Goal: Task Accomplishment & Management: Complete application form

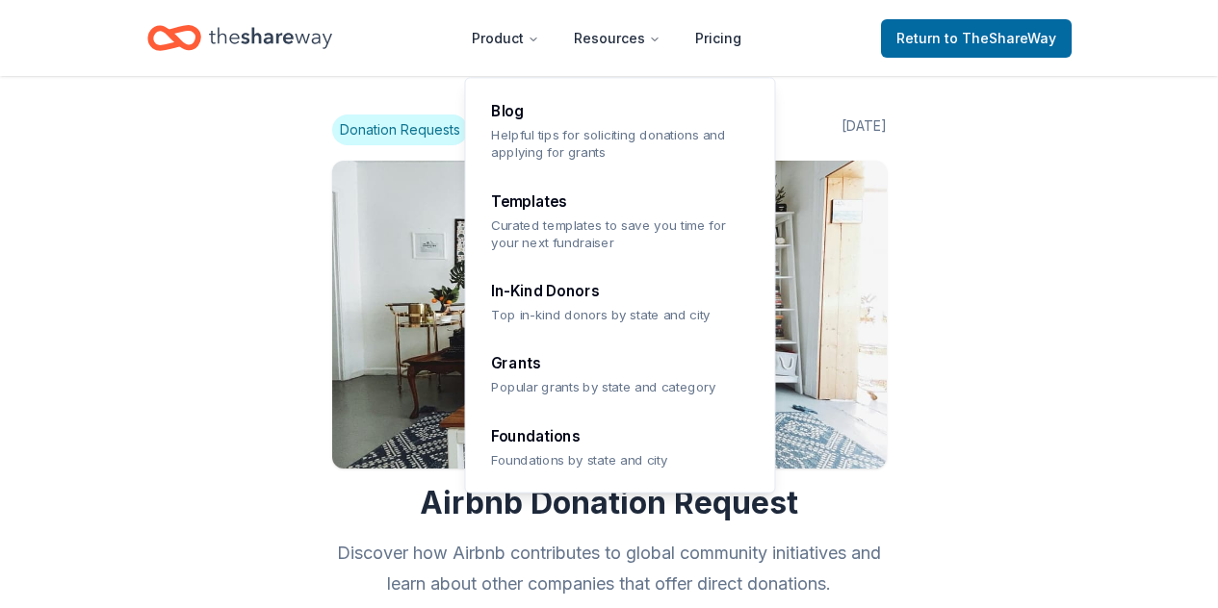
scroll to position [1843, 0]
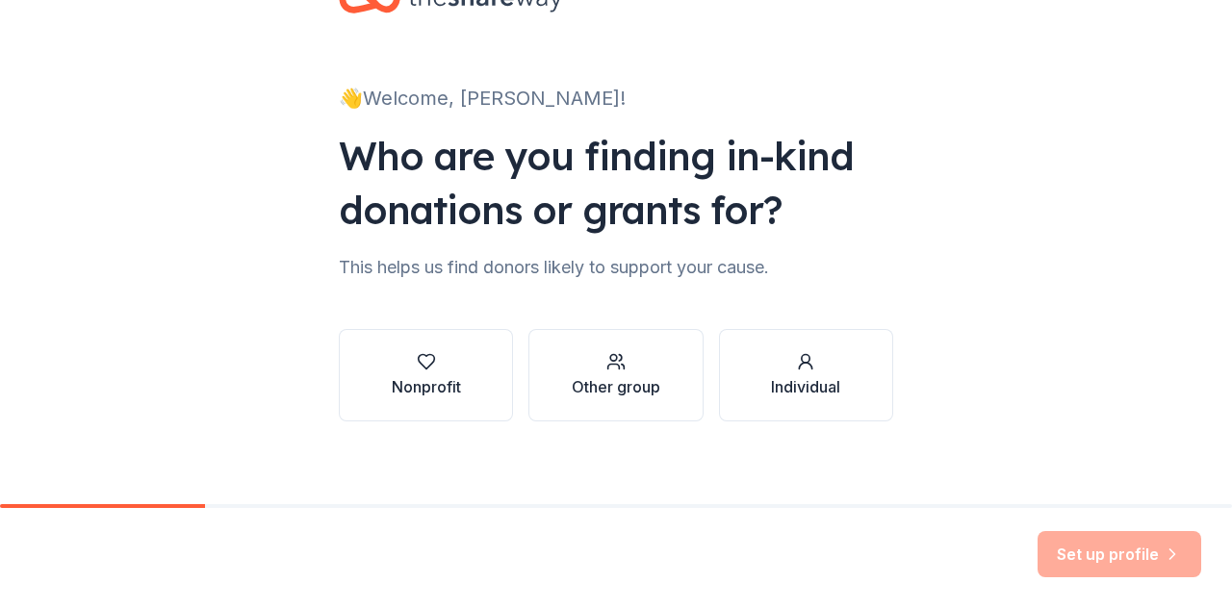
scroll to position [80, 0]
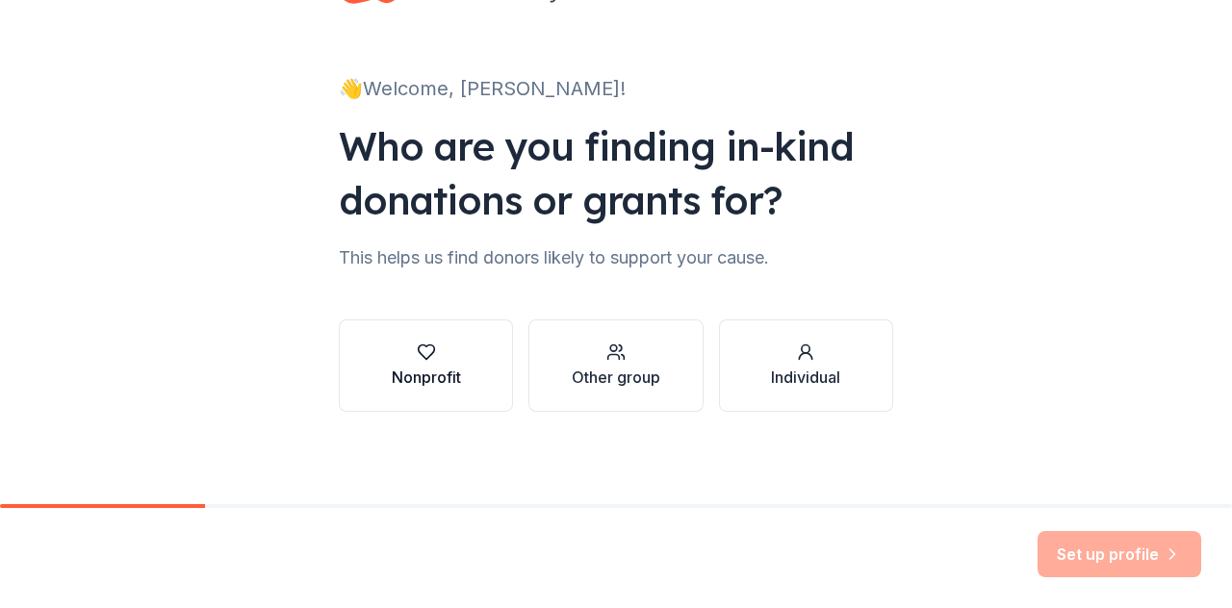
click at [392, 347] on div "button" at bounding box center [426, 352] width 69 height 19
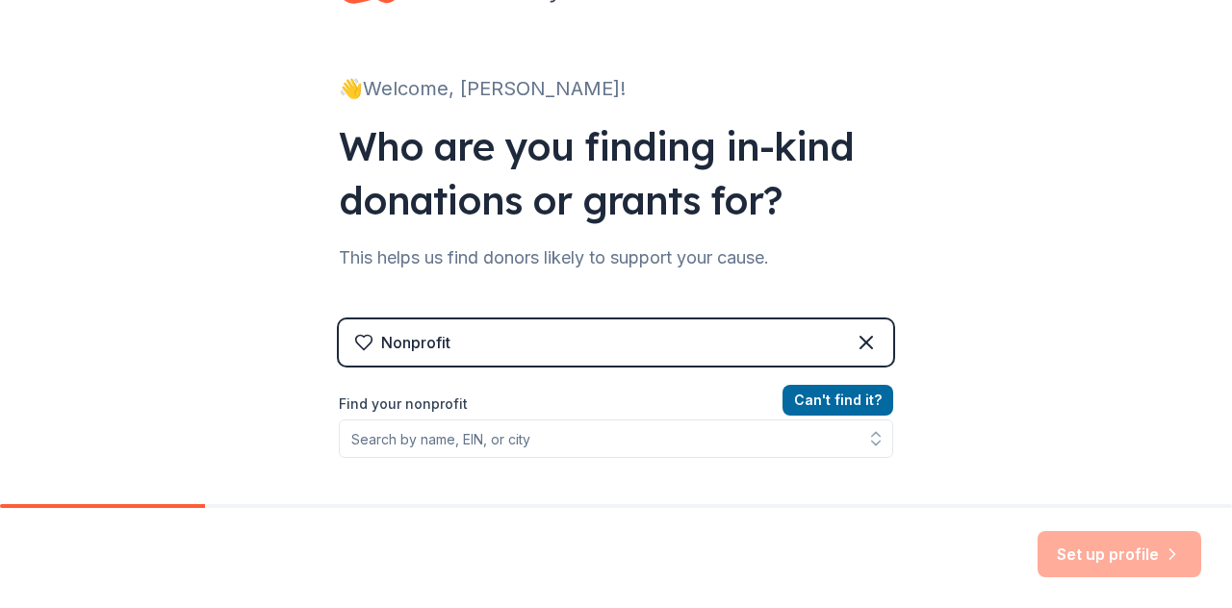
scroll to position [208, 0]
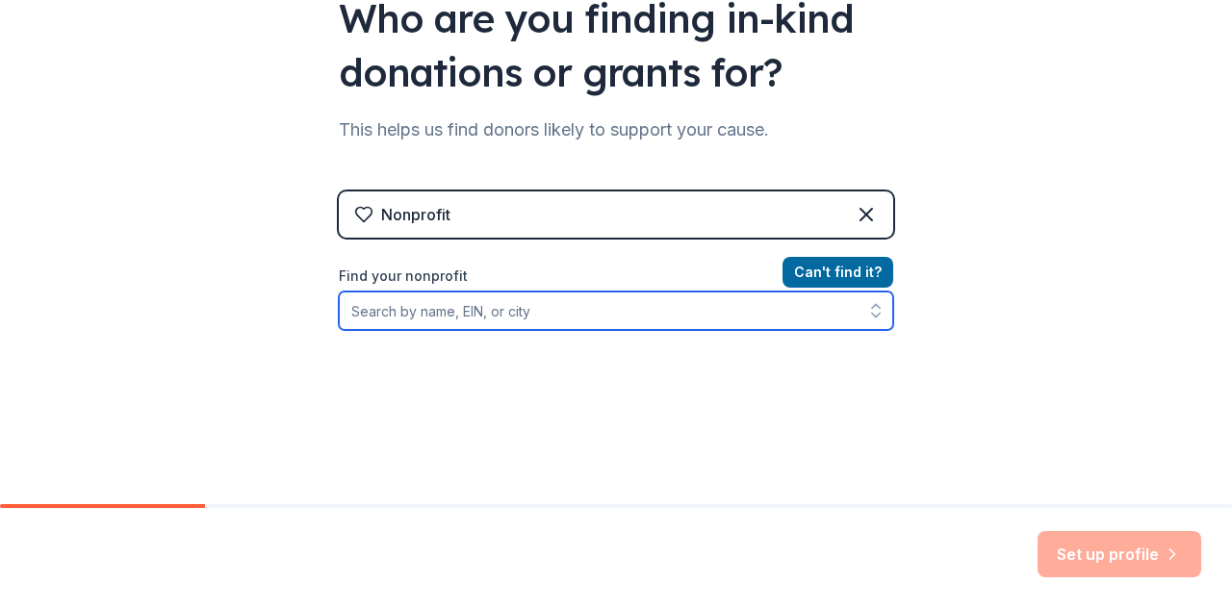
click at [515, 306] on input "Find your nonprofit" at bounding box center [616, 311] width 554 height 39
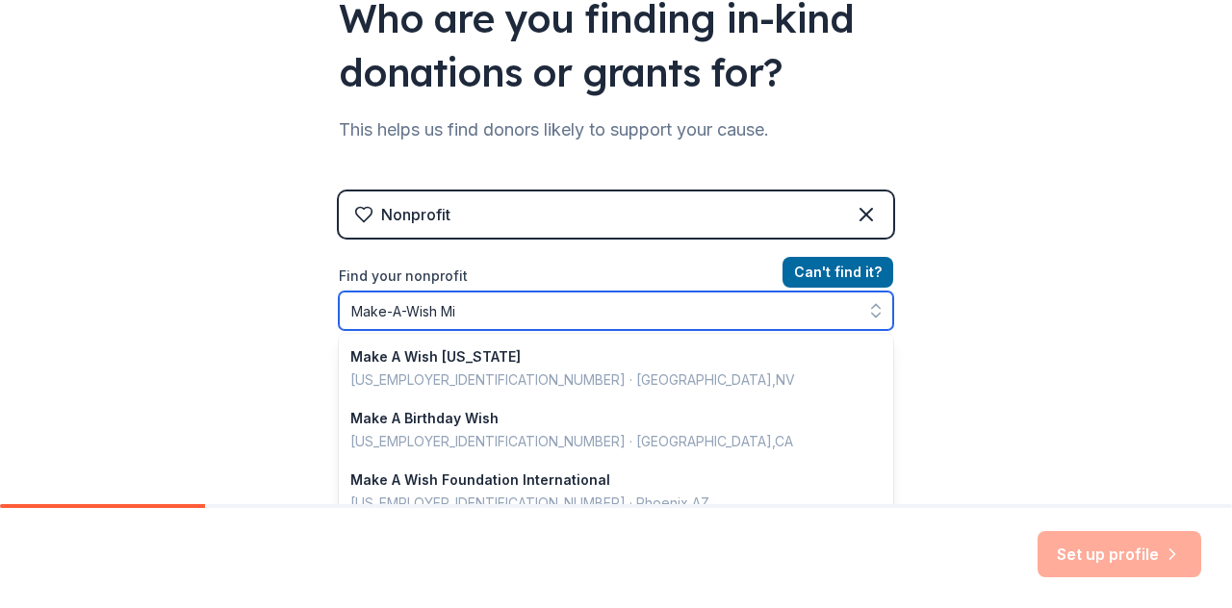
type input "Make-A-Wish Mid"
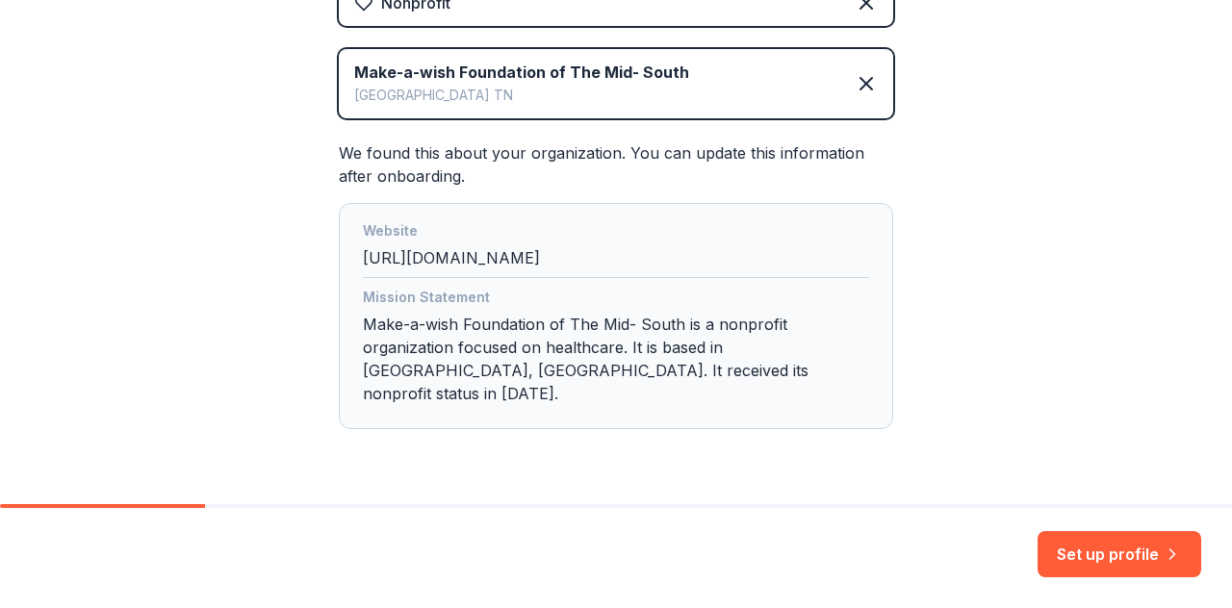
scroll to position [451, 0]
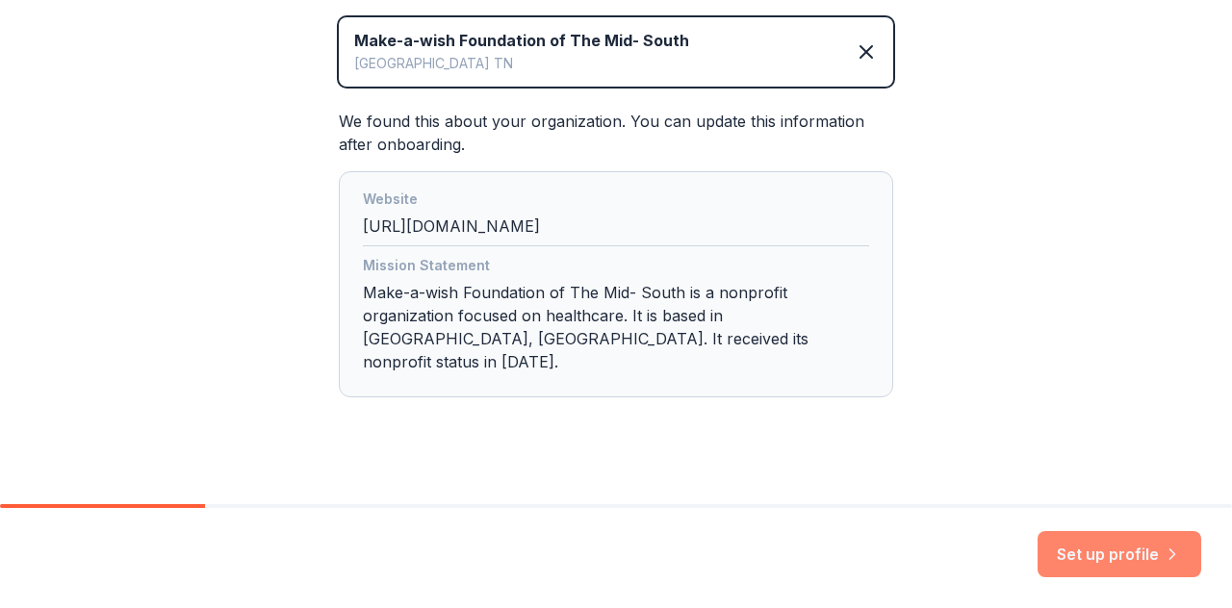
click at [1074, 546] on button "Set up profile" at bounding box center [1120, 554] width 164 height 46
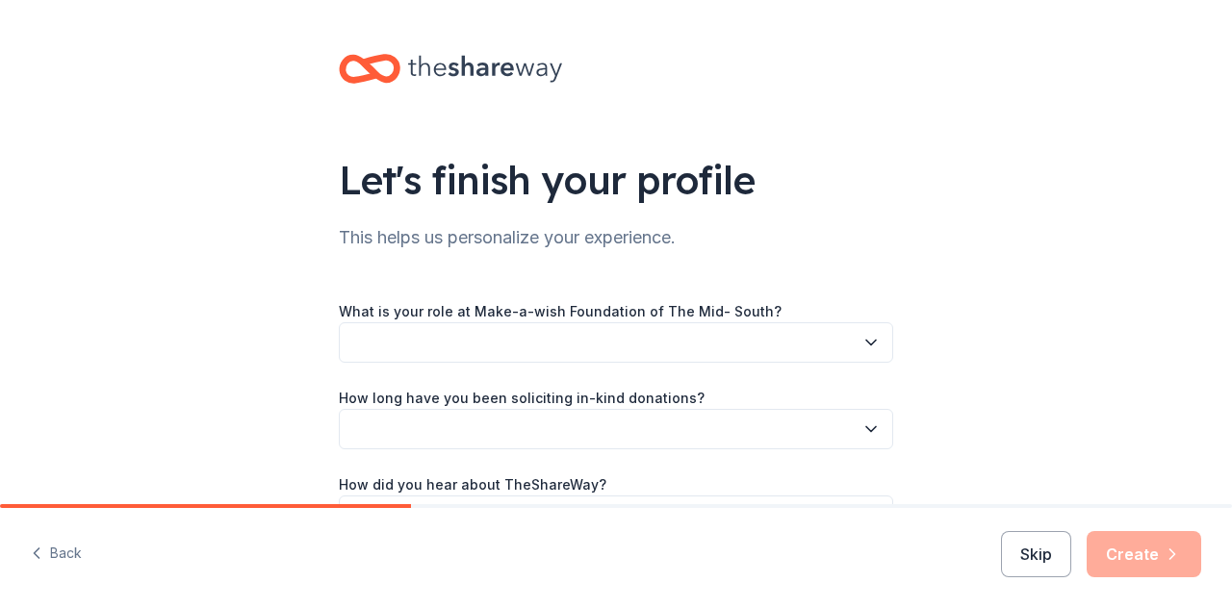
scroll to position [124, 0]
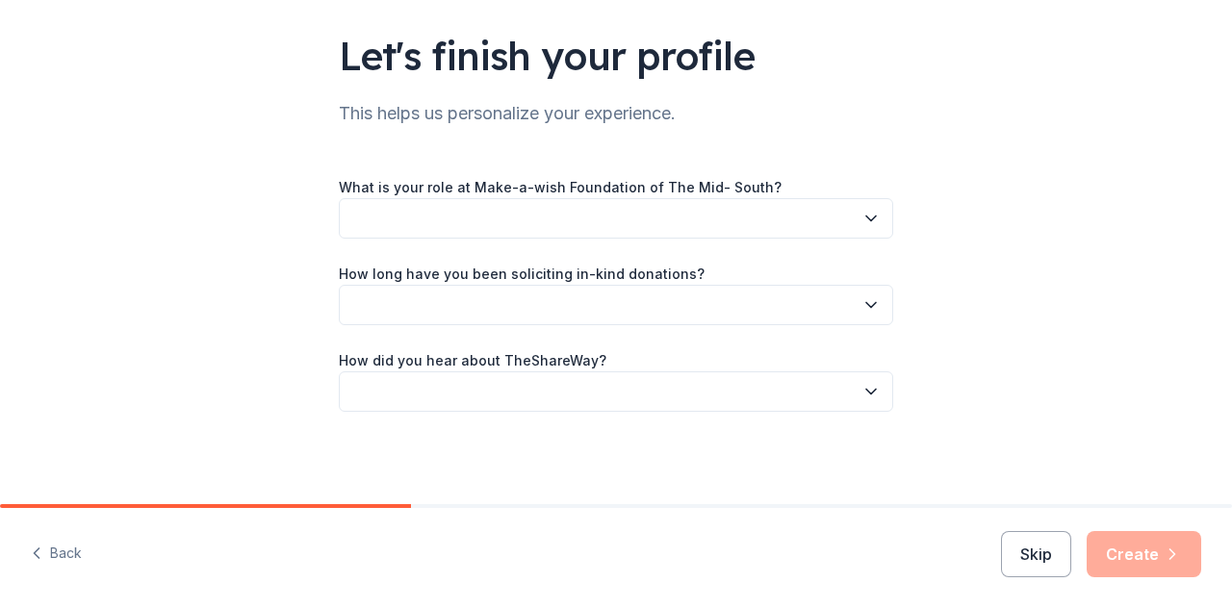
click at [862, 211] on icon "button" at bounding box center [871, 218] width 19 height 19
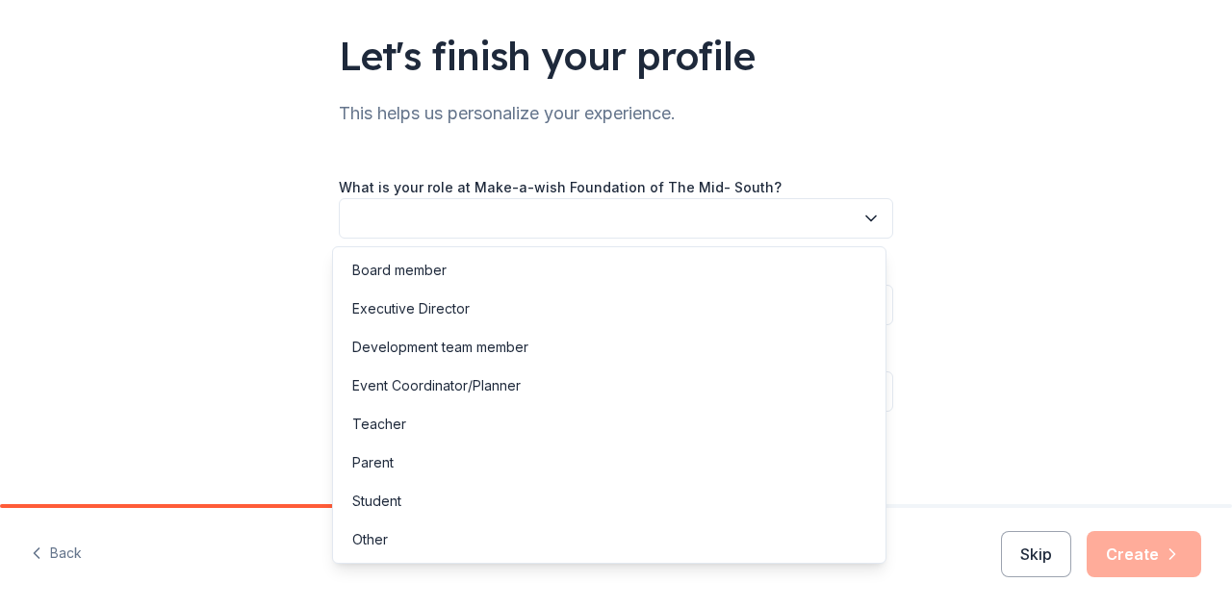
click at [862, 211] on icon "button" at bounding box center [871, 218] width 19 height 19
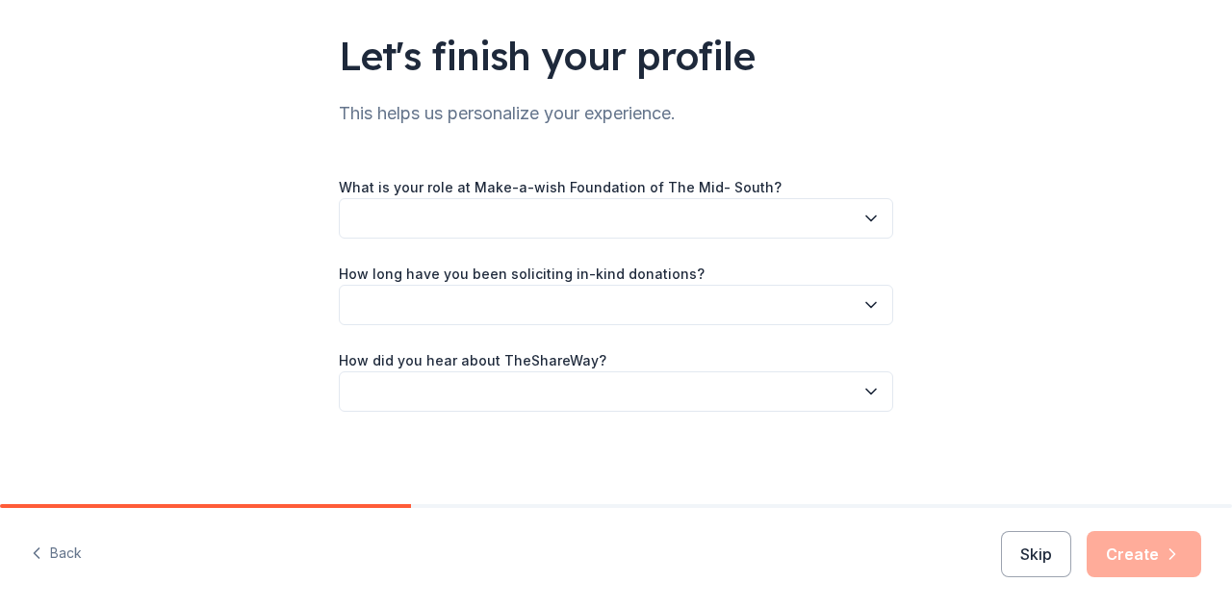
click at [851, 226] on button "button" at bounding box center [616, 218] width 554 height 40
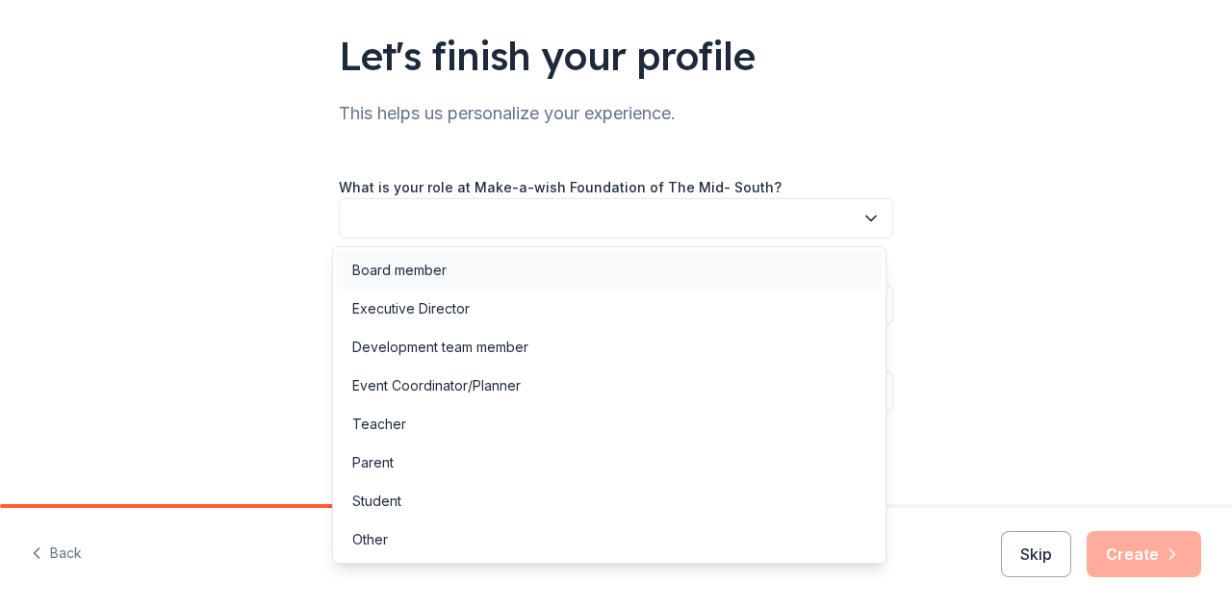
click at [506, 280] on div "Board member" at bounding box center [609, 270] width 545 height 39
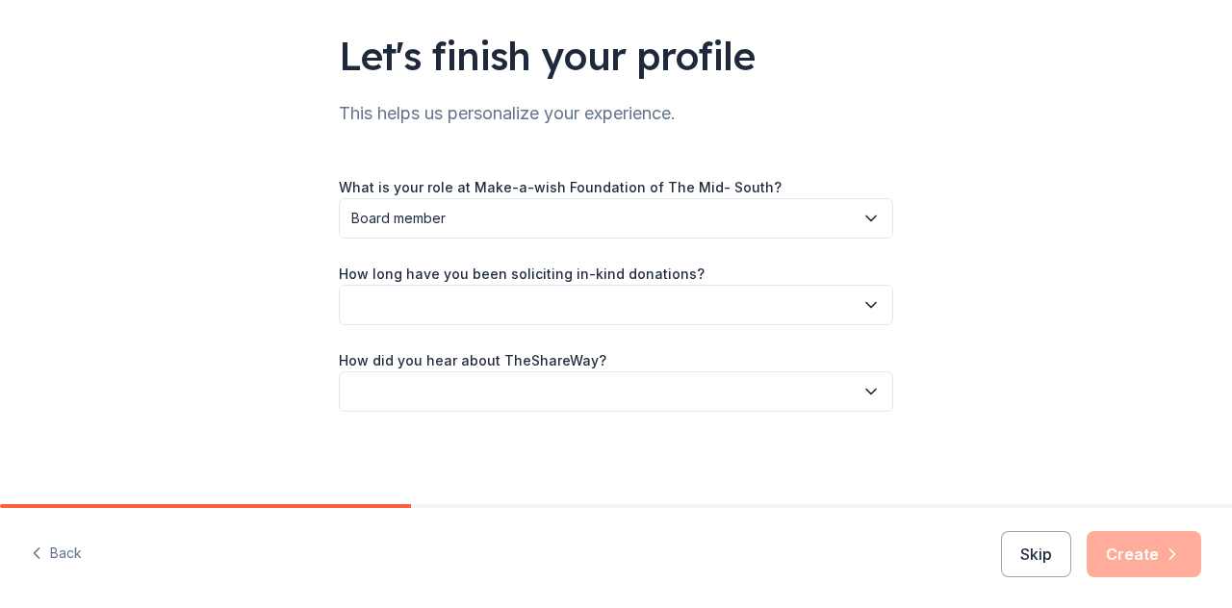
click at [531, 303] on button "button" at bounding box center [616, 305] width 554 height 40
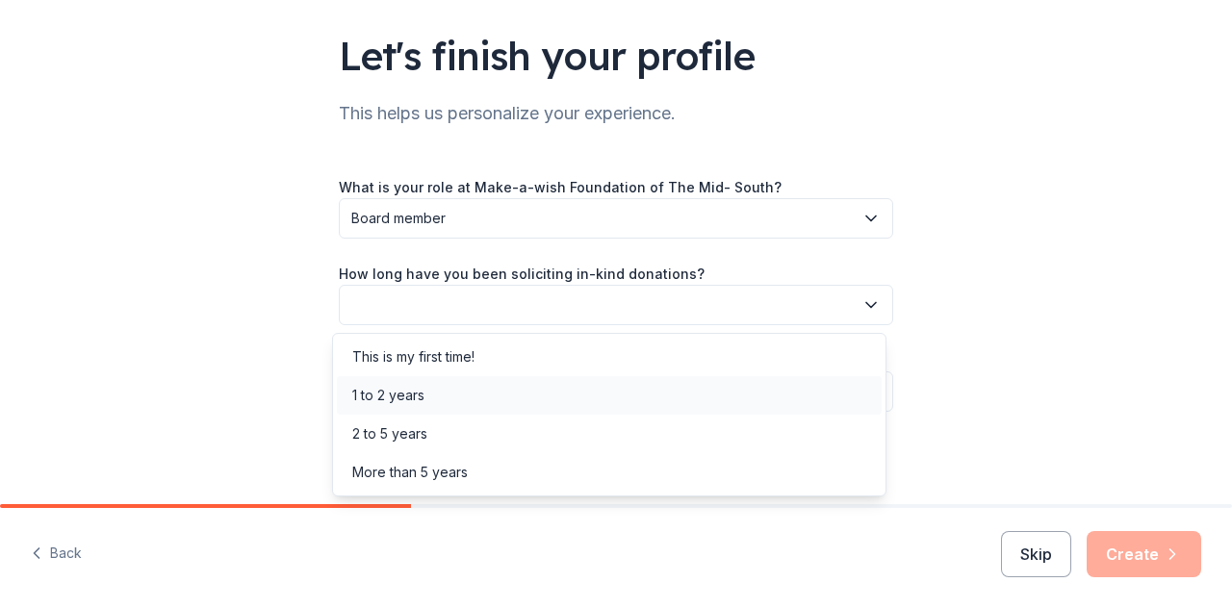
click at [473, 393] on div "1 to 2 years" at bounding box center [609, 395] width 545 height 39
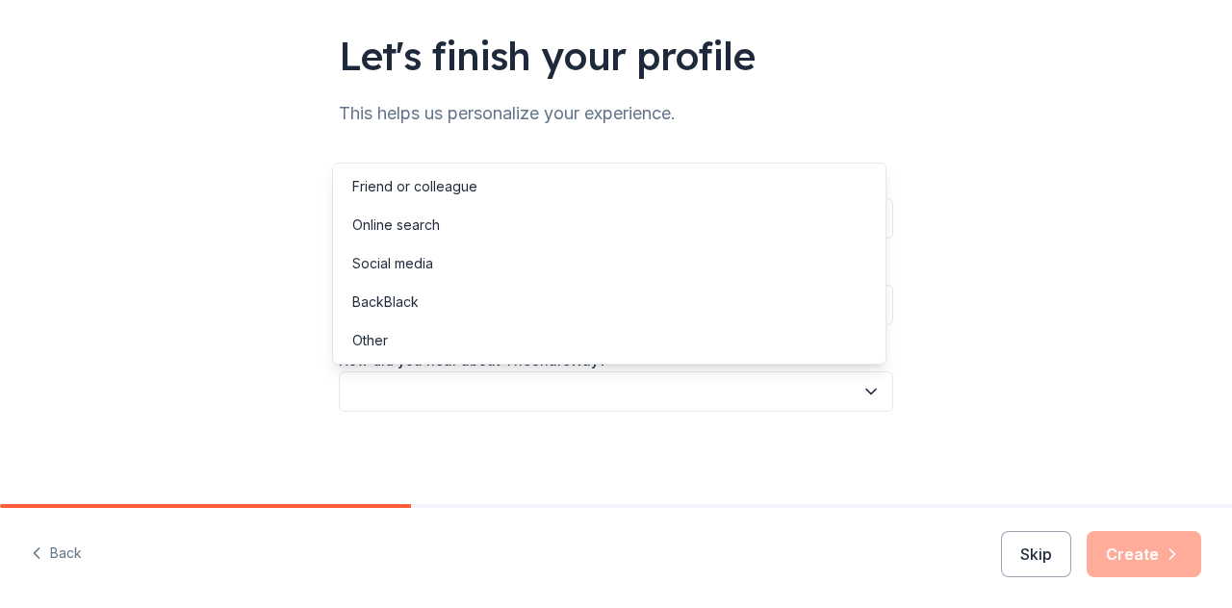
click at [522, 397] on button "button" at bounding box center [616, 392] width 554 height 40
click at [549, 253] on div "Social media" at bounding box center [609, 263] width 545 height 39
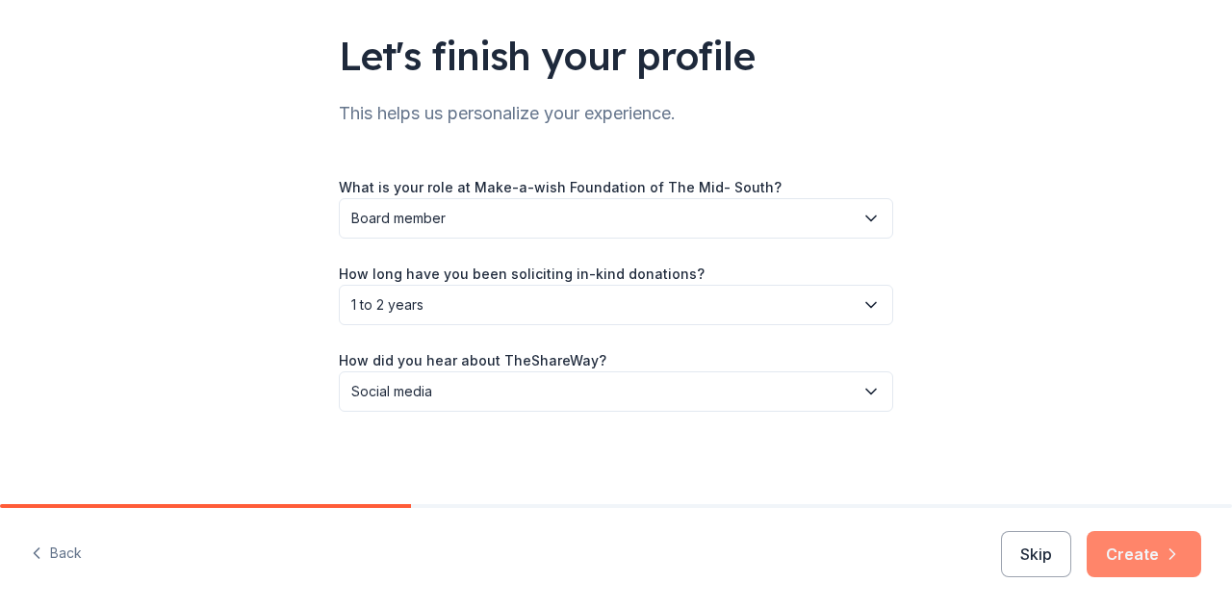
click at [1171, 558] on icon "button" at bounding box center [1173, 555] width 5 height 10
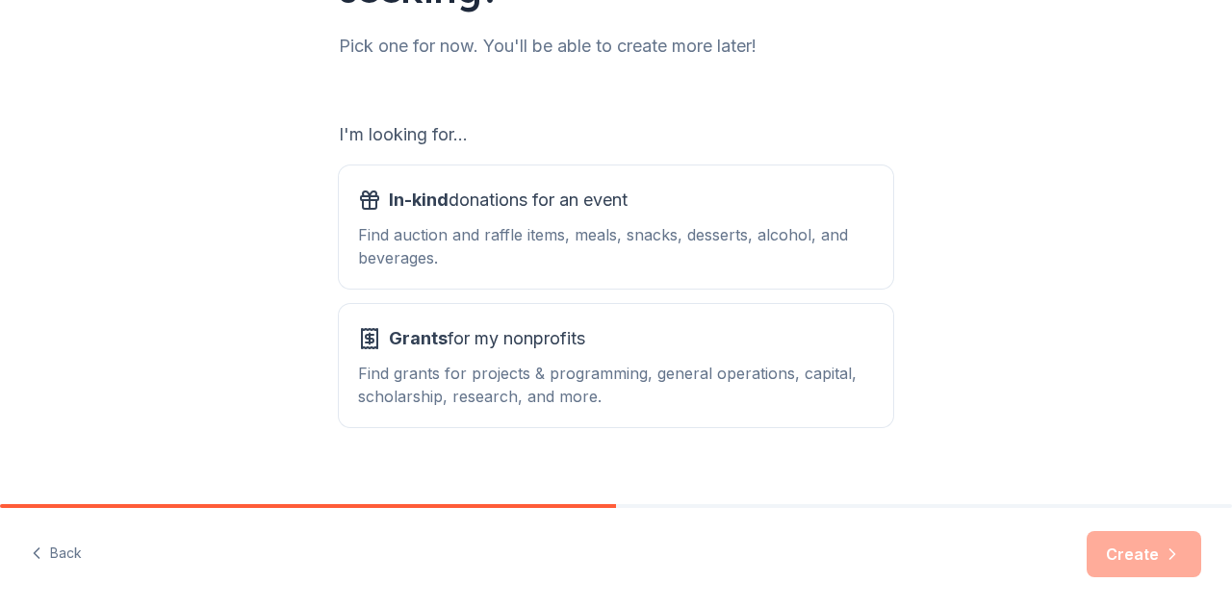
scroll to position [246, 0]
click at [764, 246] on div "Find auction and raffle items, meals, snacks, desserts, alcohol, and beverages." at bounding box center [616, 245] width 516 height 46
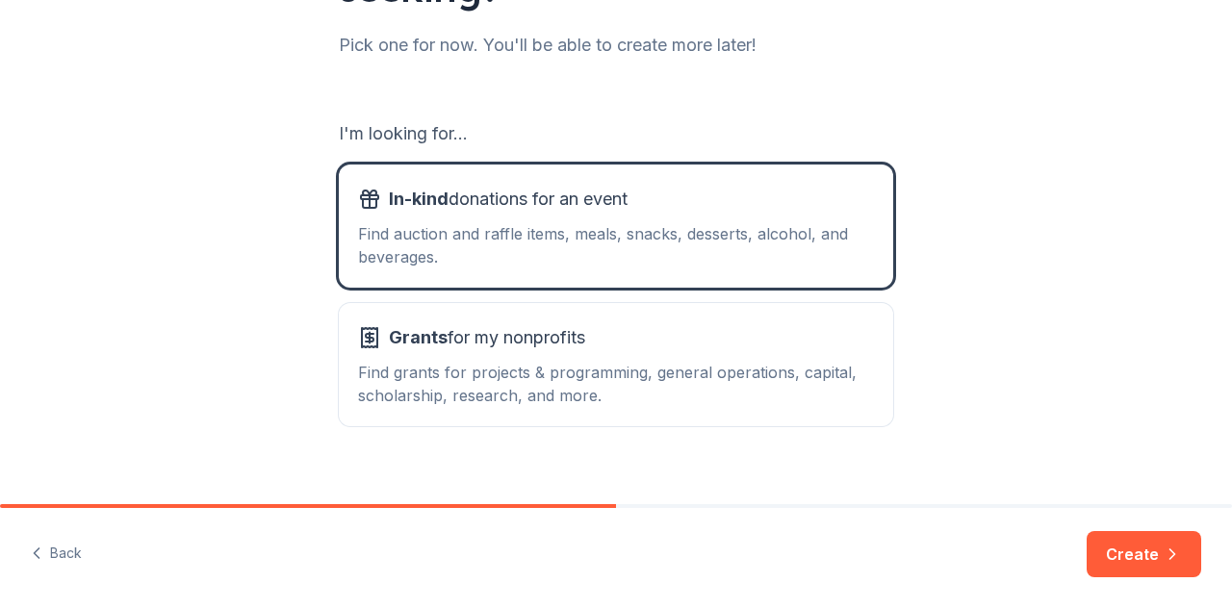
scroll to position [272, 0]
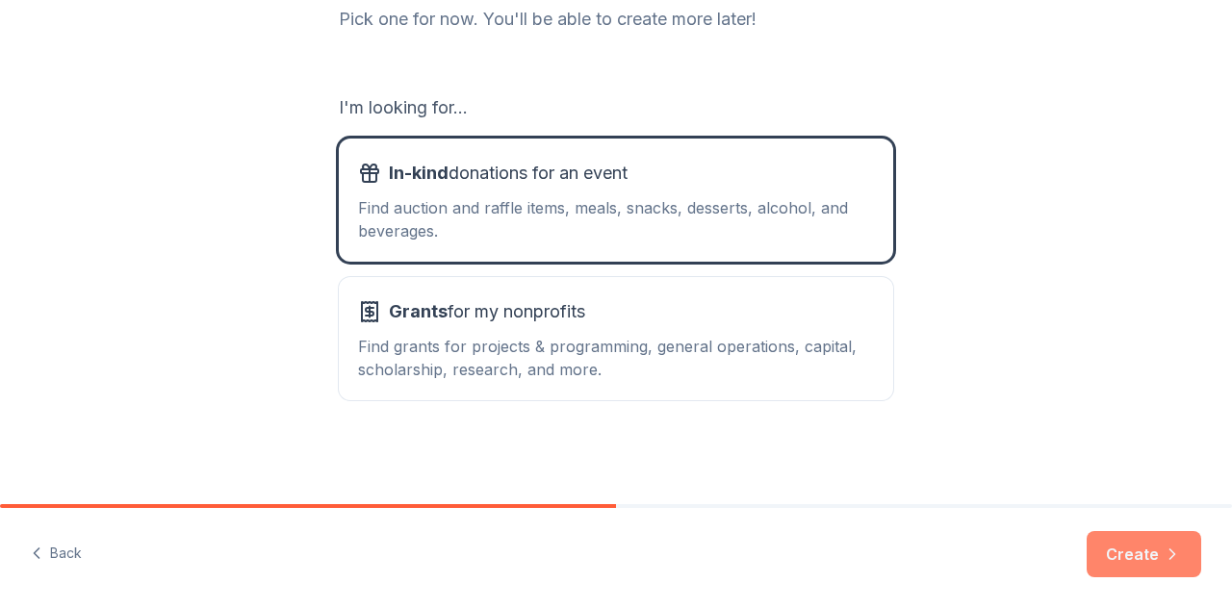
click at [1130, 551] on button "Create" at bounding box center [1144, 554] width 115 height 46
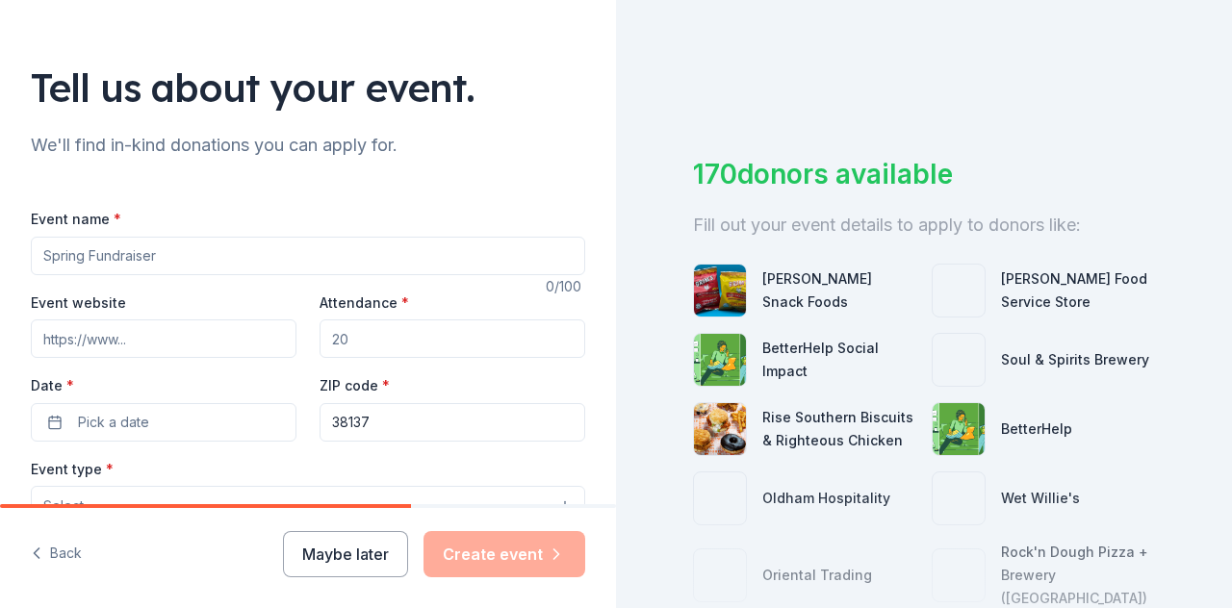
scroll to position [95, 0]
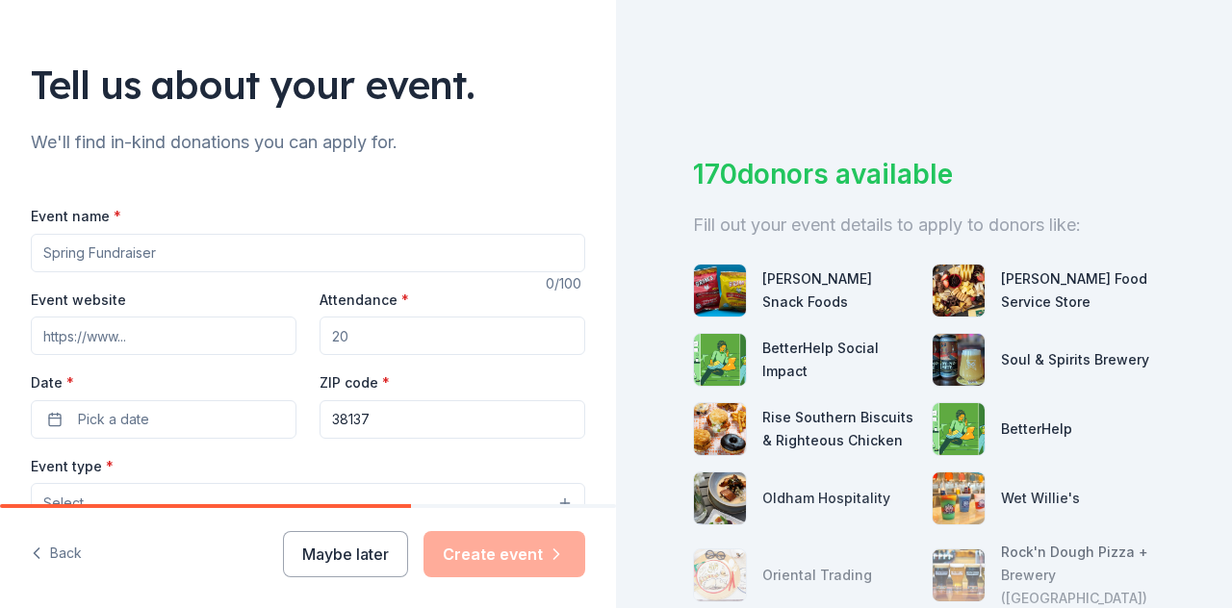
click at [385, 249] on input "Event name *" at bounding box center [308, 253] width 554 height 39
type input "Wine for Wishes"
type input "300"
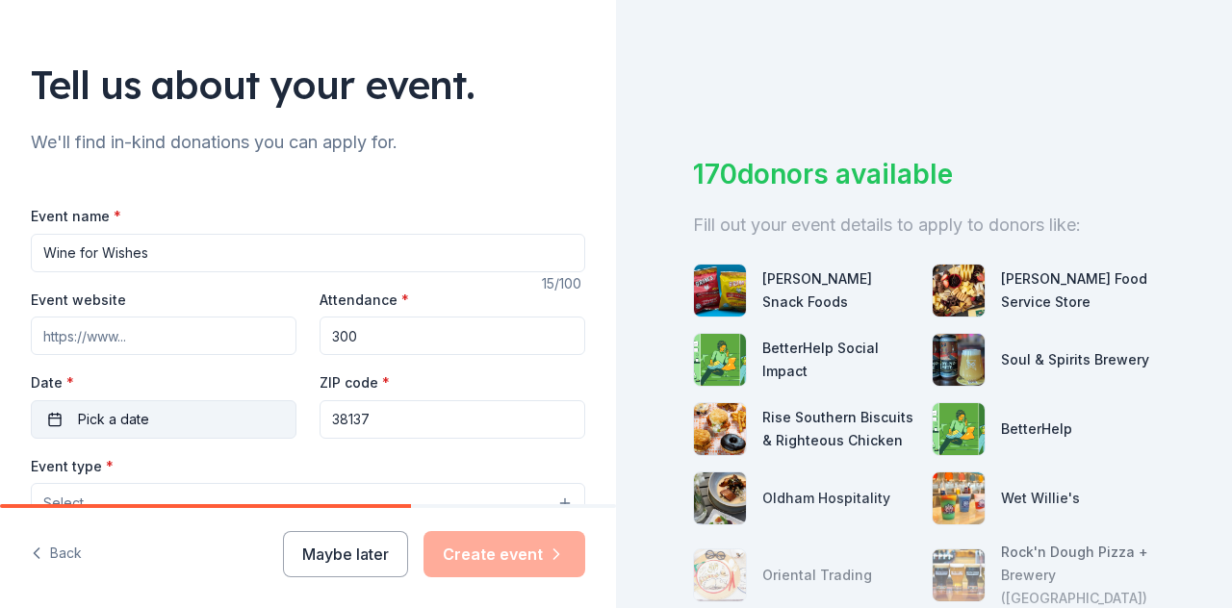
click at [35, 416] on button "Pick a date" at bounding box center [164, 419] width 266 height 39
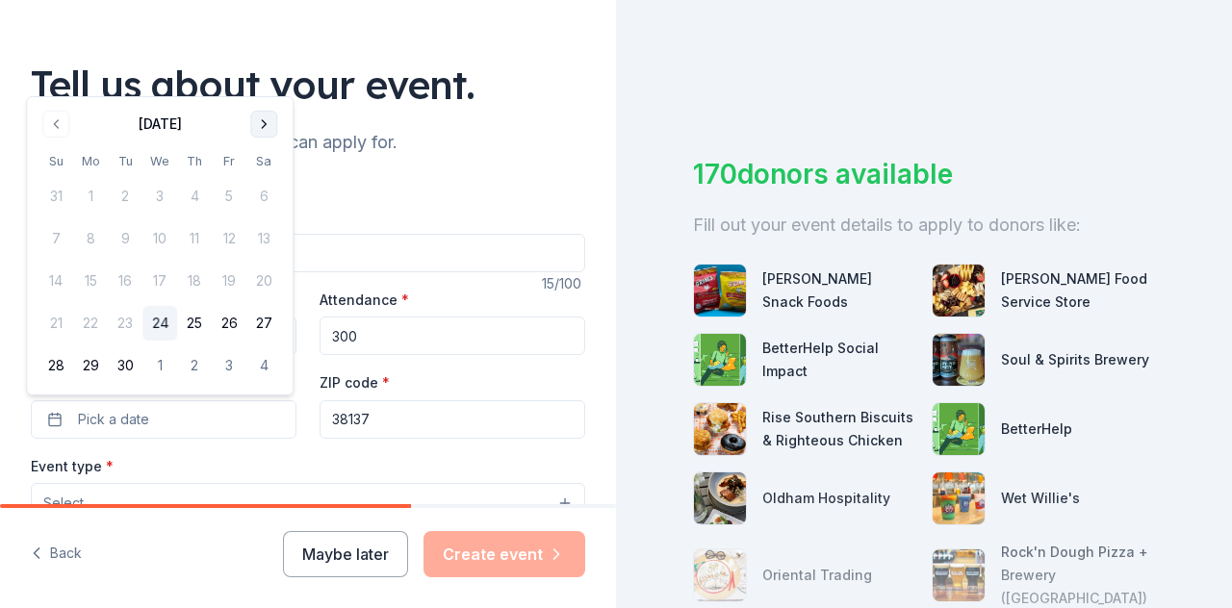
click at [260, 118] on button "Go to next month" at bounding box center [263, 124] width 27 height 27
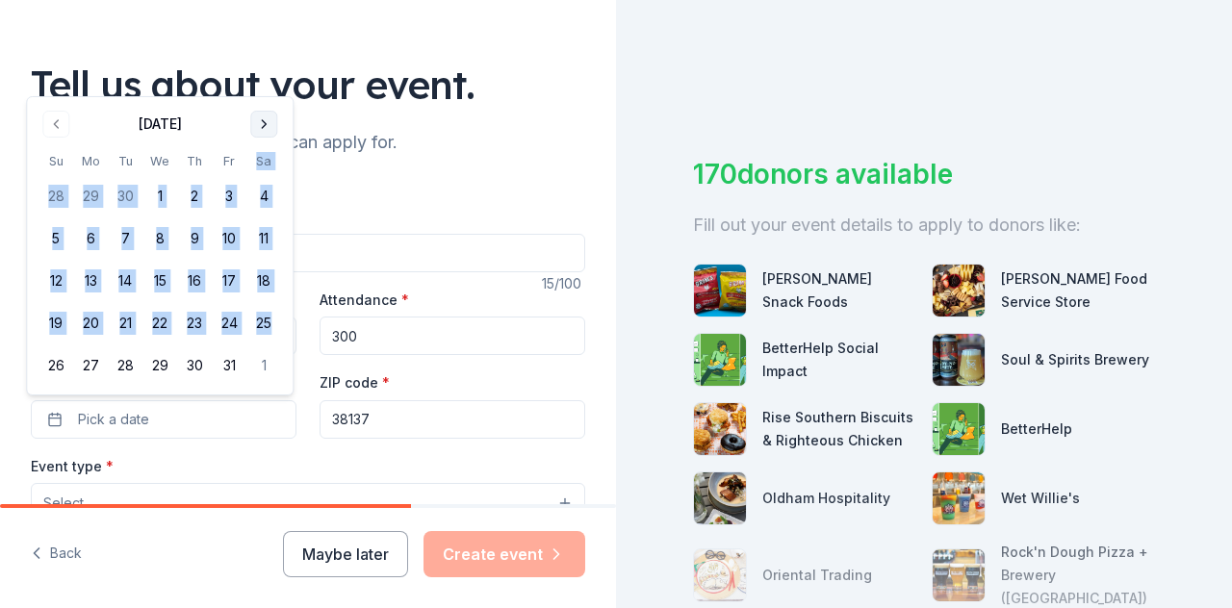
click at [260, 151] on th "Sa" at bounding box center [263, 161] width 35 height 20
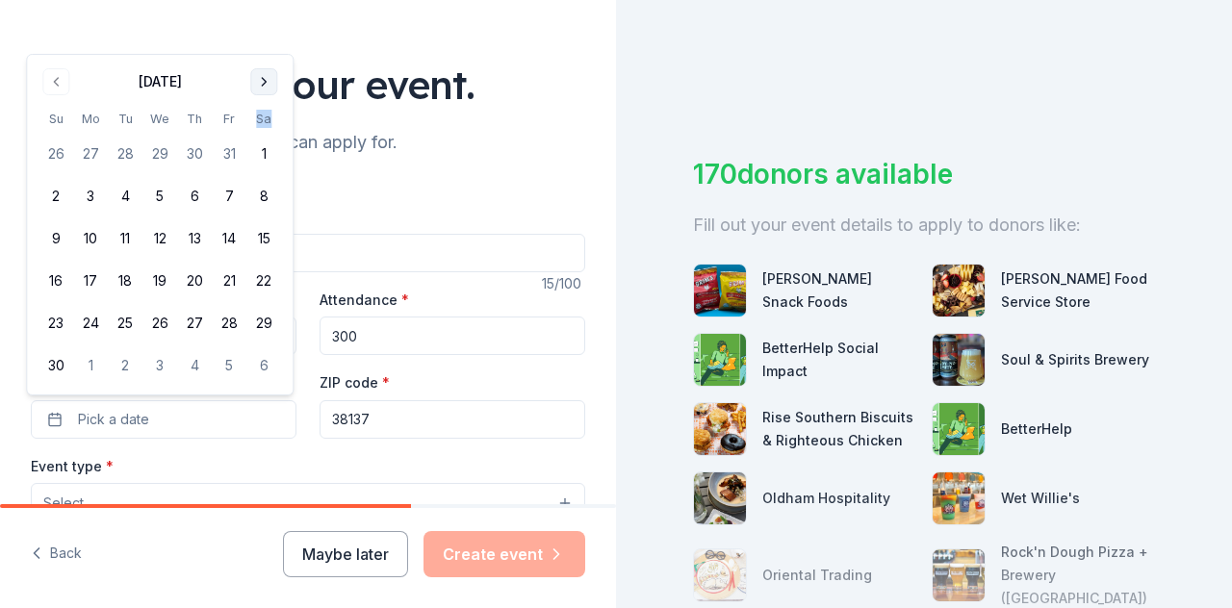
click at [260, 118] on th "Sa" at bounding box center [263, 119] width 35 height 20
click at [257, 78] on button "Go to next month" at bounding box center [263, 81] width 27 height 27
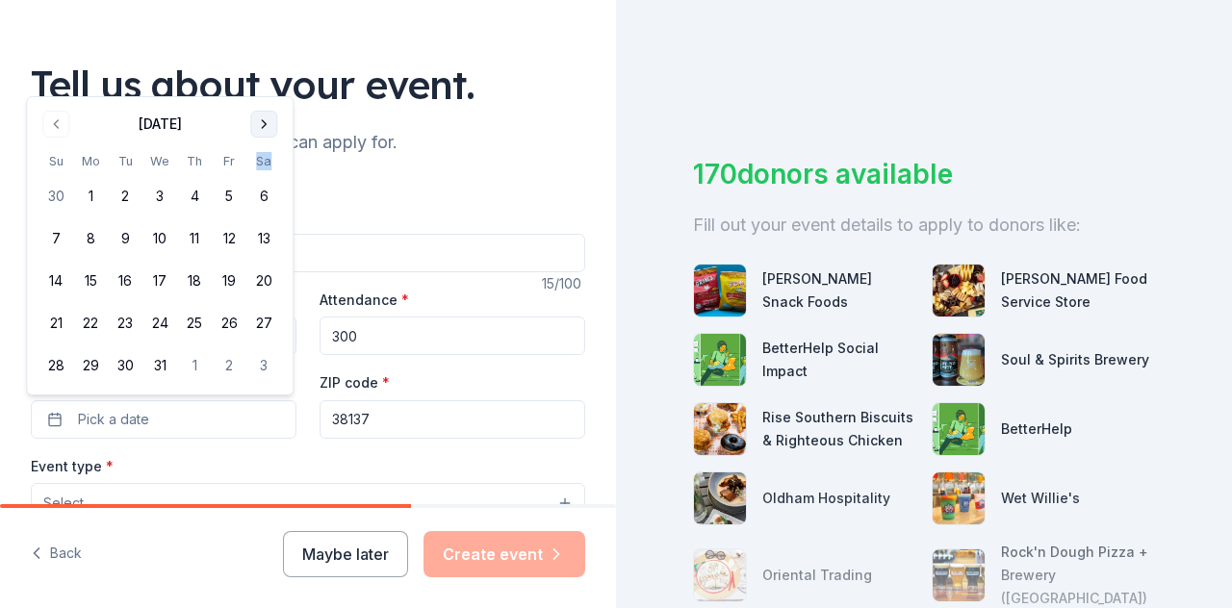
click at [260, 114] on button "Go to next month" at bounding box center [263, 124] width 27 height 27
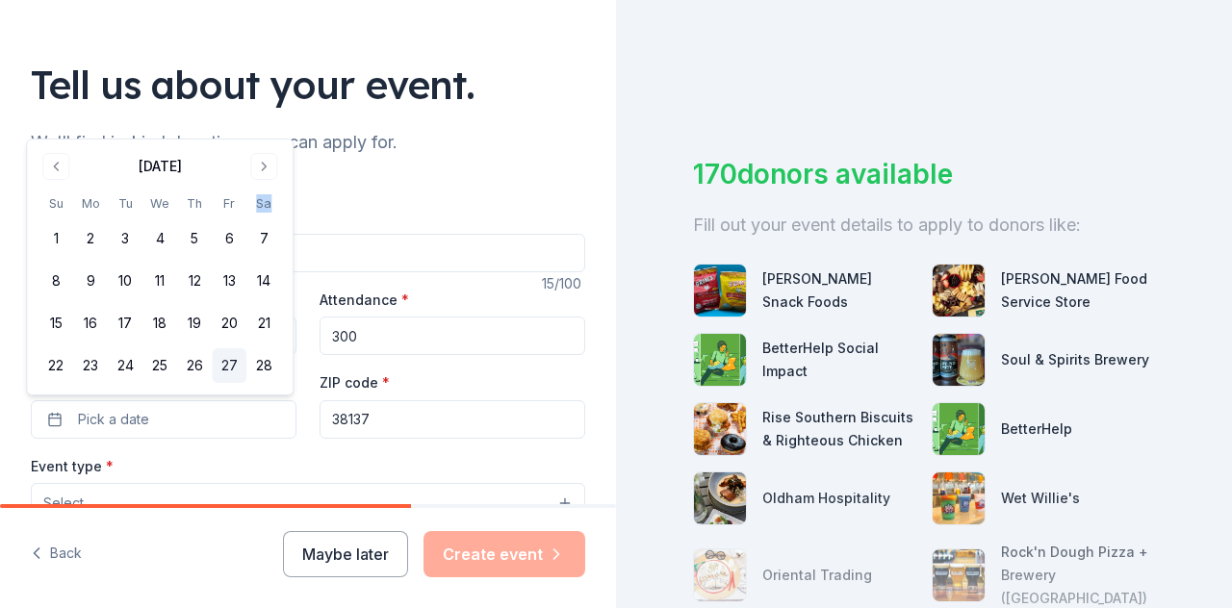
click at [228, 366] on button "27" at bounding box center [229, 365] width 35 height 35
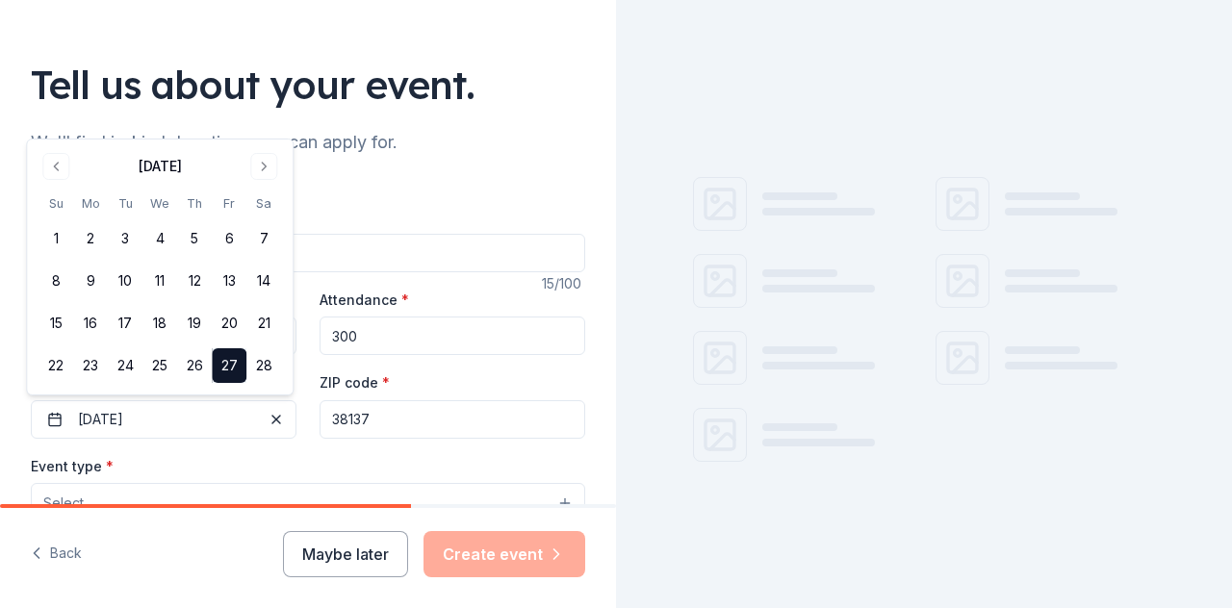
click at [303, 424] on div "Event website Attendance * 300 Date * 02/27/2026 ZIP code * 38137" at bounding box center [308, 363] width 554 height 151
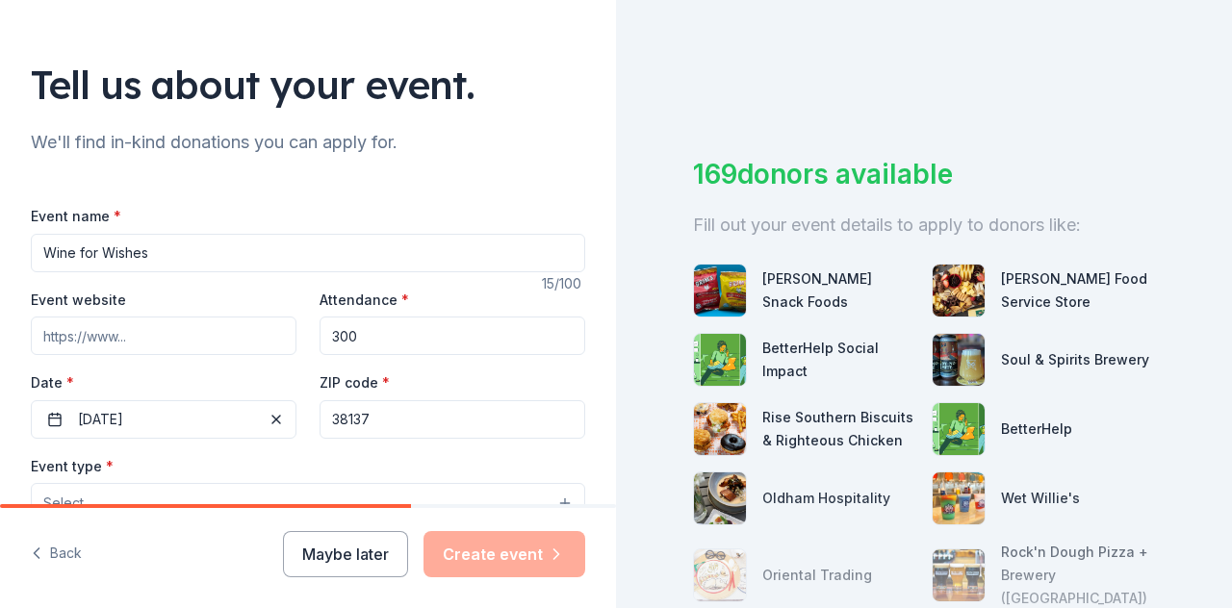
click at [391, 433] on input "38137" at bounding box center [453, 419] width 266 height 39
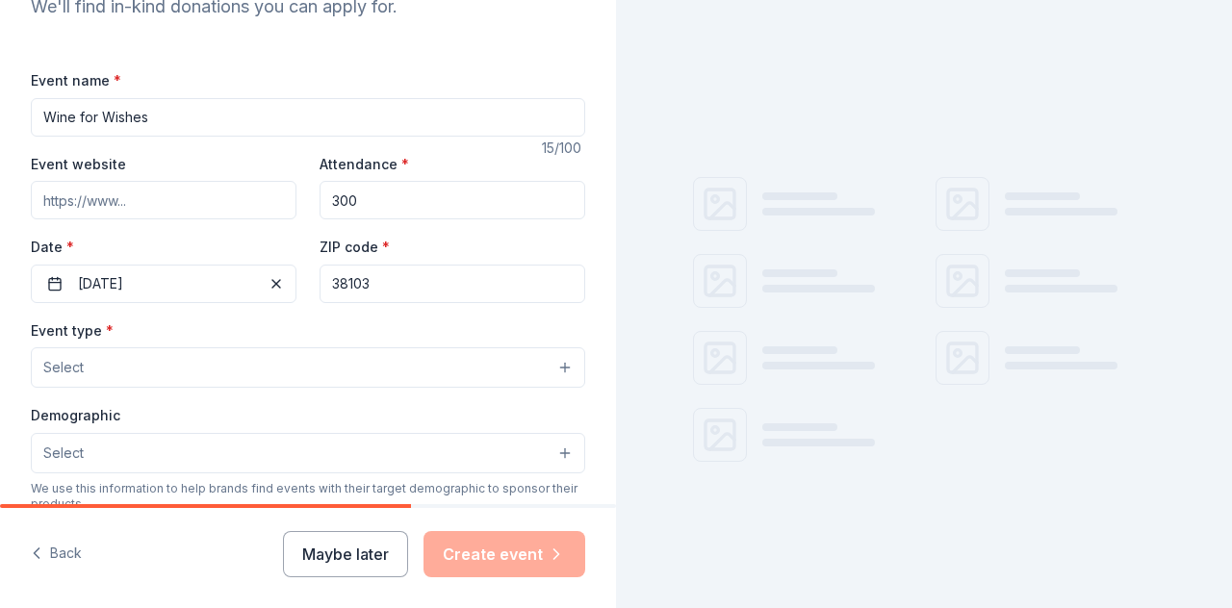
scroll to position [234, 0]
type input "38103"
click at [373, 383] on div "Event type * Select Demographic Select We use this information to help brands f…" at bounding box center [308, 518] width 554 height 405
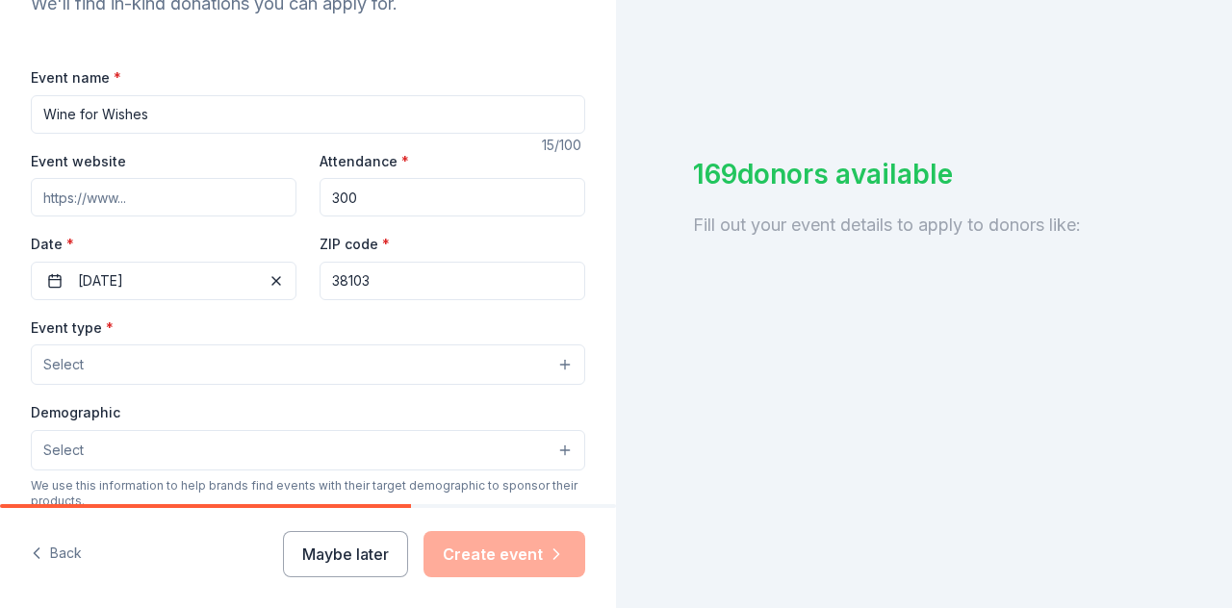
click at [392, 363] on button "Select" at bounding box center [308, 365] width 554 height 40
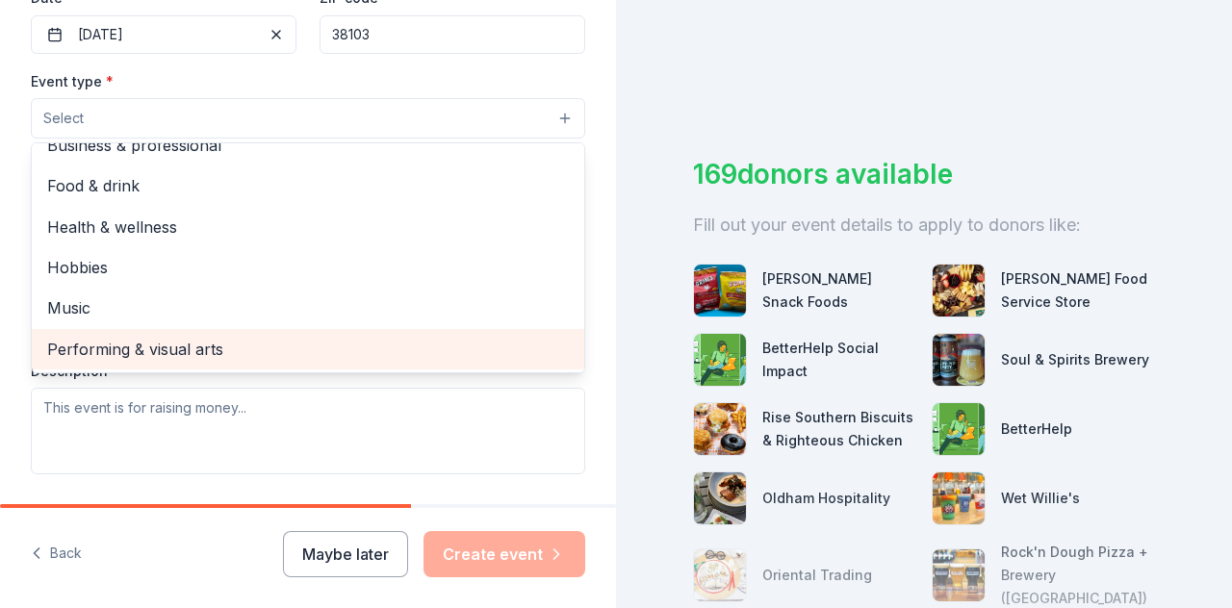
scroll to position [0, 0]
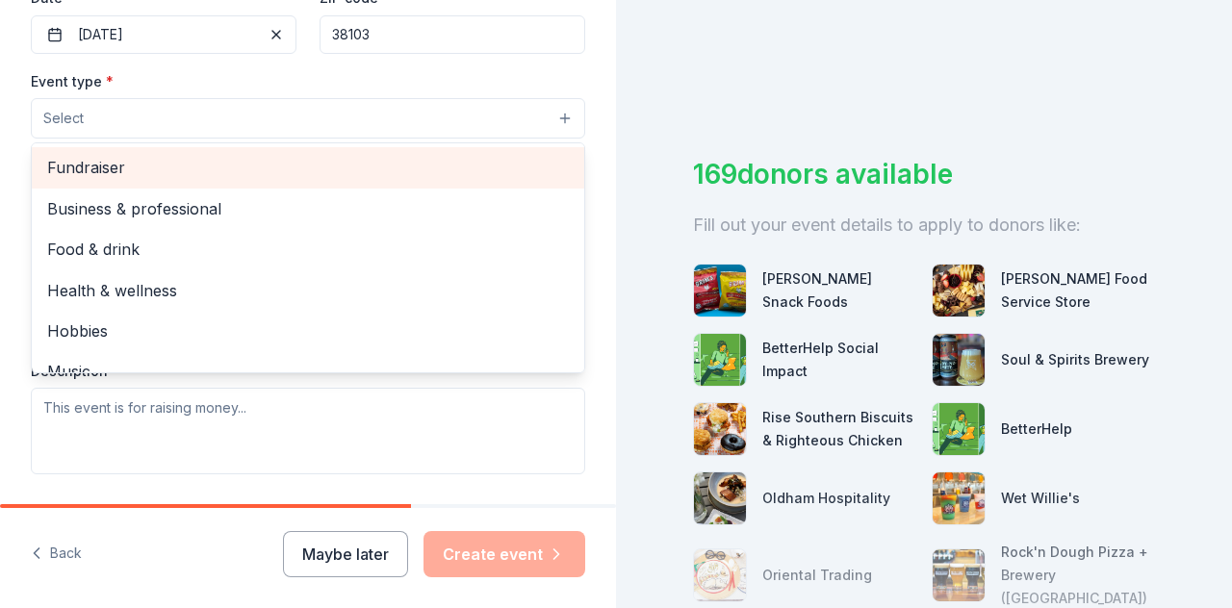
click at [296, 167] on span "Fundraiser" at bounding box center [308, 167] width 522 height 25
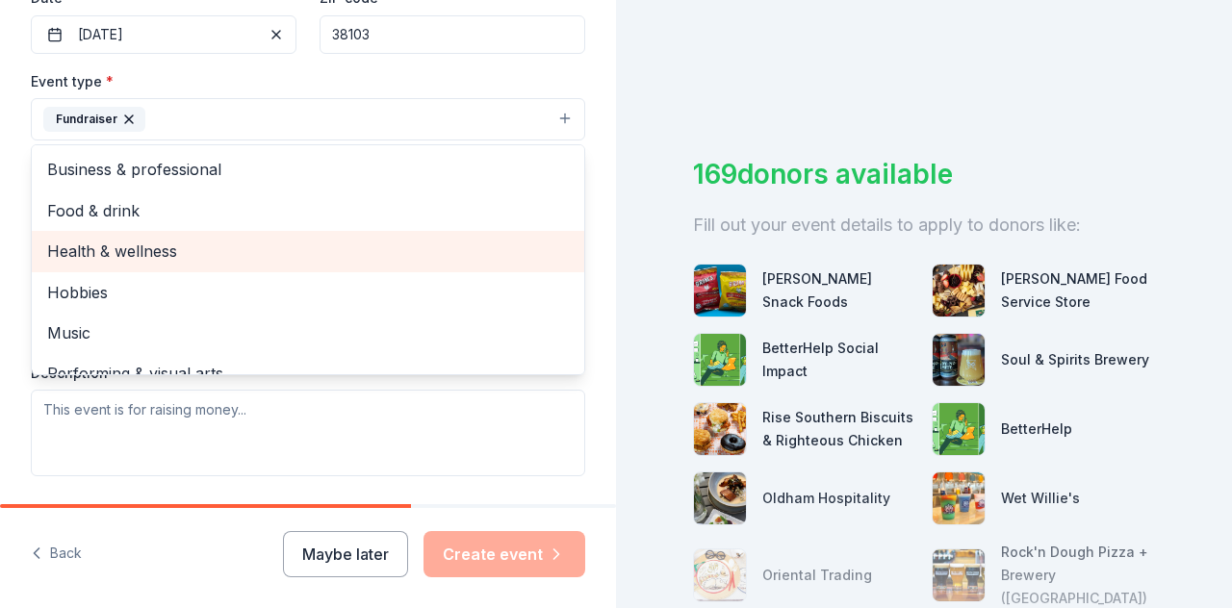
scroll to position [1, 0]
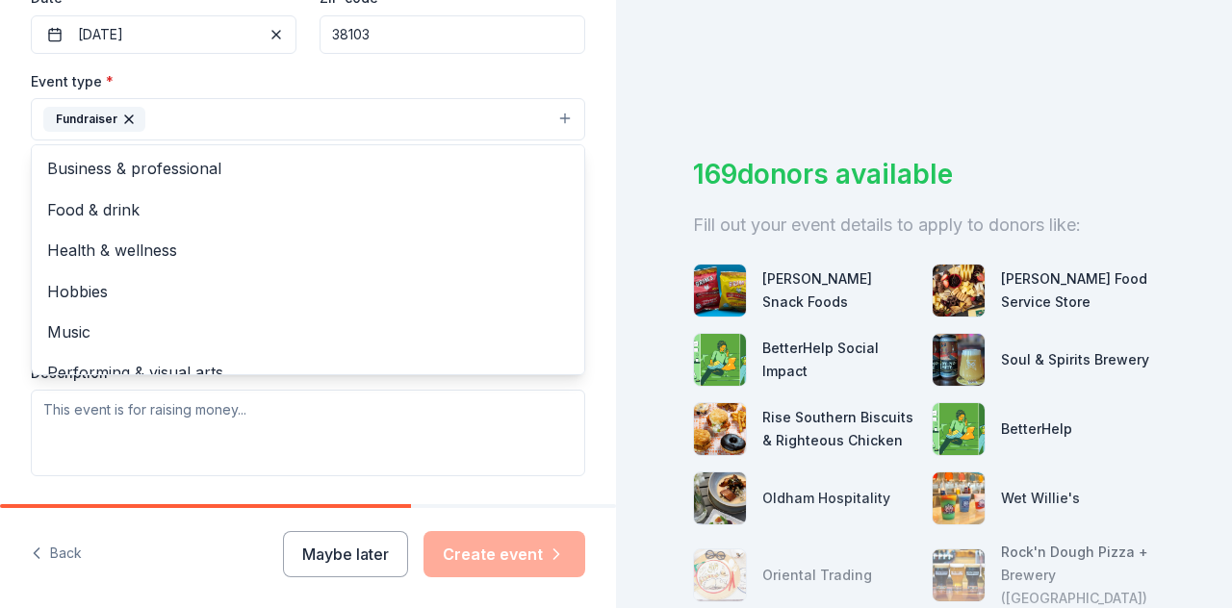
click at [333, 87] on div "Event type * Fundraiser Business & professional Food & drink Health & wellness …" at bounding box center [308, 105] width 554 height 72
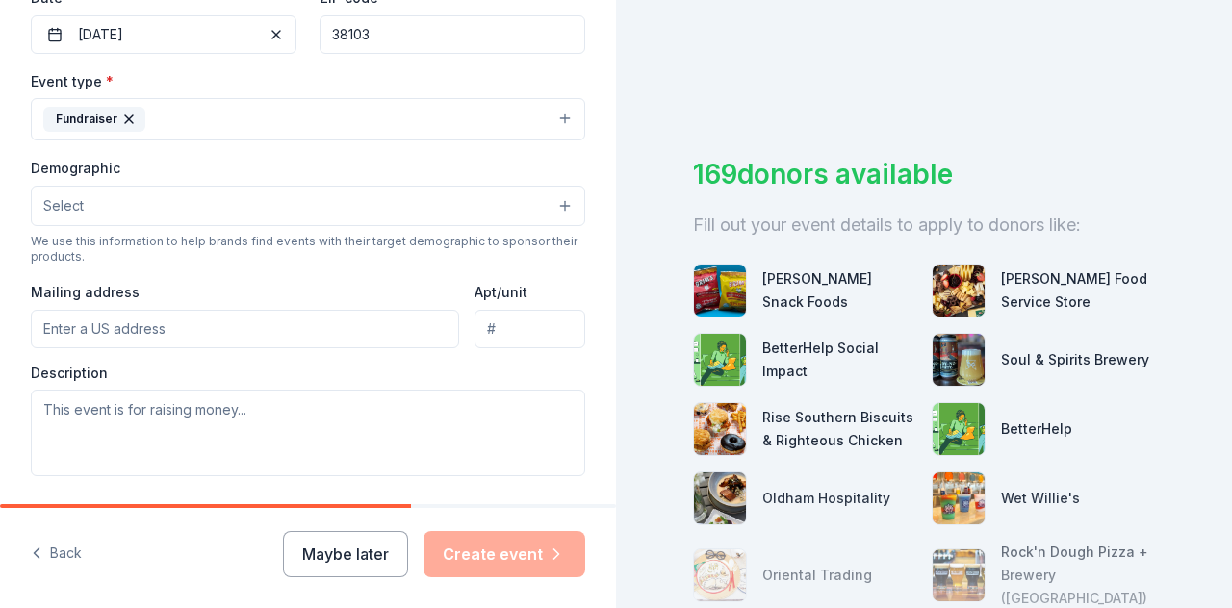
click at [307, 207] on button "Select" at bounding box center [308, 206] width 554 height 40
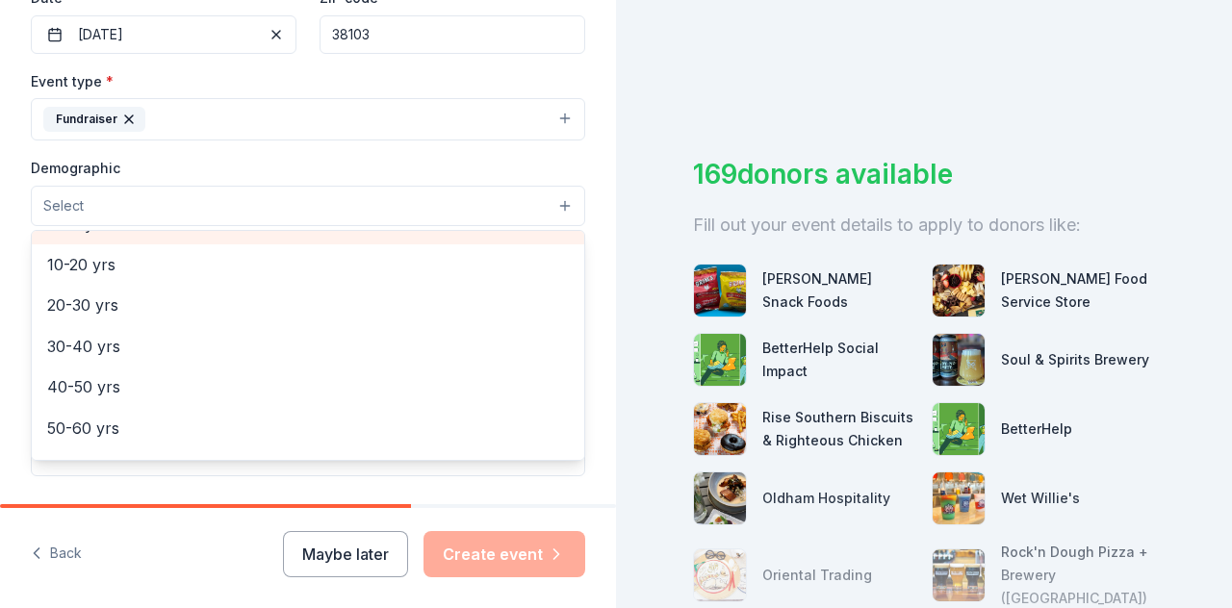
scroll to position [195, 0]
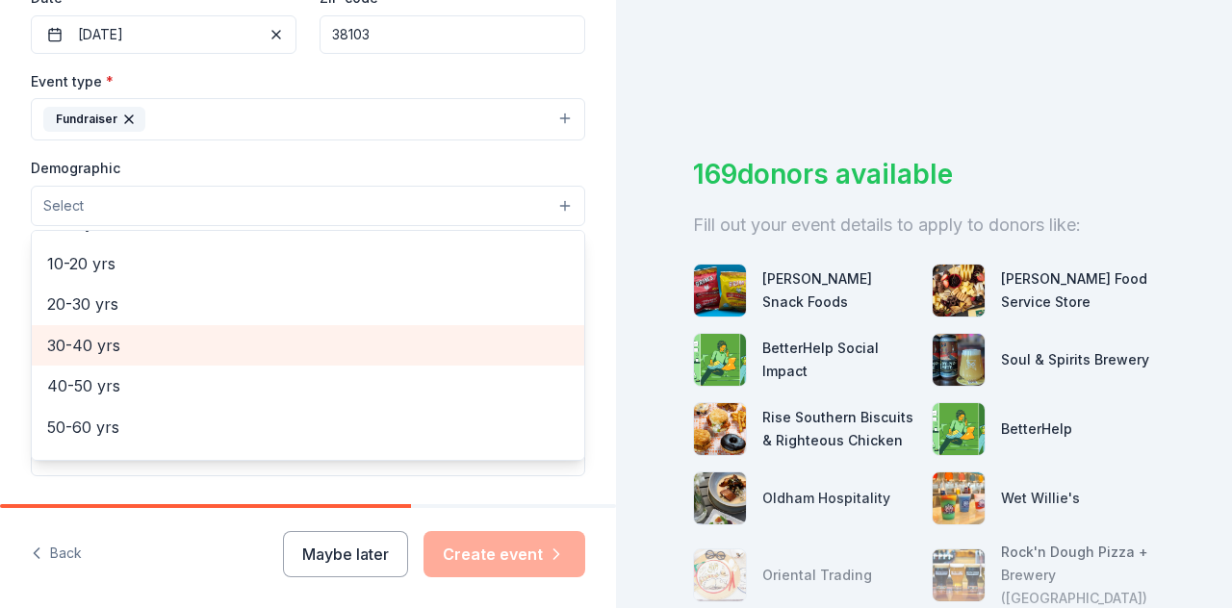
click at [154, 334] on span "30-40 yrs" at bounding box center [308, 345] width 522 height 25
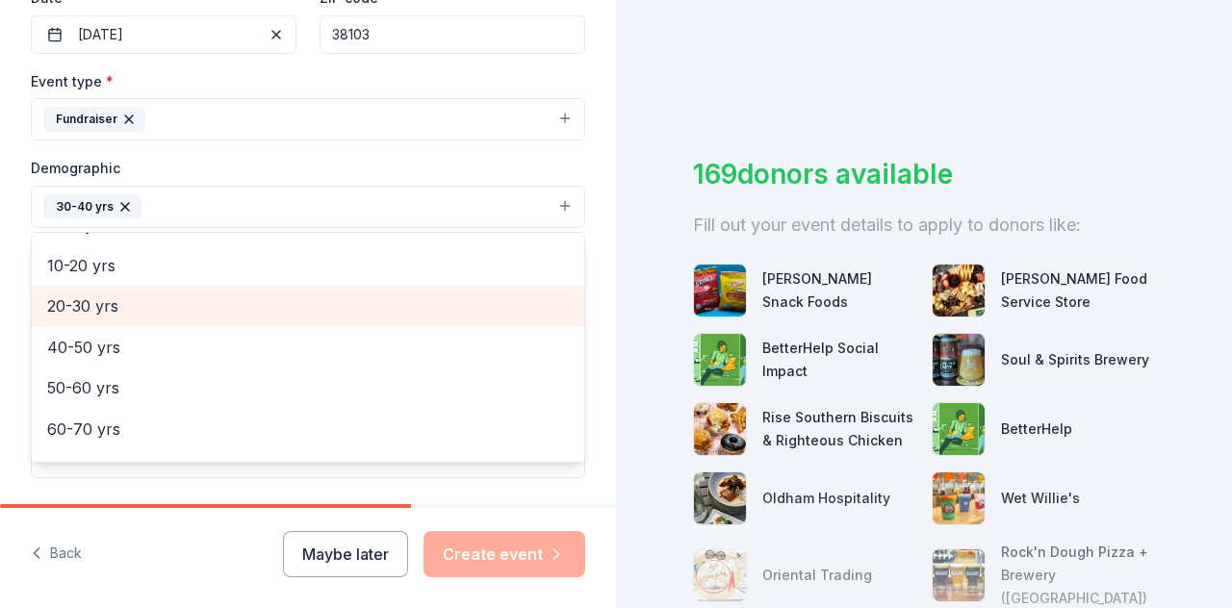
click at [141, 311] on span "20-30 yrs" at bounding box center [308, 306] width 522 height 25
click at [152, 306] on span "40-50 yrs" at bounding box center [308, 306] width 522 height 25
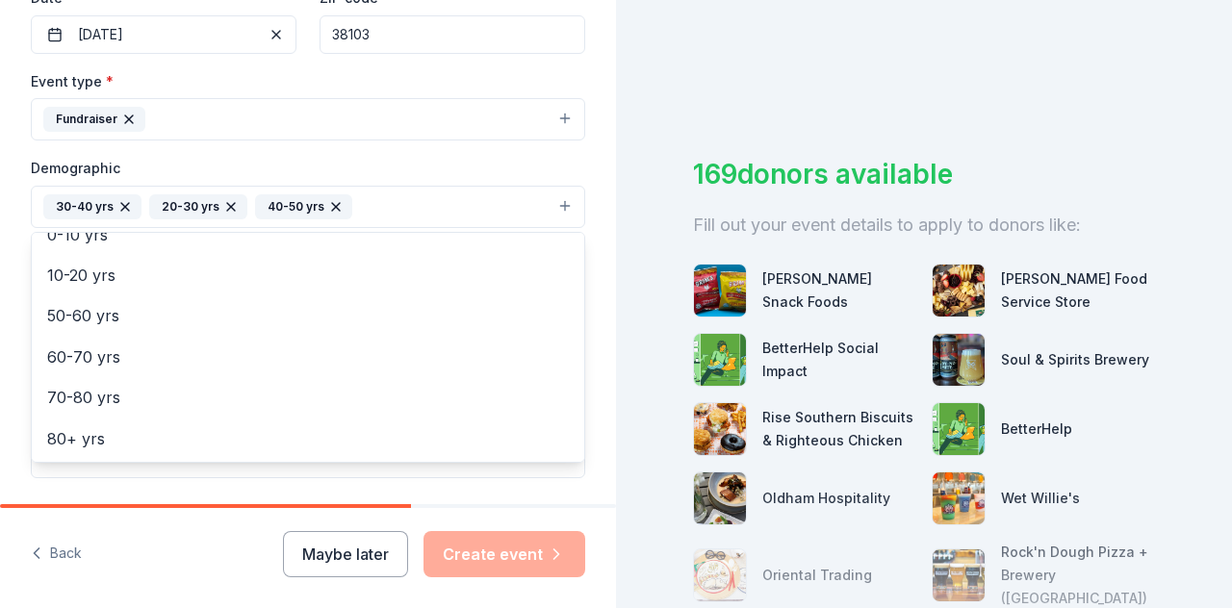
click at [19, 220] on div "Tell us about your event. We'll find in-kind donations you can apply for. Event…" at bounding box center [308, 162] width 616 height 1285
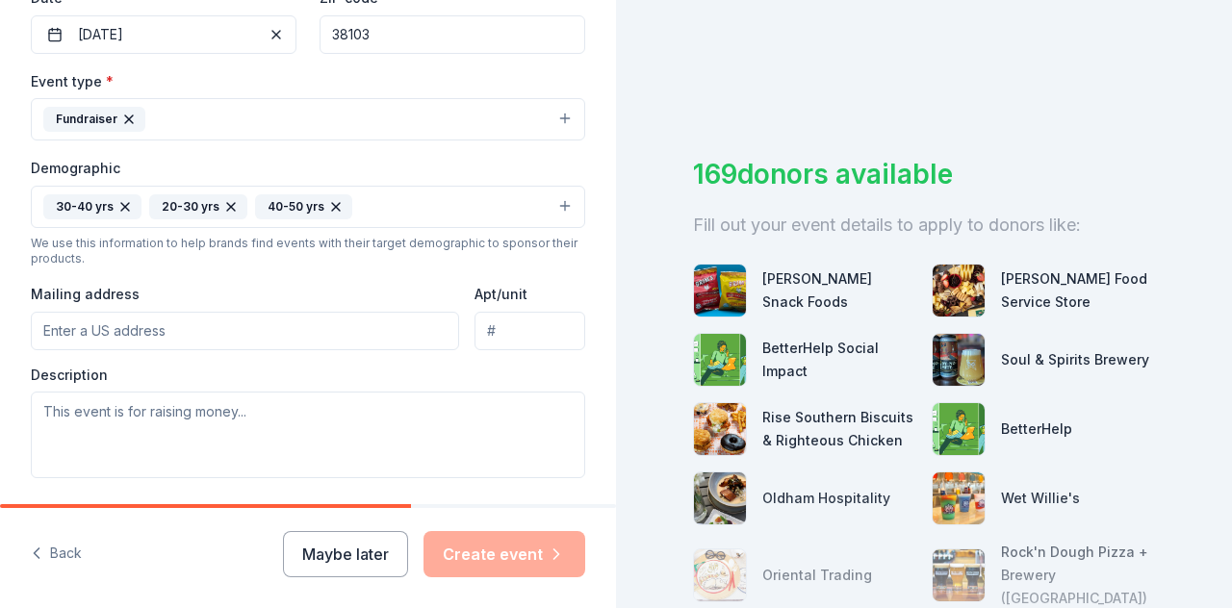
scroll to position [444, 0]
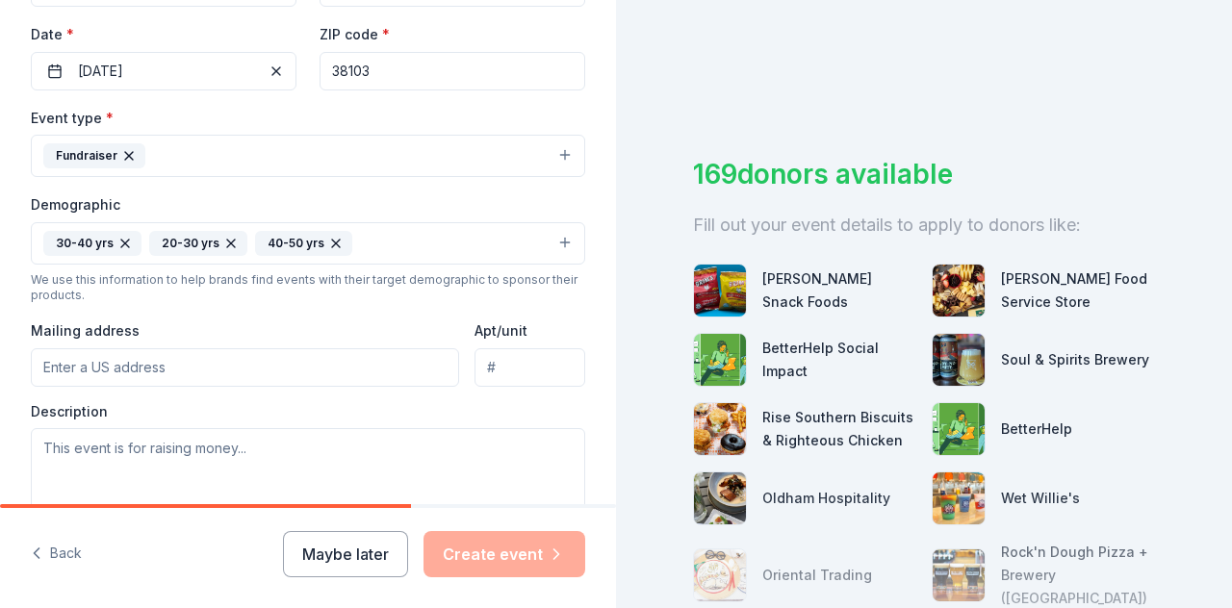
click at [223, 376] on input "Mailing address" at bounding box center [245, 367] width 428 height 39
paste input "5100 Poplar Ave # 300, Memphis, TN 38137"
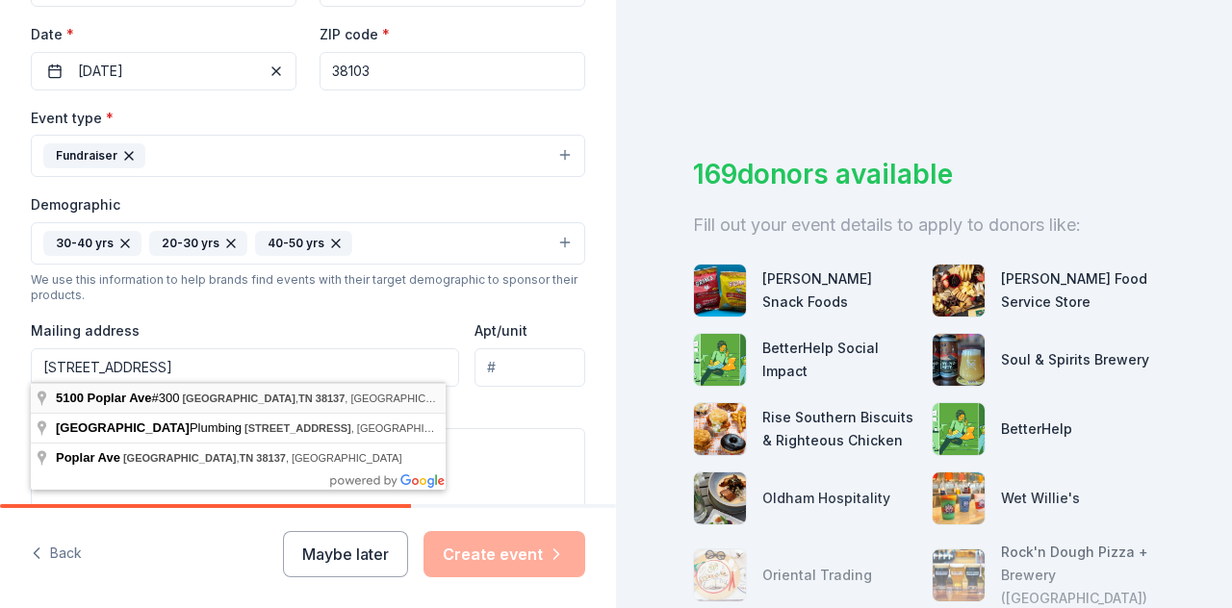
type input "5100 Poplar Avenue, Memphis, TN, 38137"
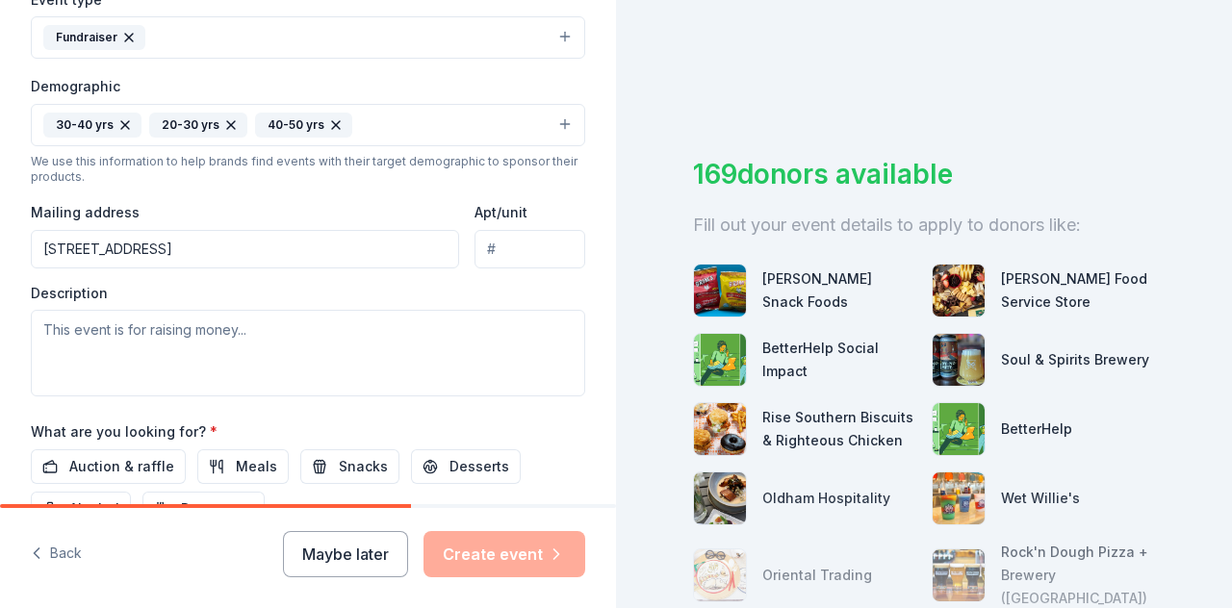
scroll to position [563, 0]
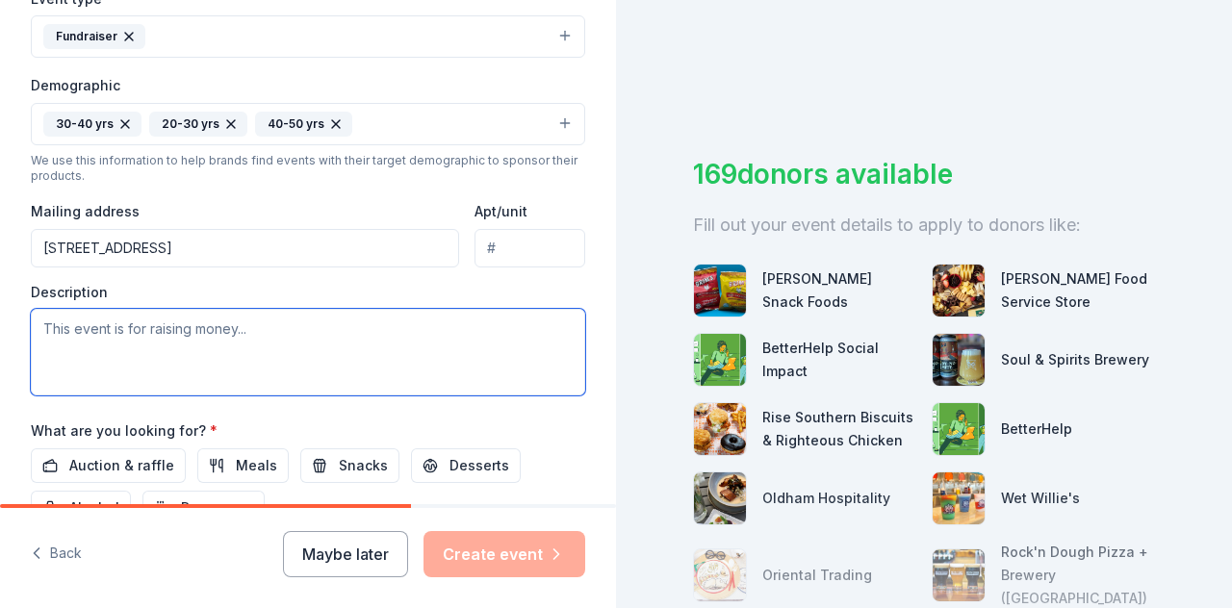
click at [289, 343] on textarea at bounding box center [308, 352] width 554 height 87
paste textarea "Through ticket sales, sponsorships, and the proceeds from a silent auction, the…"
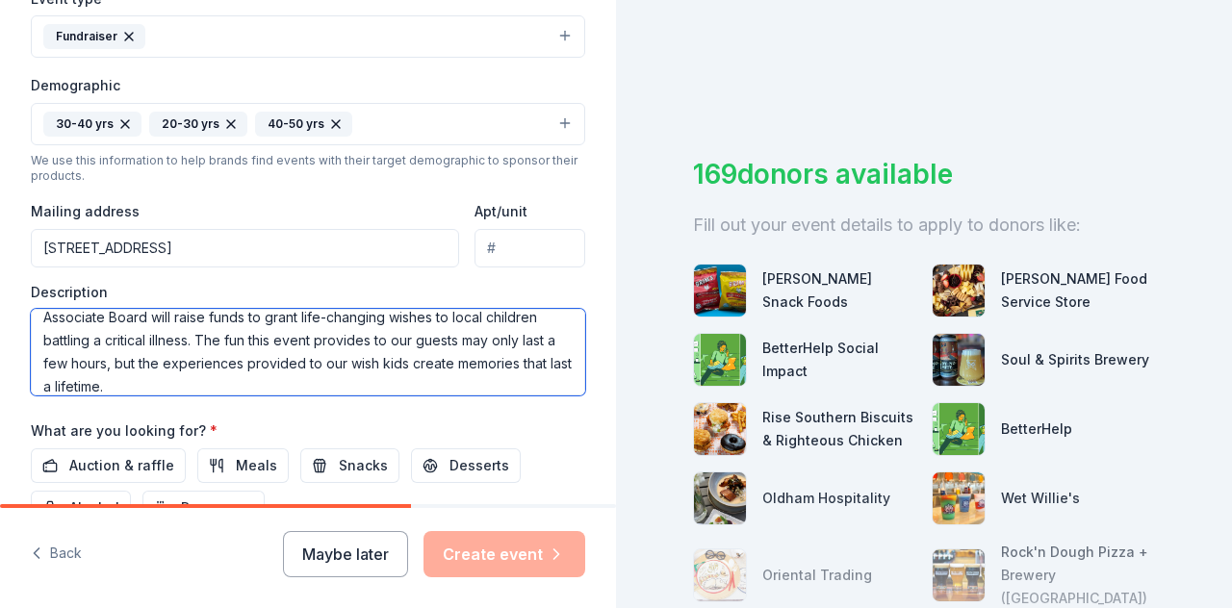
scroll to position [0, 0]
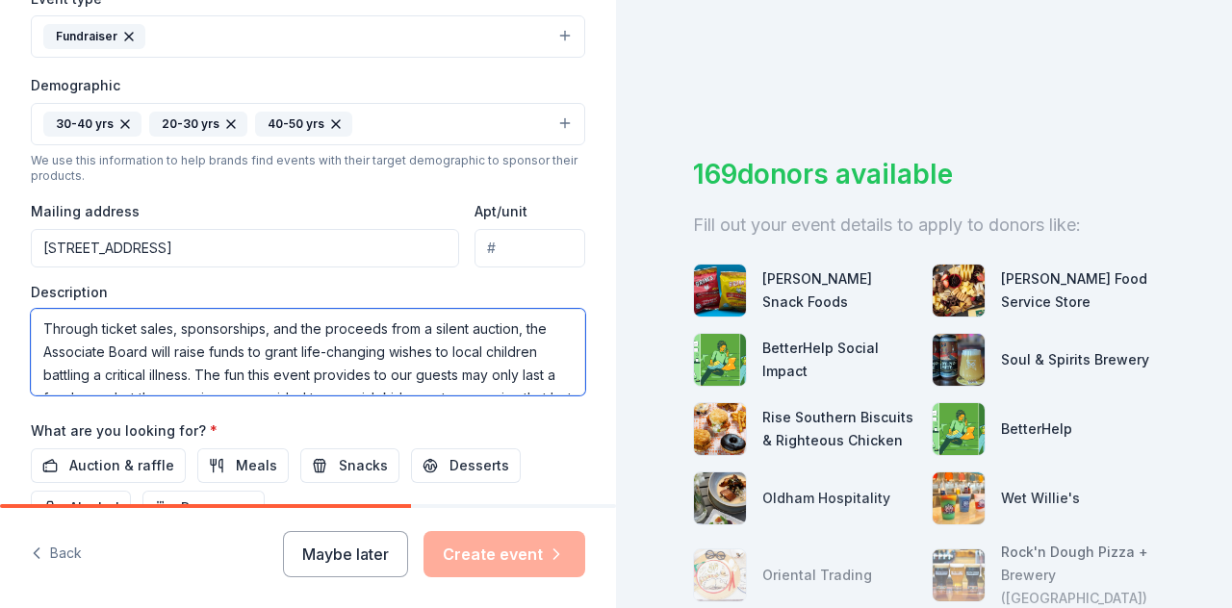
click at [42, 324] on textarea "Through ticket sales, sponsorships, and the proceeds from a silent auction, the…" at bounding box center [308, 352] width 554 height 87
paste textarea "Make-A-Wish Mid-South's Associate Board has once again planned another great ev…"
click at [50, 349] on textarea "Make-A-Wish Mid-South's Associate Board has once again planned another great ev…" at bounding box center [308, 352] width 554 height 87
click at [235, 347] on textarea "Make-A-Wish Mid-South's Associate Board has once again planned another great ev…" at bounding box center [308, 352] width 554 height 87
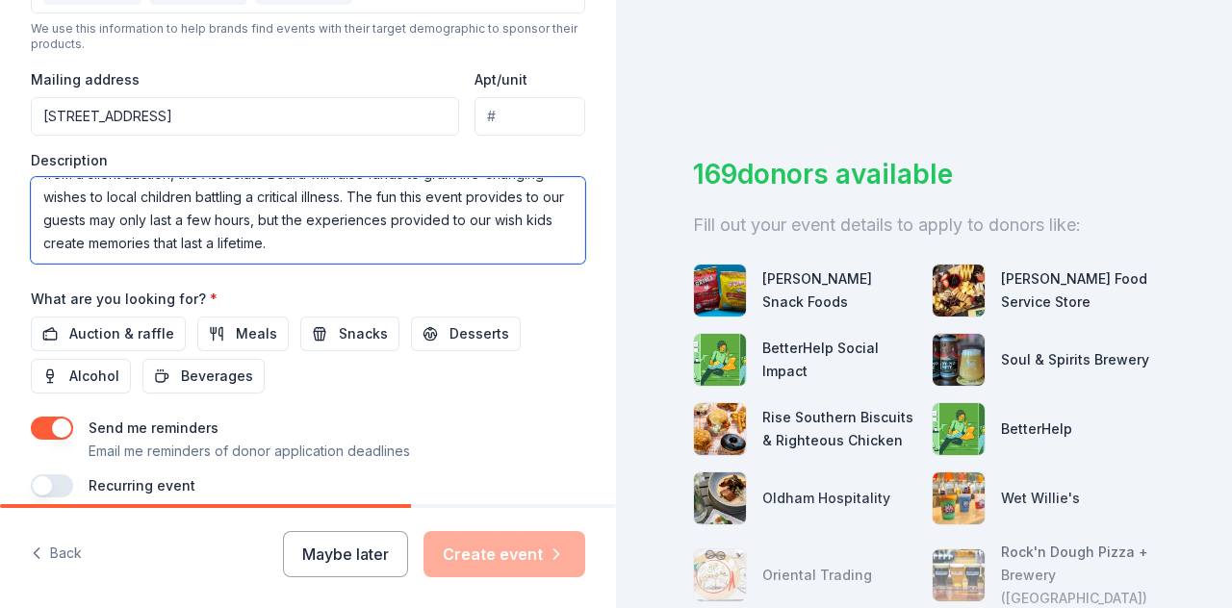
scroll to position [696, 0]
type textarea "Make-A-Wish Mid-South's Associate Board has once again planned another great ev…"
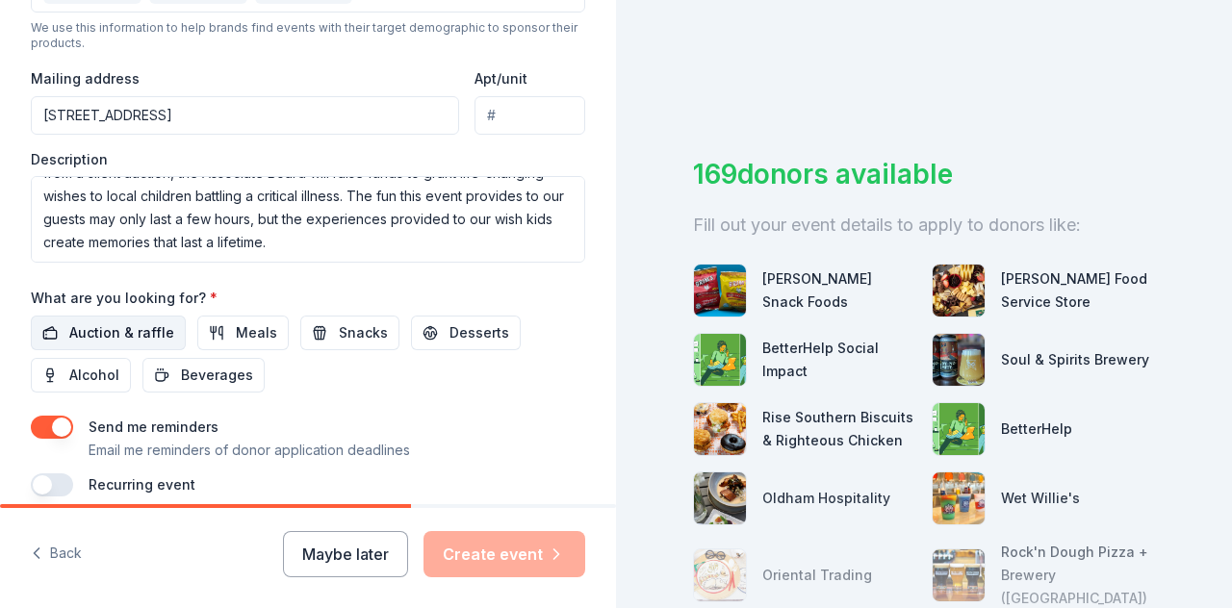
click at [125, 325] on span "Auction & raffle" at bounding box center [121, 333] width 105 height 23
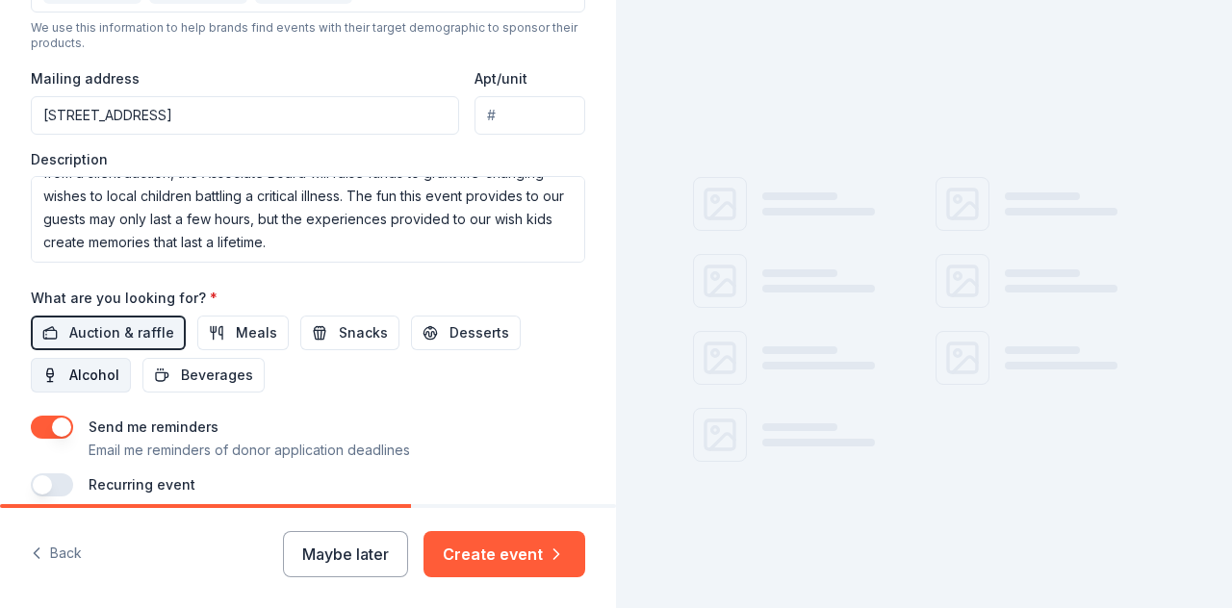
click at [106, 375] on span "Alcohol" at bounding box center [94, 375] width 50 height 23
click at [67, 417] on button "button" at bounding box center [52, 427] width 42 height 23
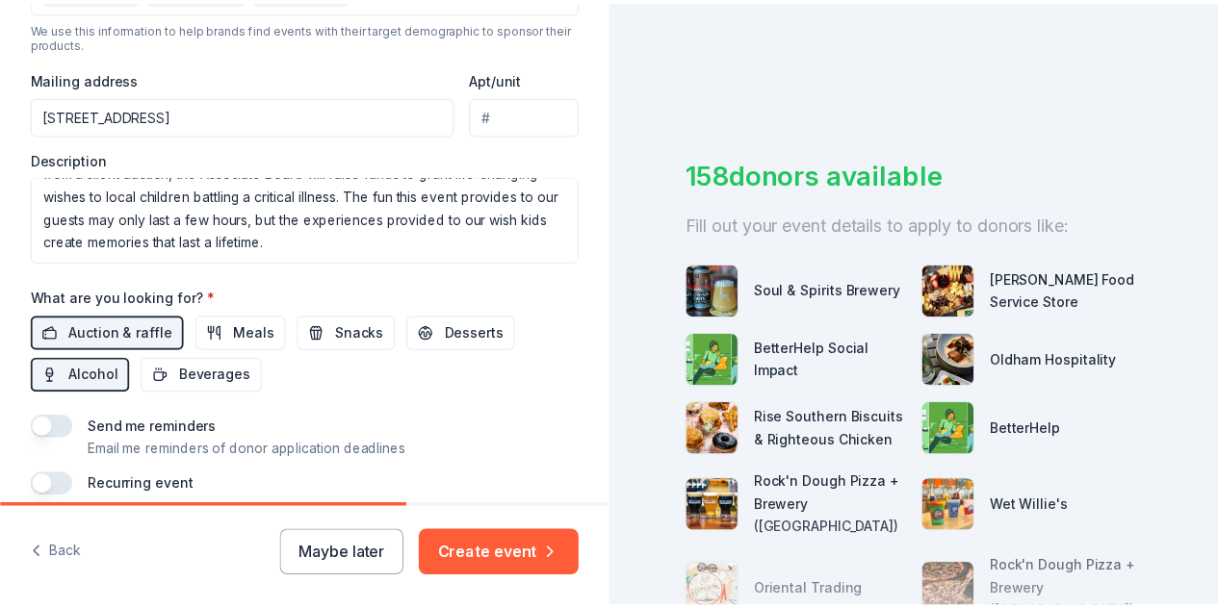
scroll to position [775, 0]
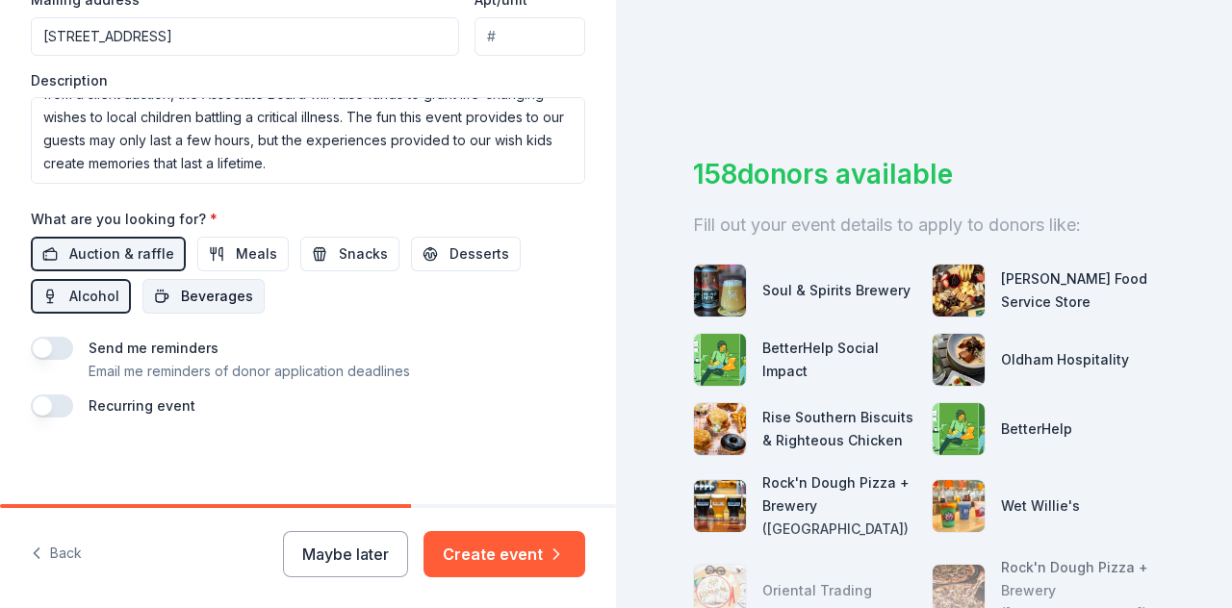
click at [224, 296] on span "Beverages" at bounding box center [217, 296] width 72 height 23
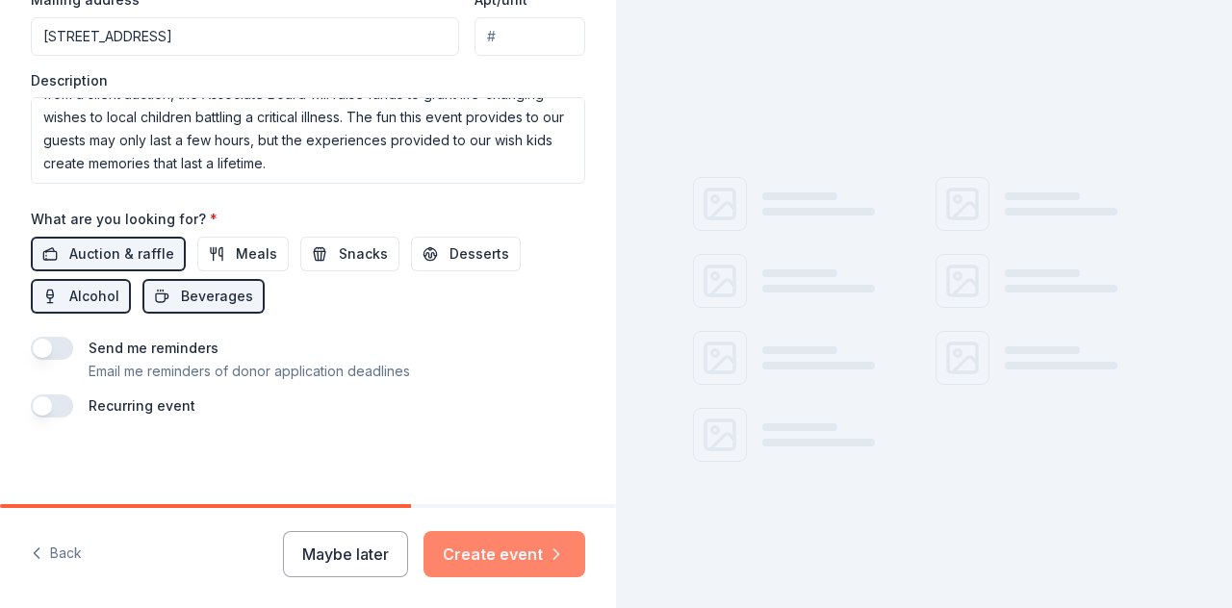
click at [522, 556] on button "Create event" at bounding box center [505, 554] width 162 height 46
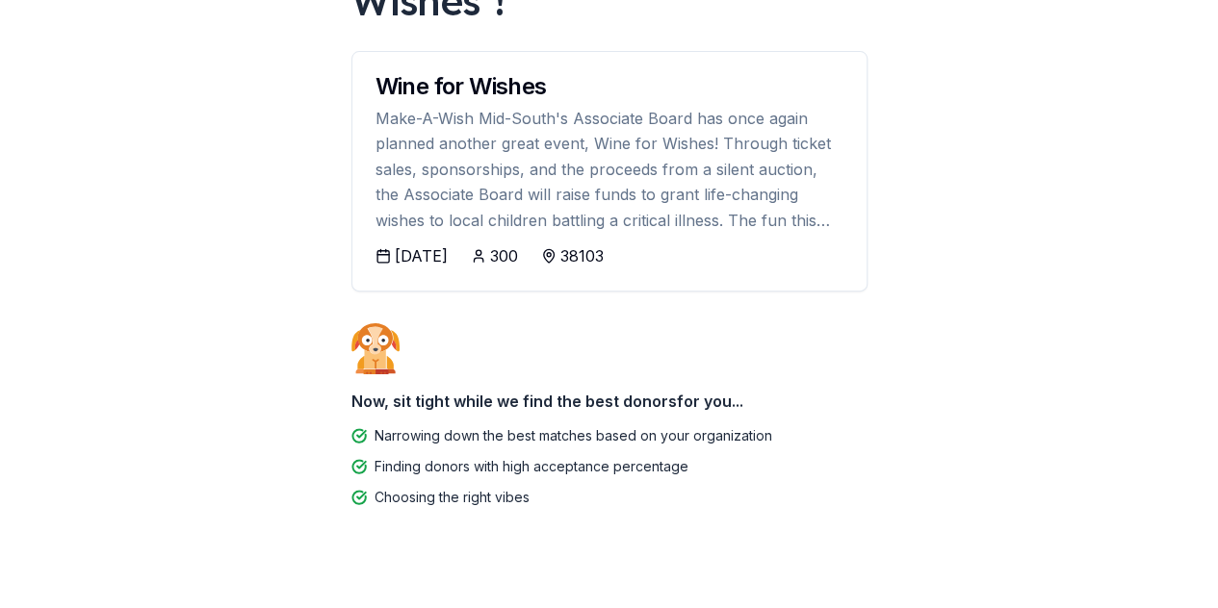
scroll to position [229, 0]
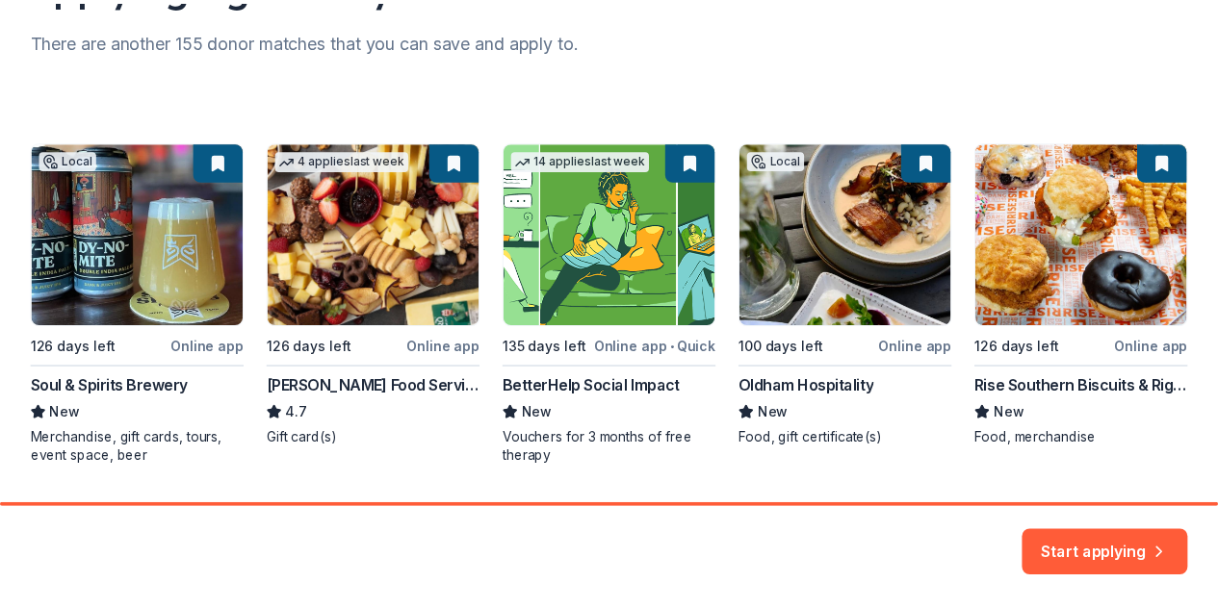
scroll to position [251, 0]
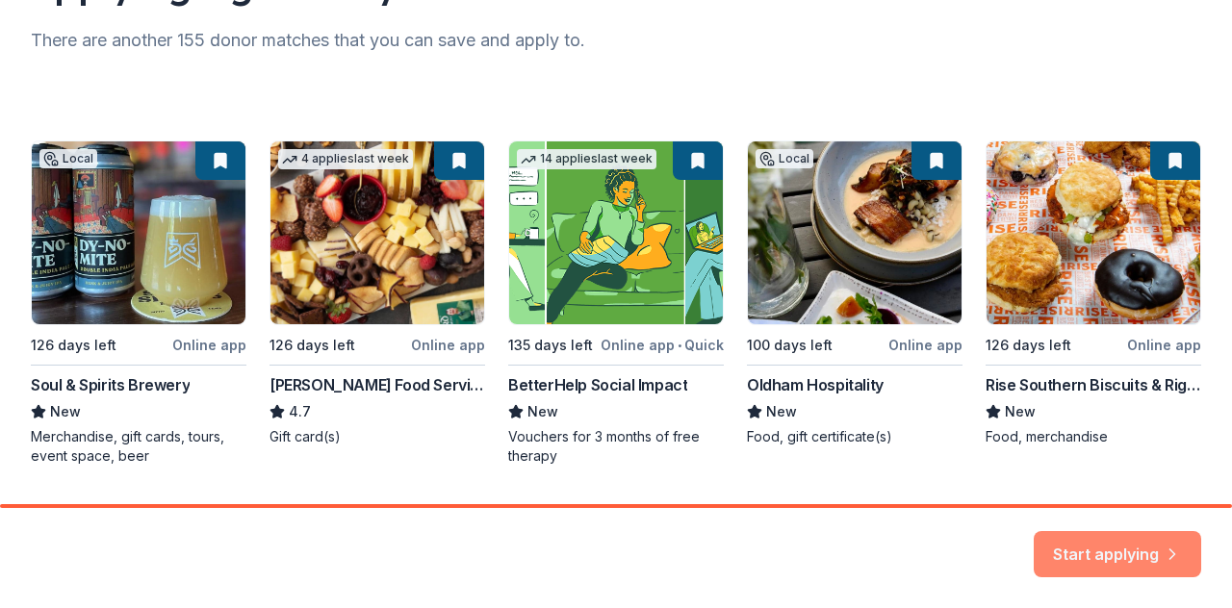
click at [1105, 542] on button "Start applying" at bounding box center [1117, 543] width 167 height 46
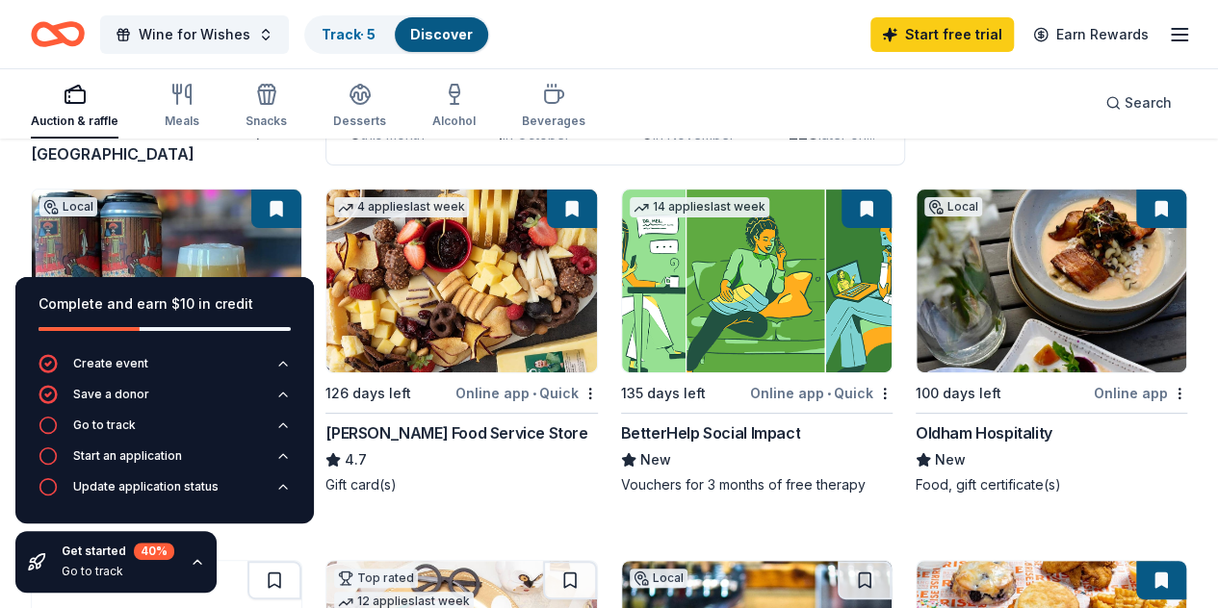
scroll to position [156, 0]
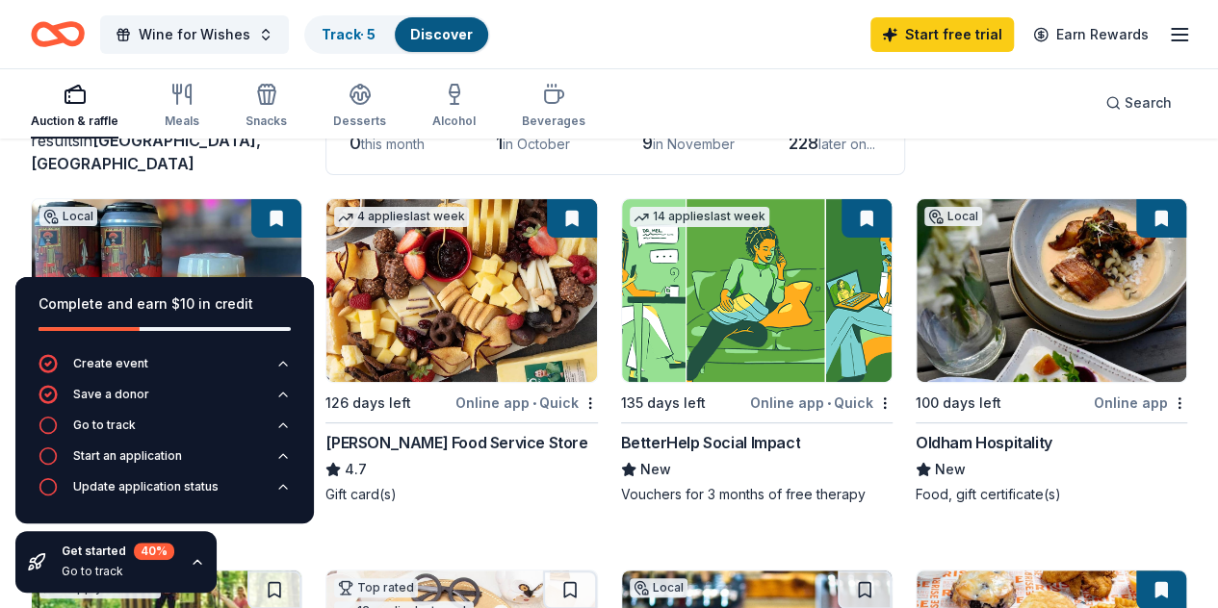
click at [200, 567] on icon "button" at bounding box center [197, 561] width 15 height 15
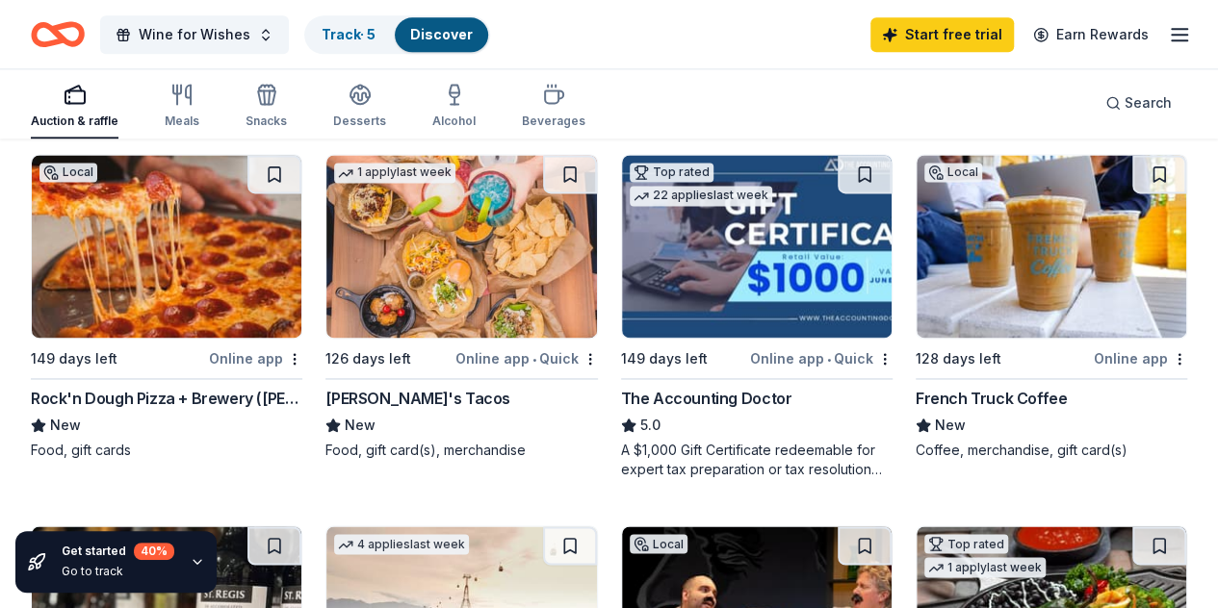
scroll to position [1286, 0]
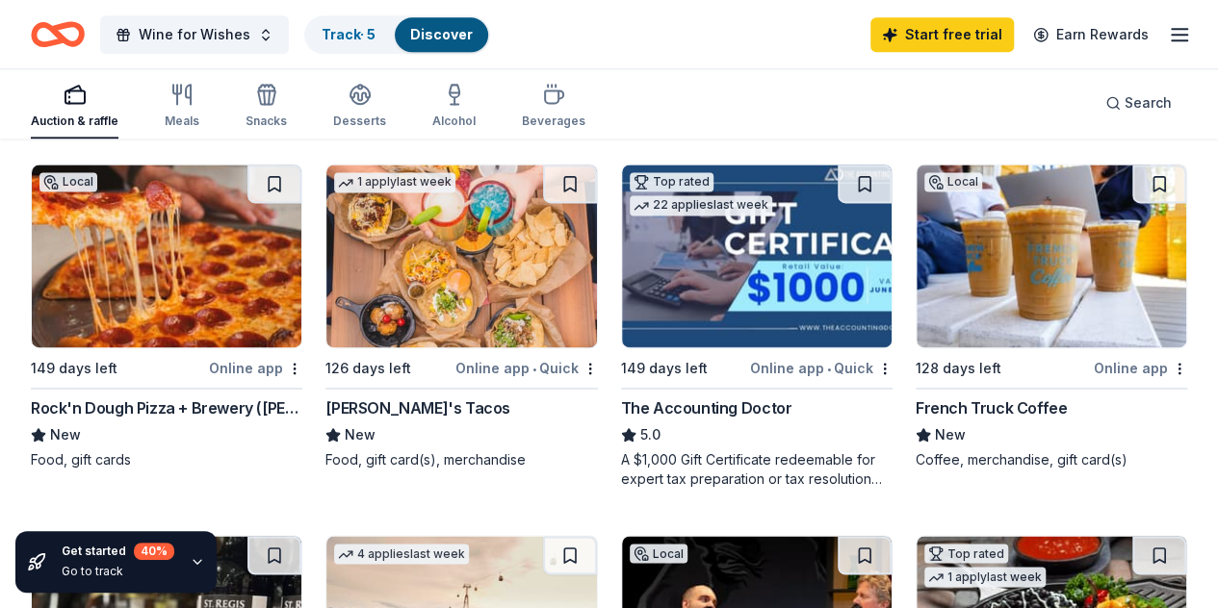
drag, startPoint x: 17, startPoint y: 412, endPoint x: 80, endPoint y: 211, distance: 210.7
click at [80, 211] on div "238 results in Memphis, TN Application deadlines 0 this month 1 in October 9 in…" at bounding box center [609, 267] width 1218 height 2824
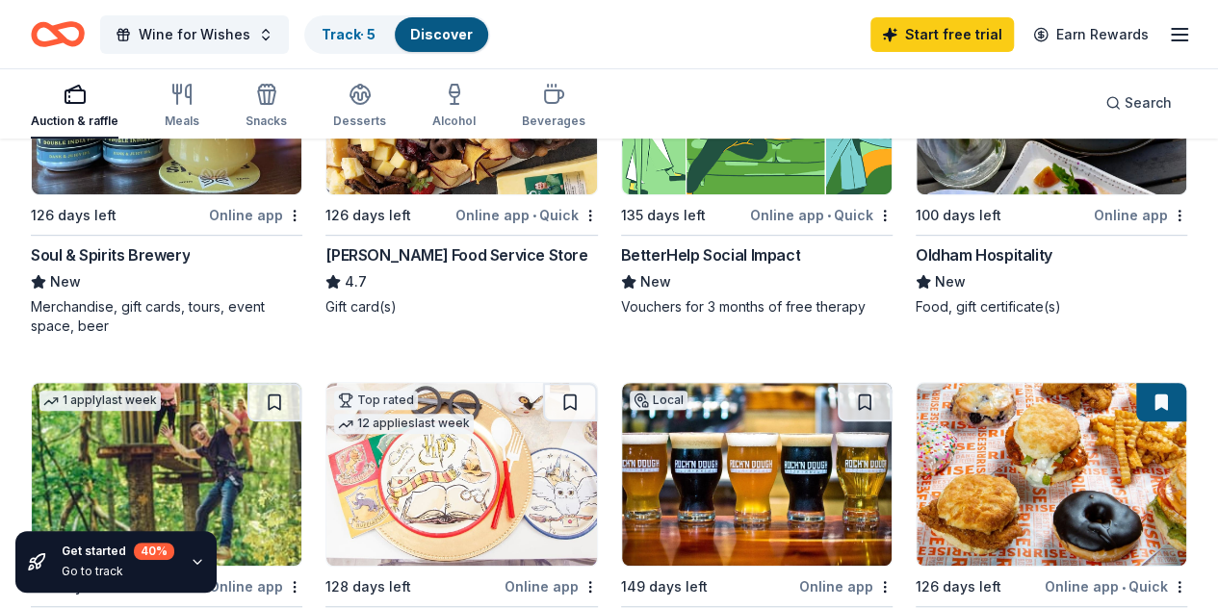
scroll to position [0, 0]
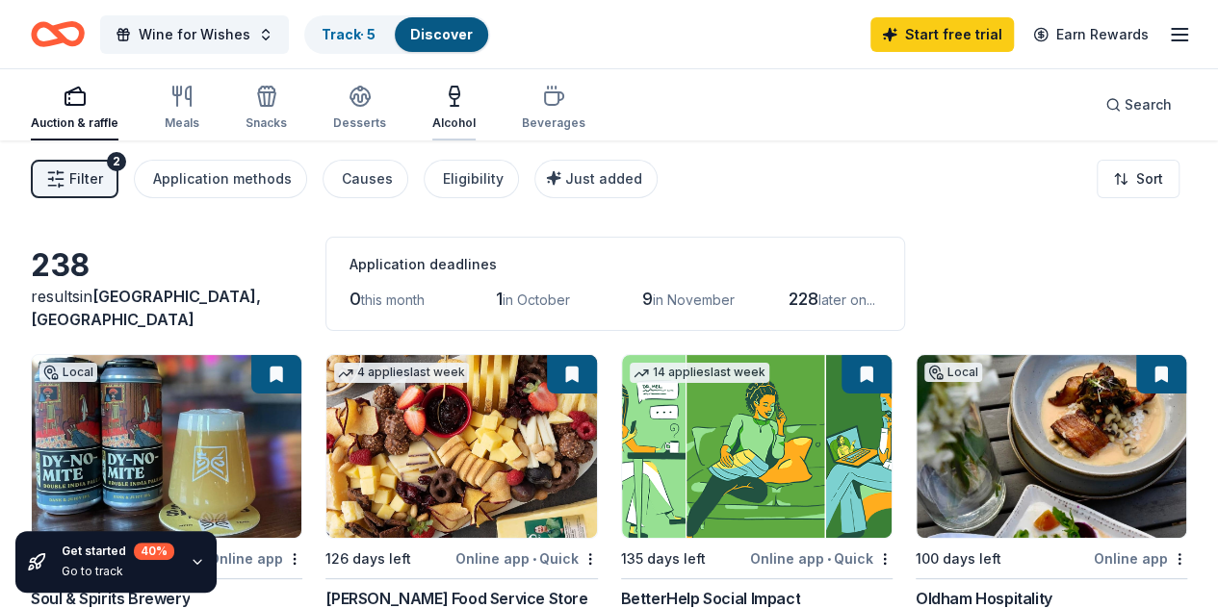
click at [454, 95] on icon "button" at bounding box center [454, 96] width 23 height 23
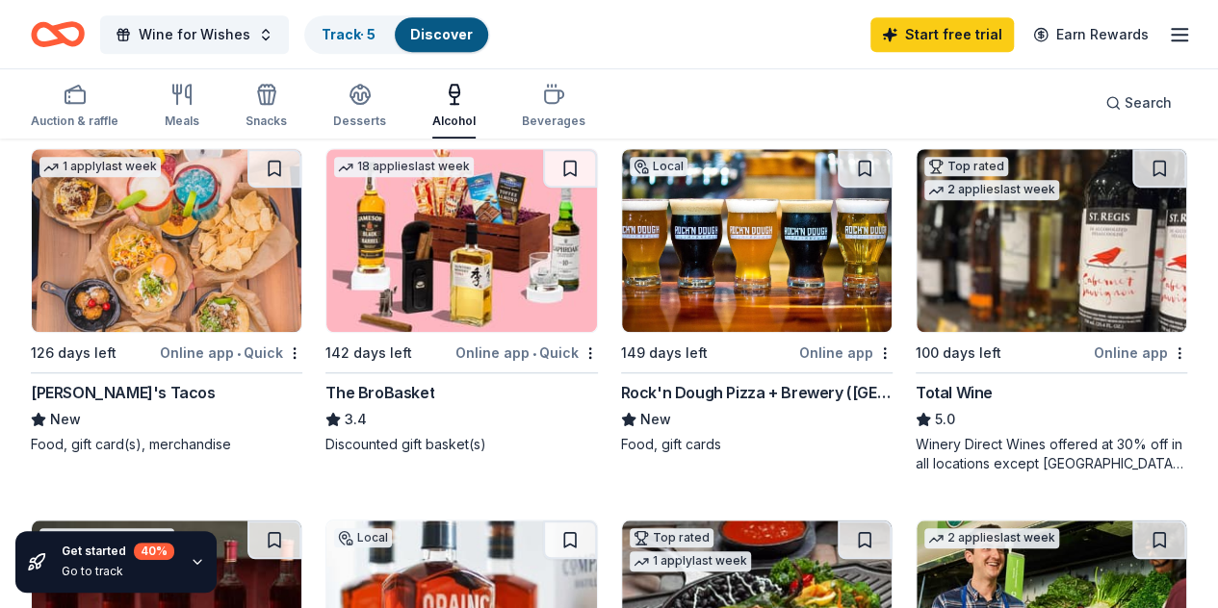
scroll to position [572, 0]
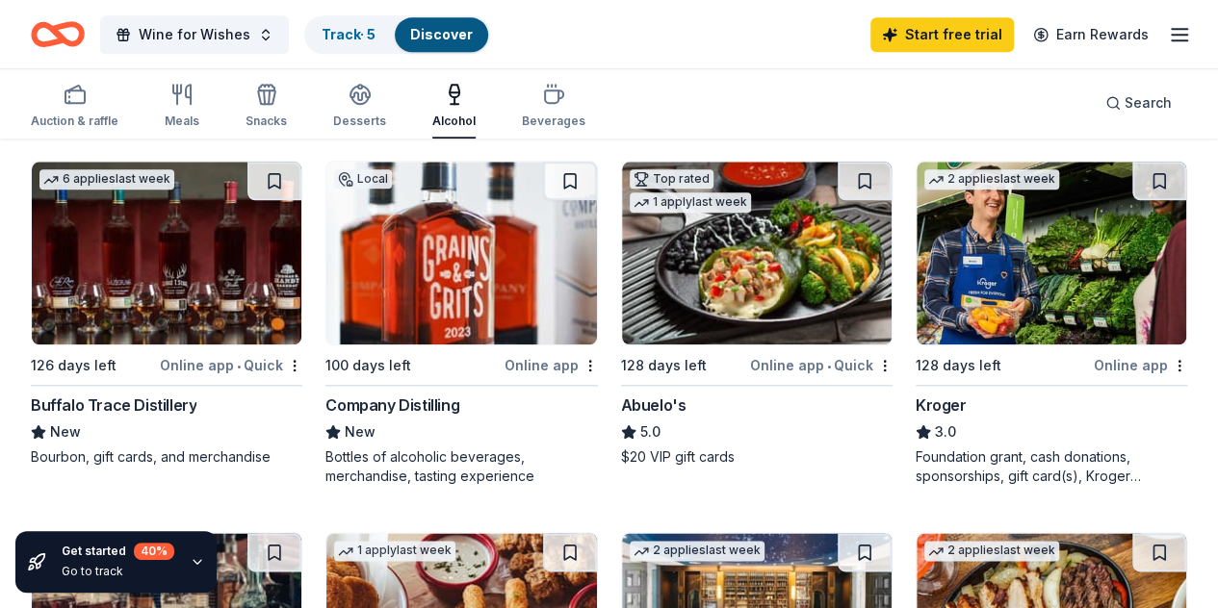
scroll to position [936, 0]
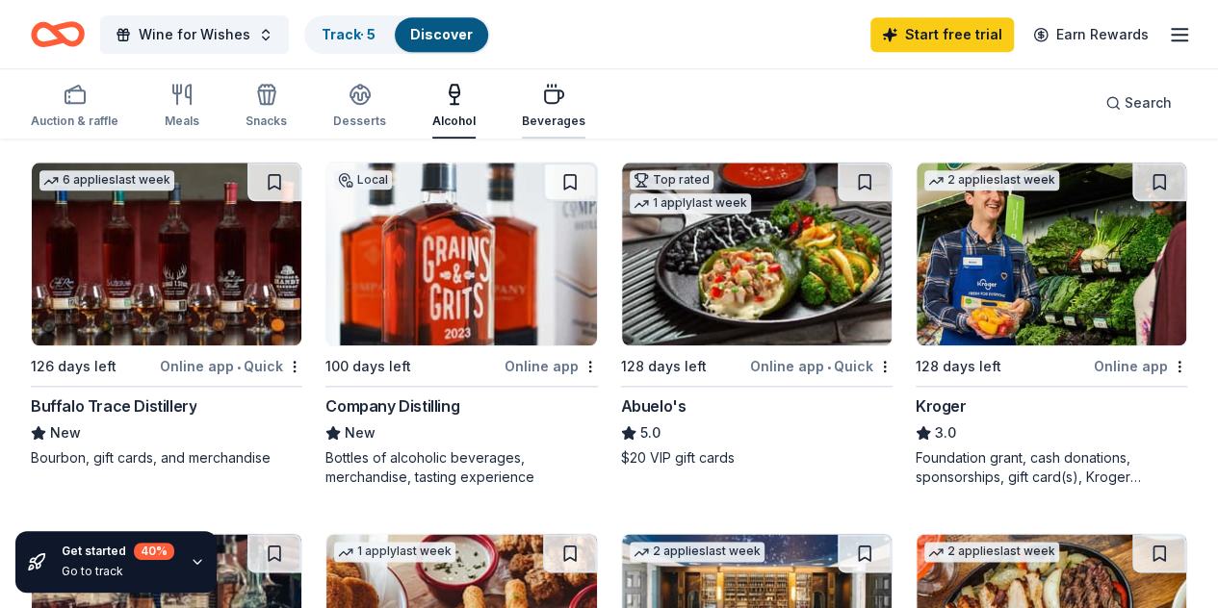
click at [576, 106] on div "Beverages" at bounding box center [554, 106] width 64 height 46
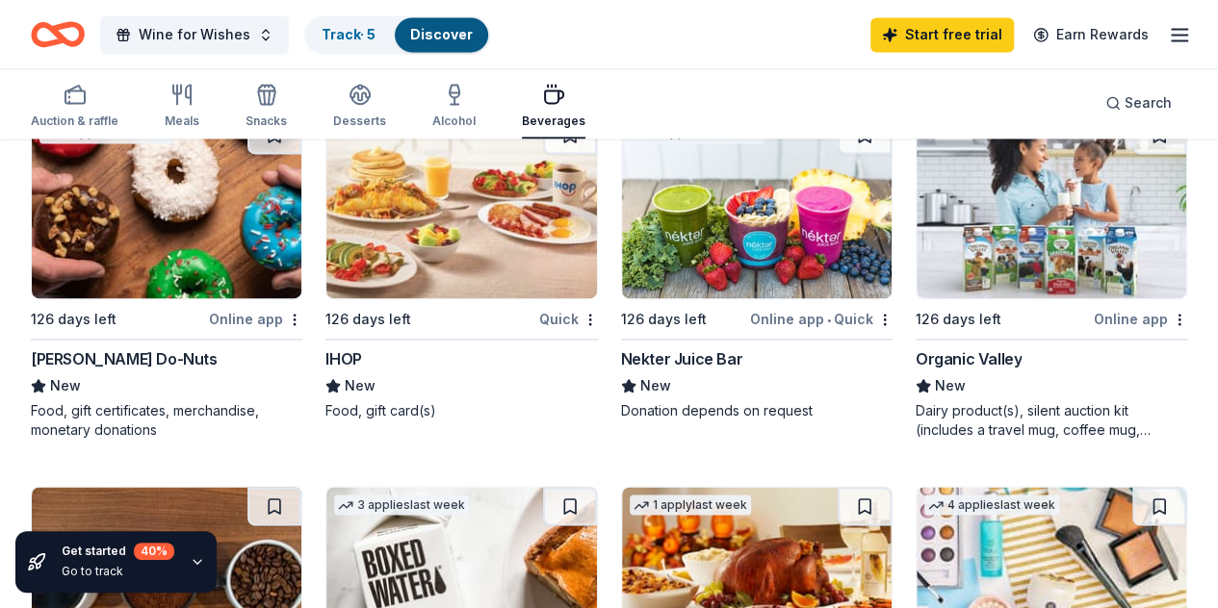
scroll to position [1355, 0]
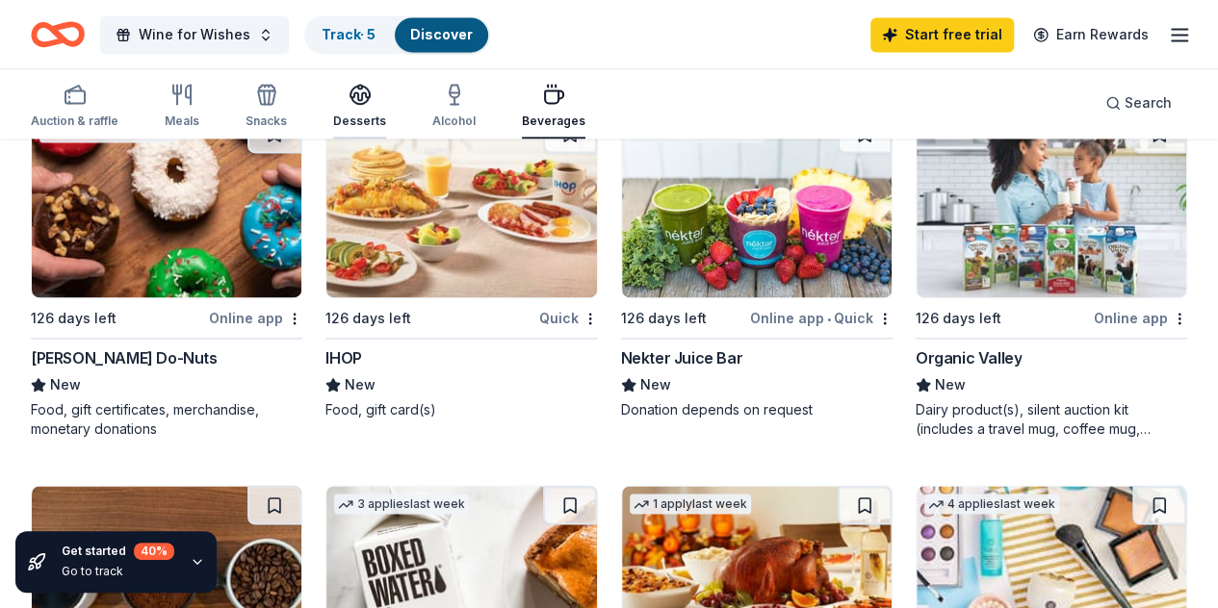
click at [356, 107] on div "Desserts" at bounding box center [359, 106] width 53 height 46
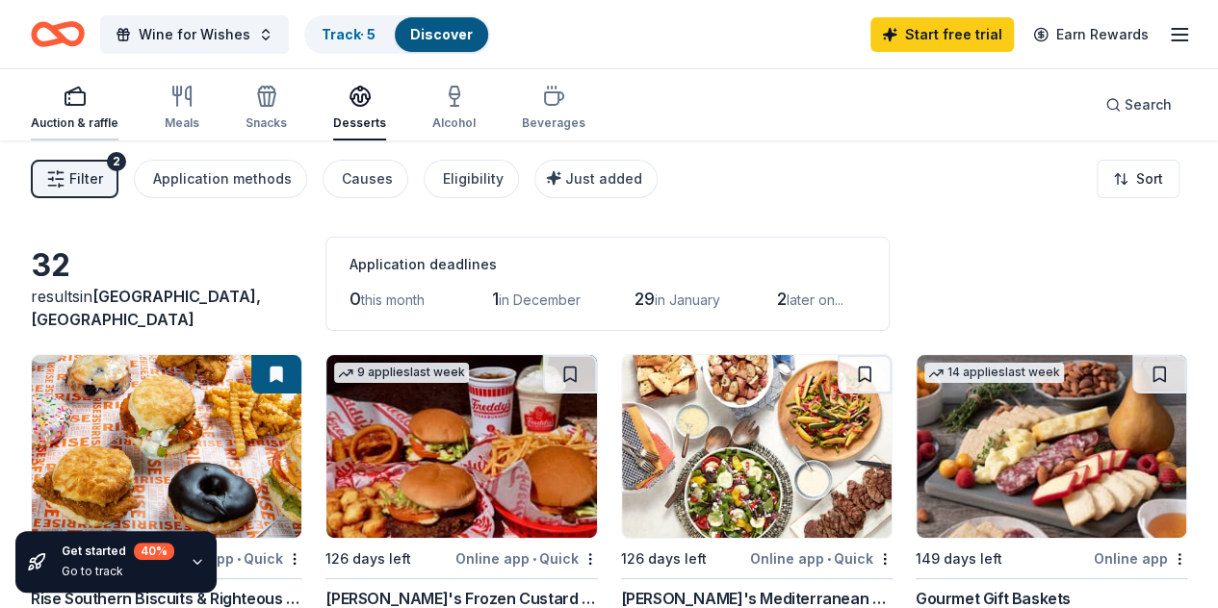
click at [108, 116] on div "Auction & raffle" at bounding box center [75, 123] width 88 height 15
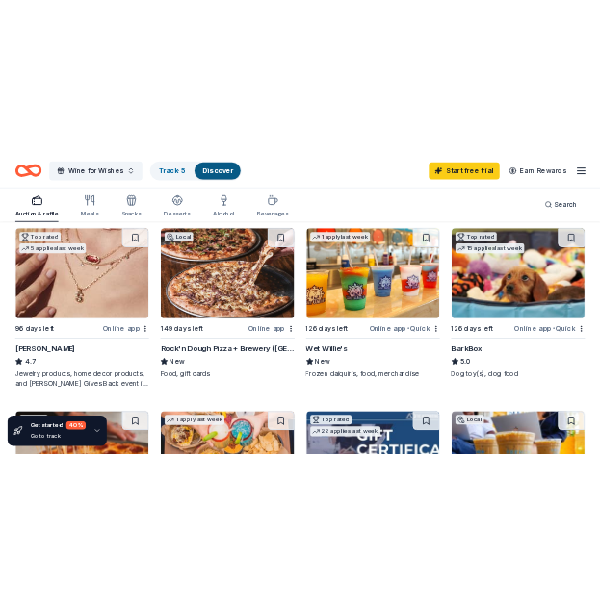
scroll to position [936, 0]
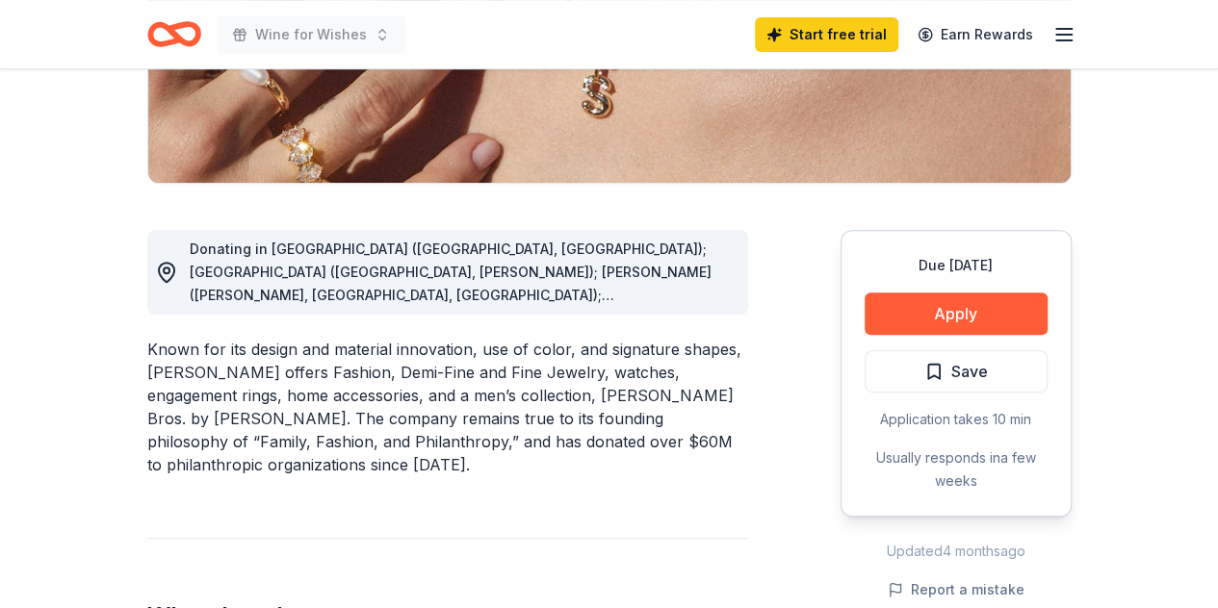
scroll to position [402, 0]
click at [495, 299] on span "Donating in AL (Birmingham, Huntsville); AR (Little Rock, Rogers); AZ (Chandler…" at bounding box center [451, 491] width 522 height 502
click at [621, 296] on span "Donating in AL (Birmingham, Huntsville); AR (Little Rock, Rogers); AZ (Chandler…" at bounding box center [451, 491] width 522 height 502
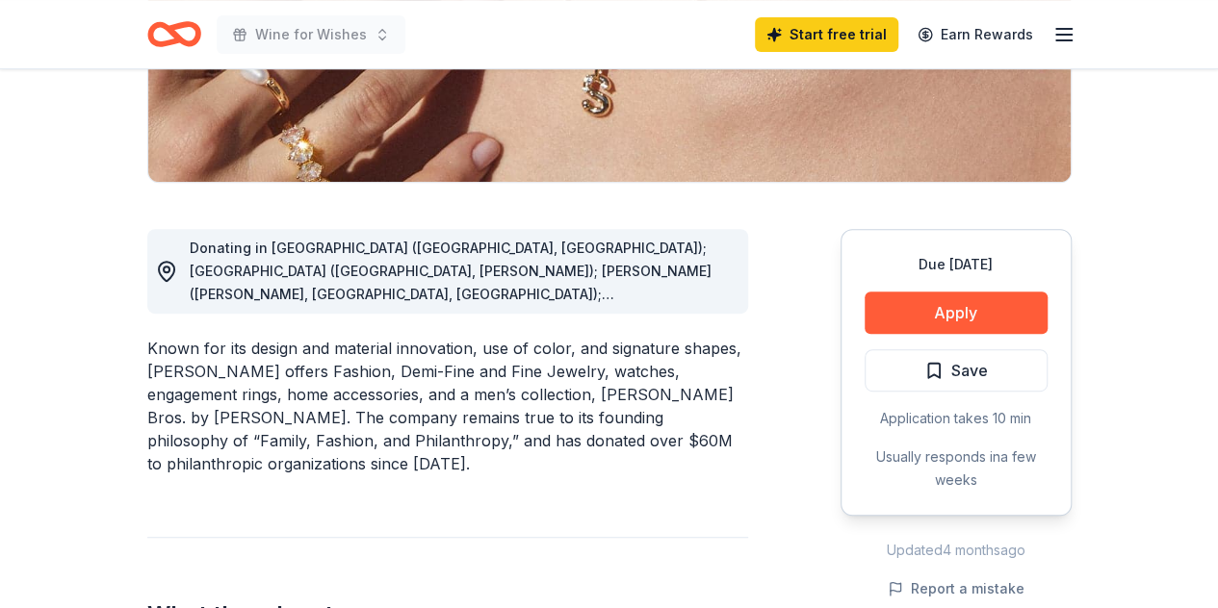
click at [621, 296] on span "Donating in AL (Birmingham, Huntsville); AR (Little Rock, Rogers); AZ (Chandler…" at bounding box center [451, 491] width 522 height 502
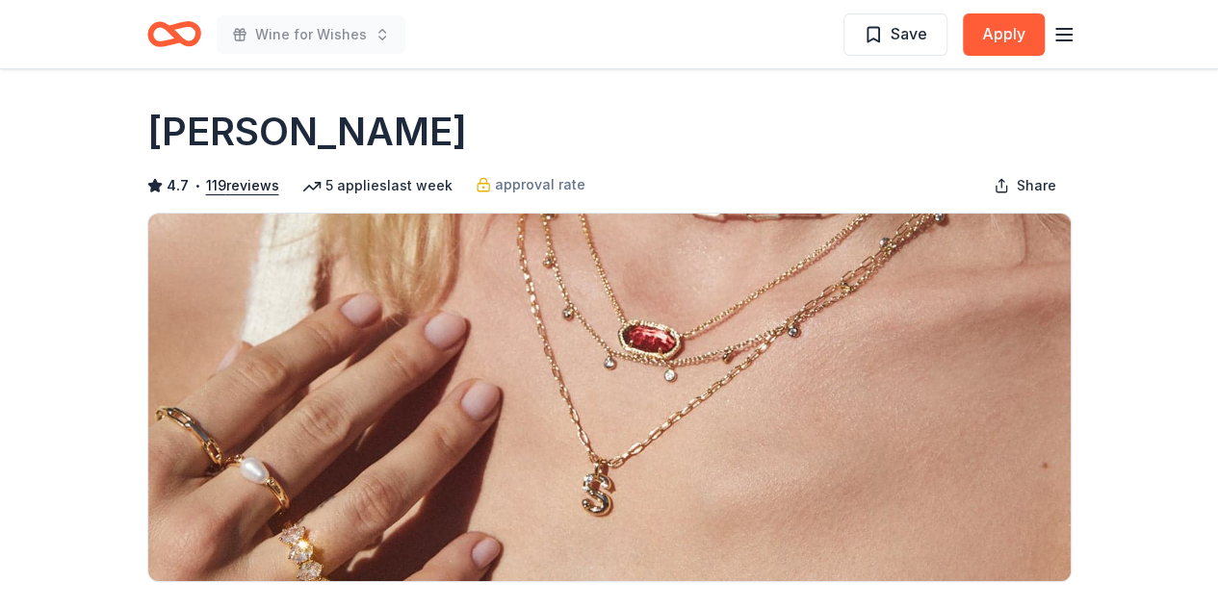
scroll to position [0, 0]
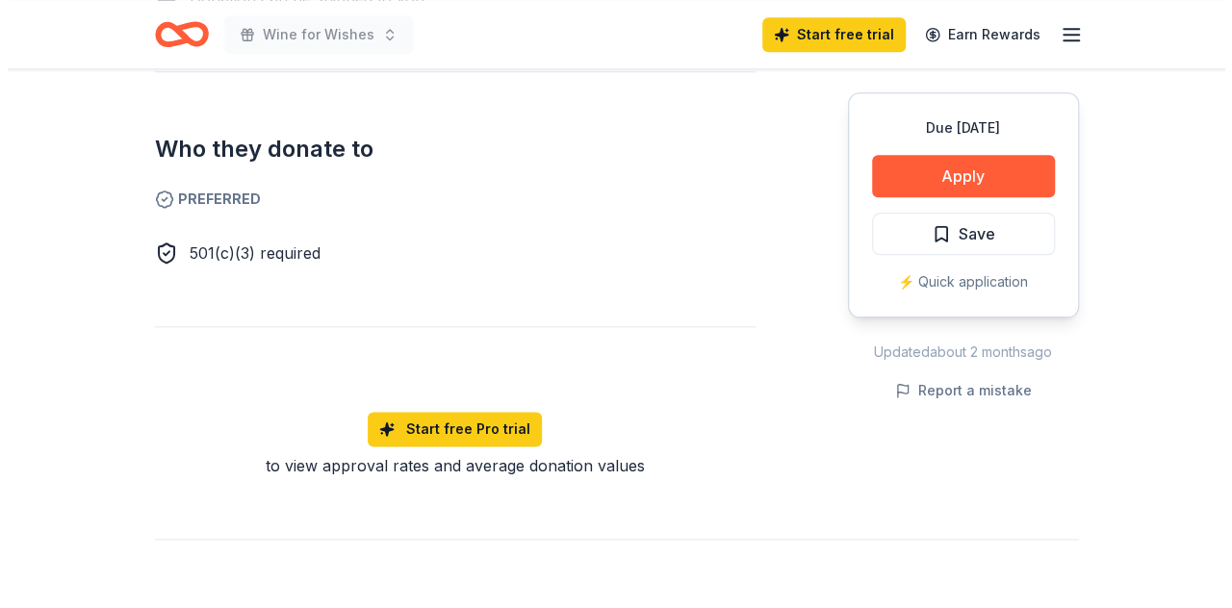
scroll to position [1019, 0]
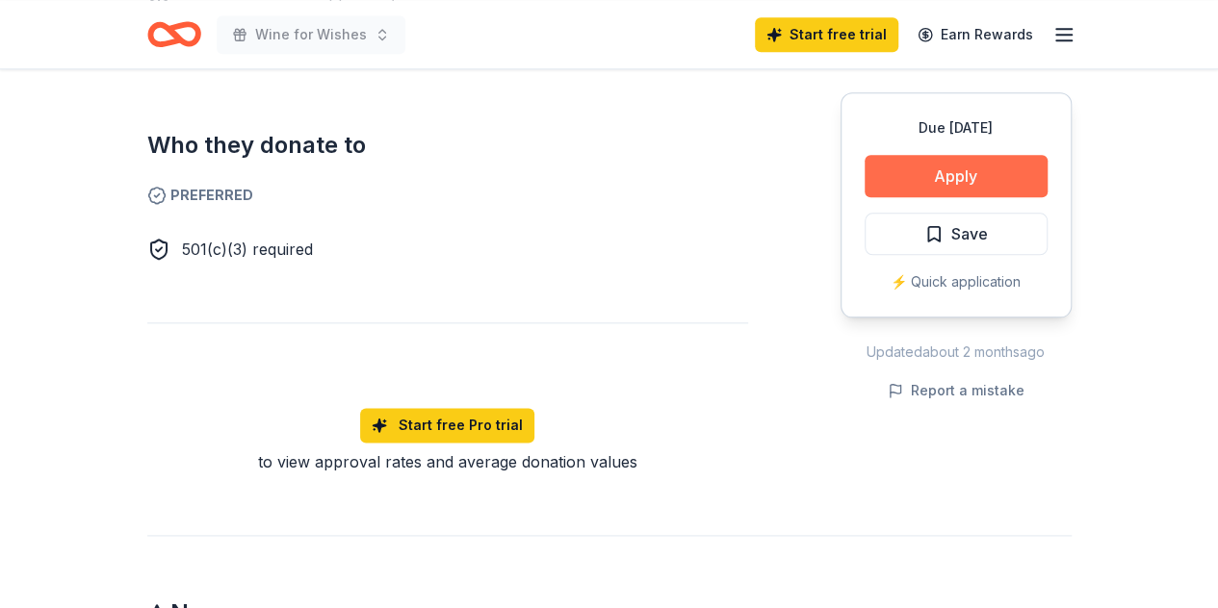
click at [965, 176] on button "Apply" at bounding box center [955, 176] width 183 height 42
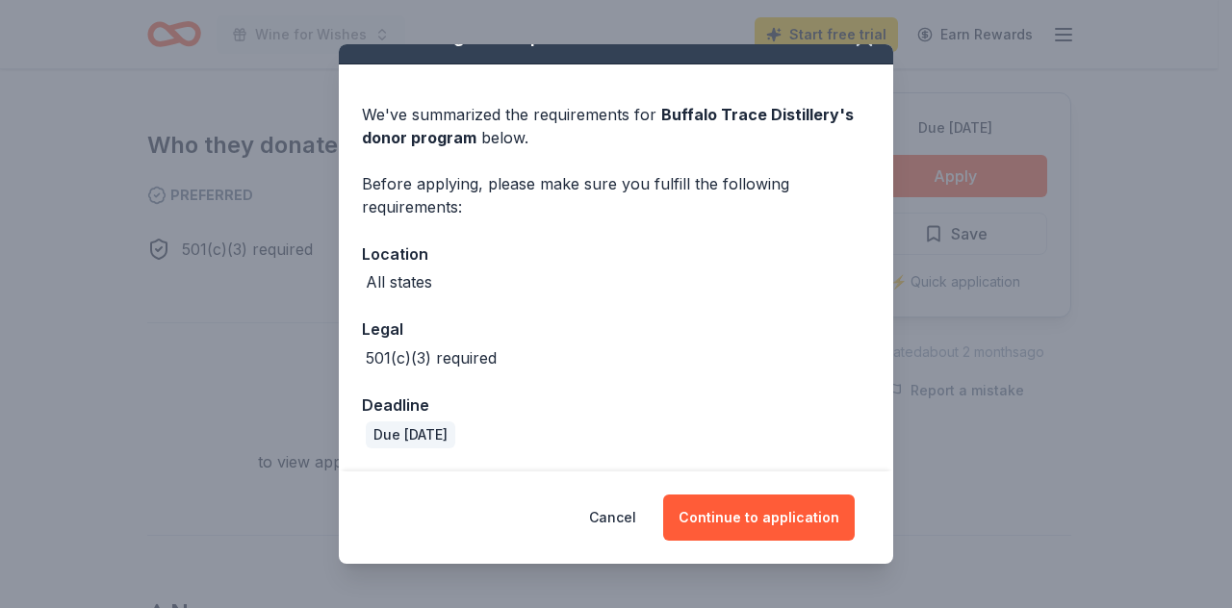
scroll to position [0, 0]
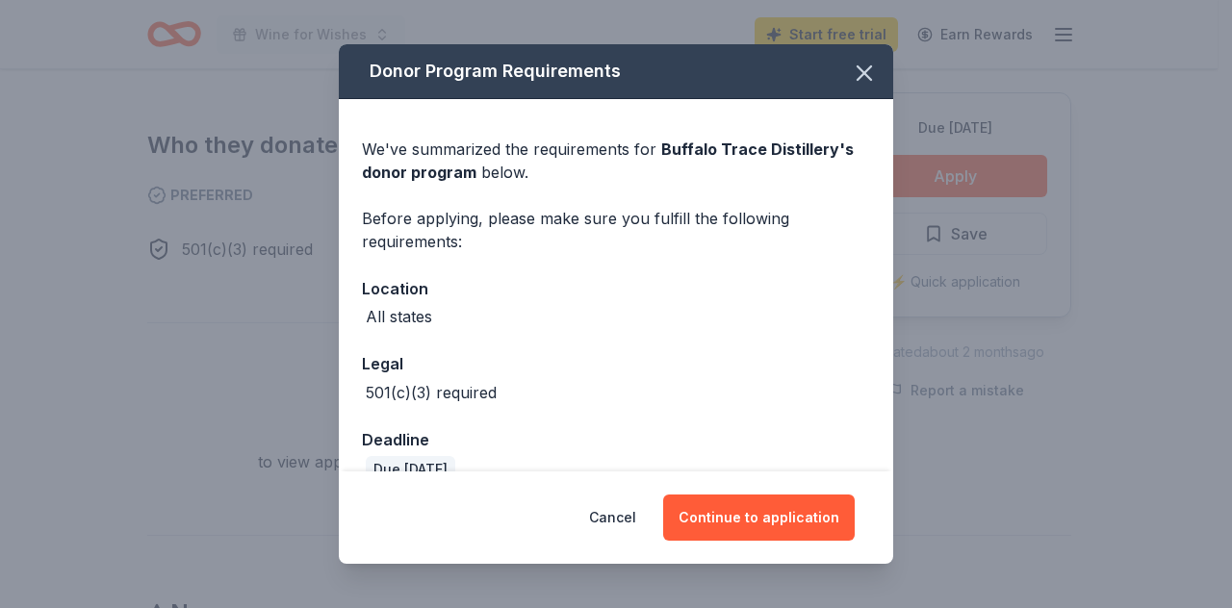
click at [764, 542] on div "Cancel Continue to application" at bounding box center [616, 518] width 554 height 92
click at [782, 507] on button "Continue to application" at bounding box center [759, 518] width 192 height 46
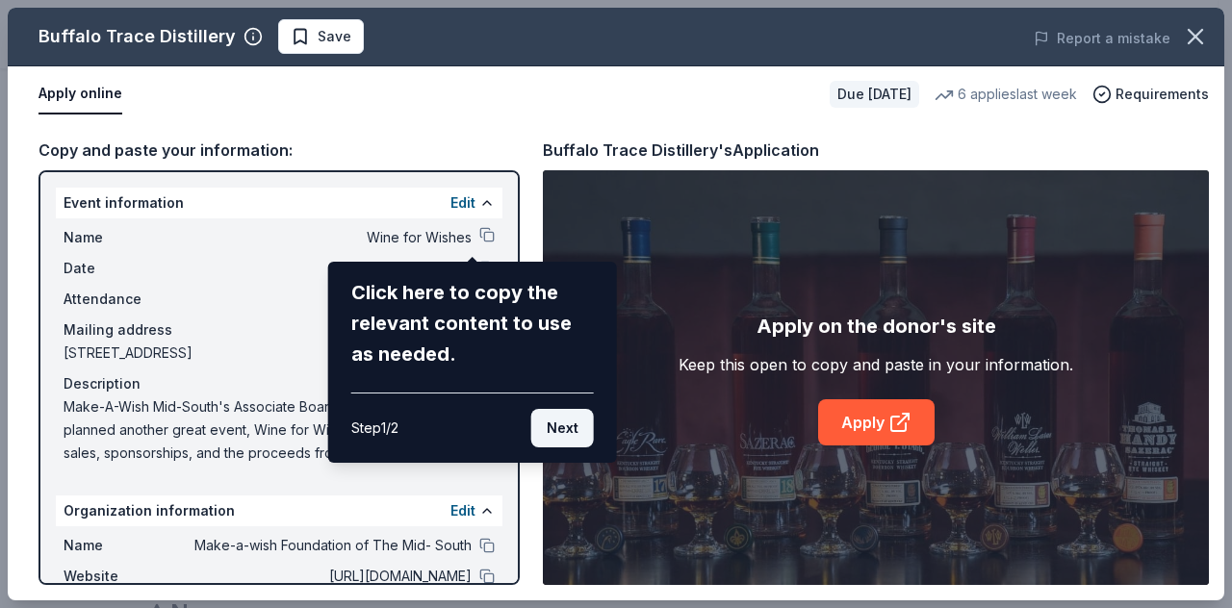
click at [559, 424] on button "Next" at bounding box center [562, 428] width 63 height 39
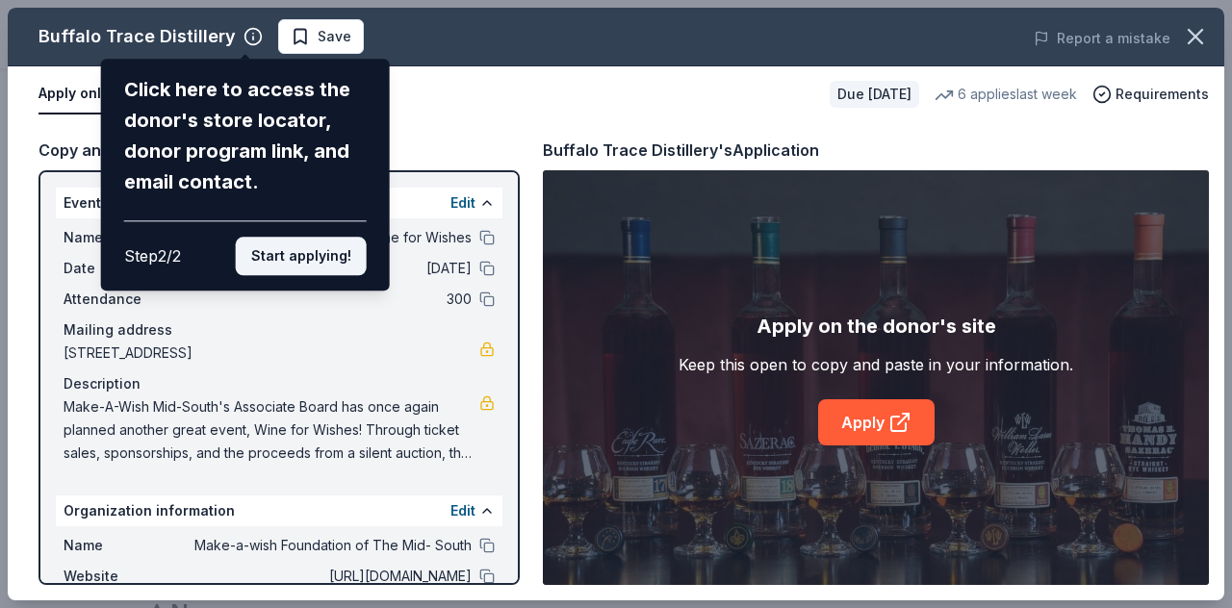
click at [329, 265] on button "Start applying!" at bounding box center [301, 256] width 131 height 39
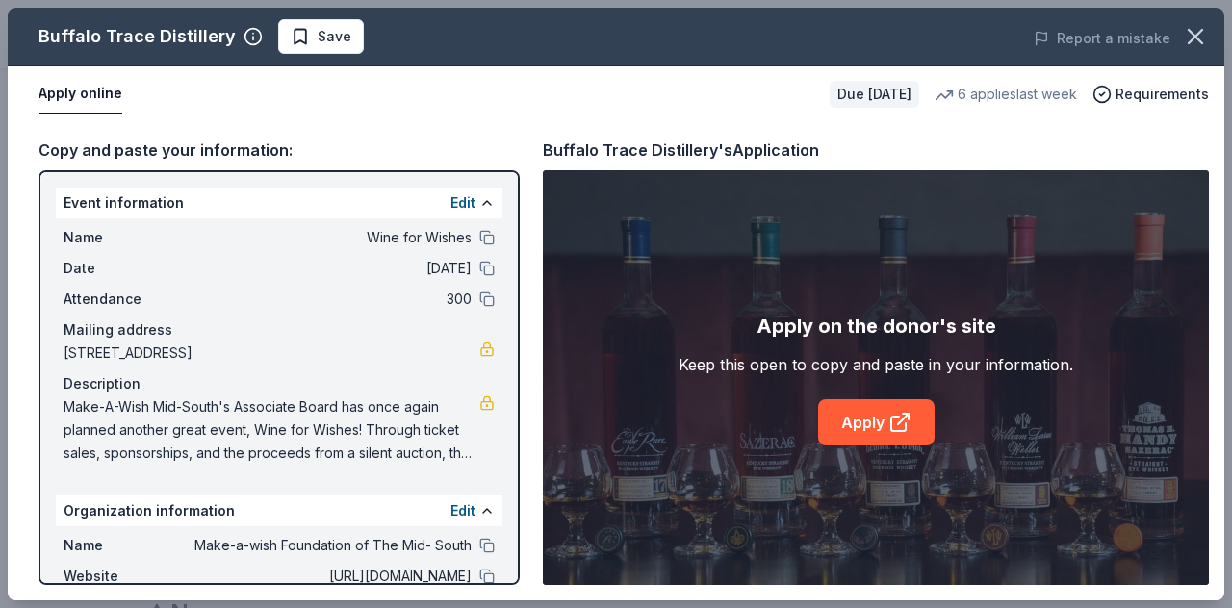
click at [896, 423] on div "Buffalo Trace Distillery Save Report a mistake Apply online Due in 126 days 6 a…" at bounding box center [616, 304] width 1217 height 593
click at [891, 418] on div "Buffalo Trace Distillery Save Report a mistake Apply online Due in 126 days 6 a…" at bounding box center [616, 304] width 1217 height 593
click at [873, 376] on div "Buffalo Trace Distillery Save Report a mistake Apply online Due in 126 days 6 a…" at bounding box center [616, 304] width 1217 height 593
click at [848, 331] on div "Buffalo Trace Distillery Save Report a mistake Apply online Due in 126 days 6 a…" at bounding box center [616, 304] width 1217 height 593
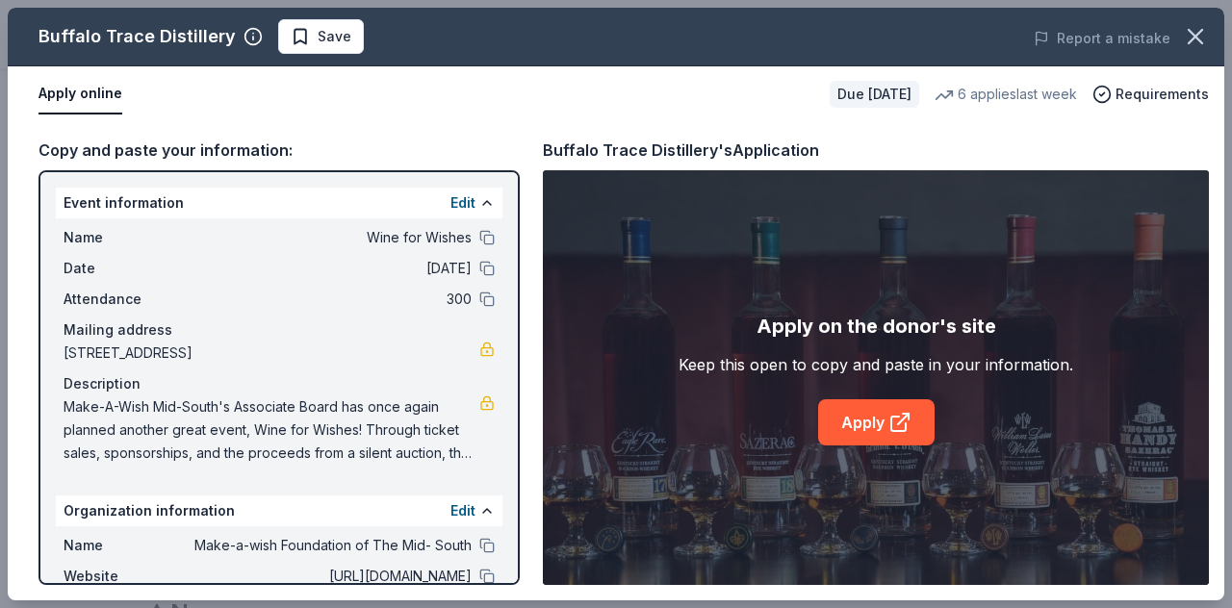
click at [848, 331] on div "Buffalo Trace Distillery Save Report a mistake Apply online Due in 126 days 6 a…" at bounding box center [616, 304] width 1217 height 593
click at [1194, 39] on icon "button" at bounding box center [1195, 36] width 13 height 13
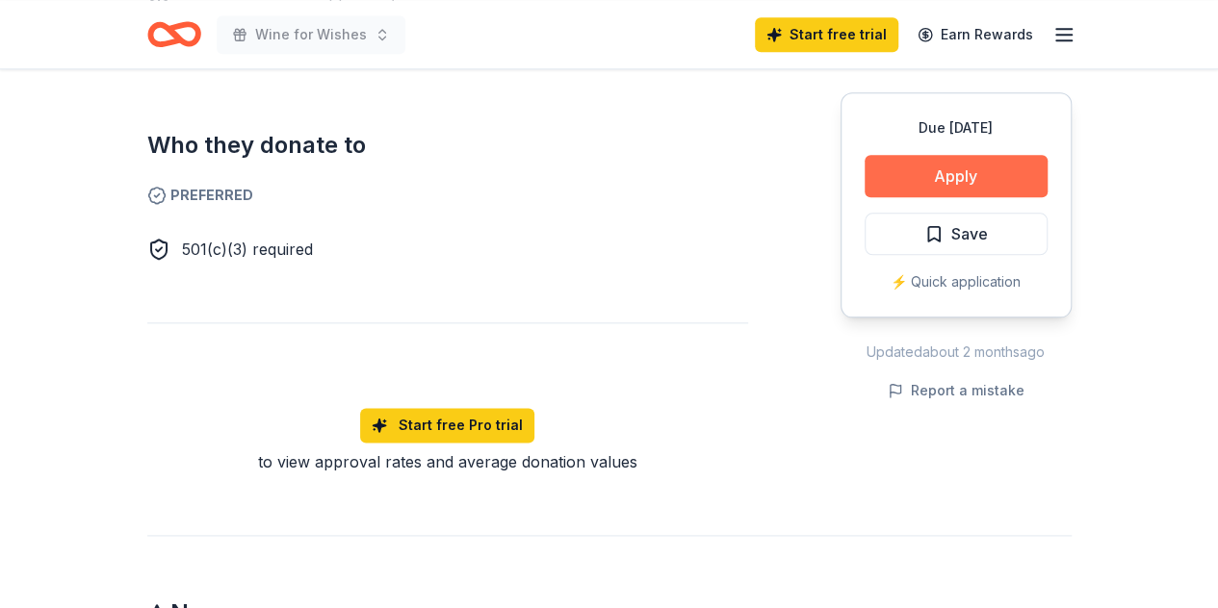
click at [993, 169] on button "Apply" at bounding box center [955, 176] width 183 height 42
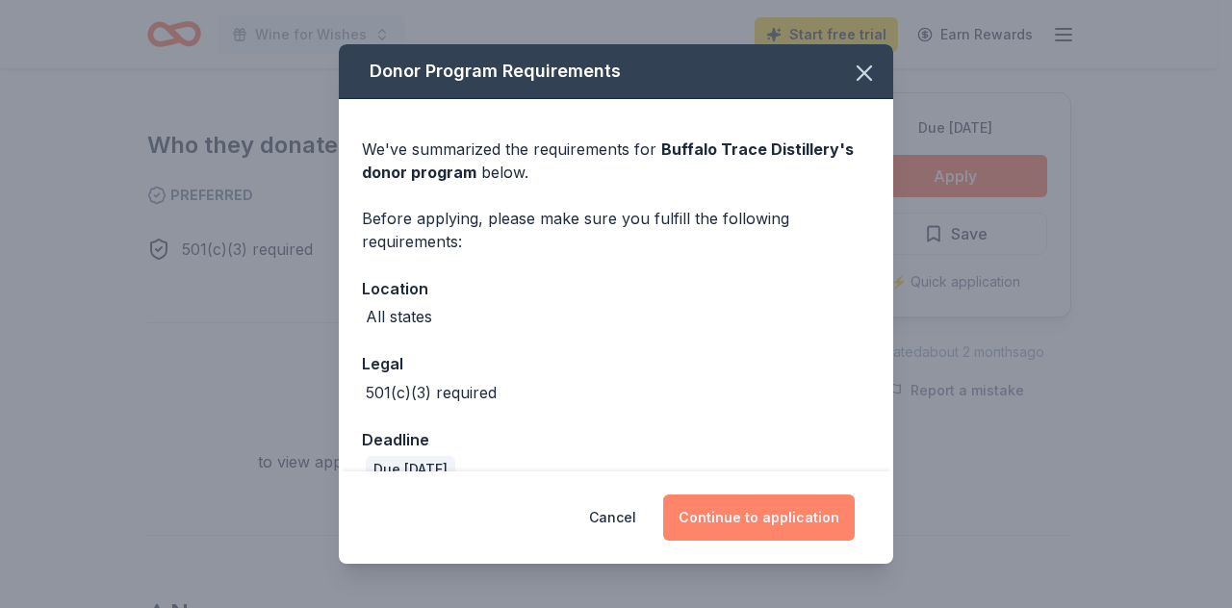
click at [790, 519] on button "Continue to application" at bounding box center [759, 518] width 192 height 46
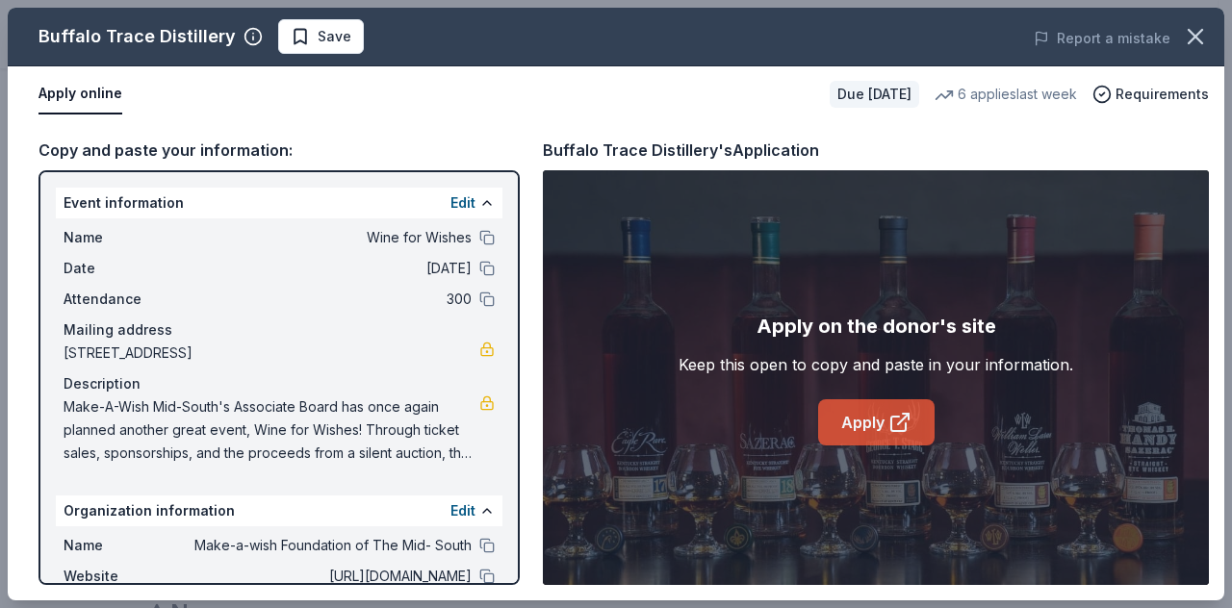
click at [901, 415] on icon at bounding box center [899, 422] width 23 height 23
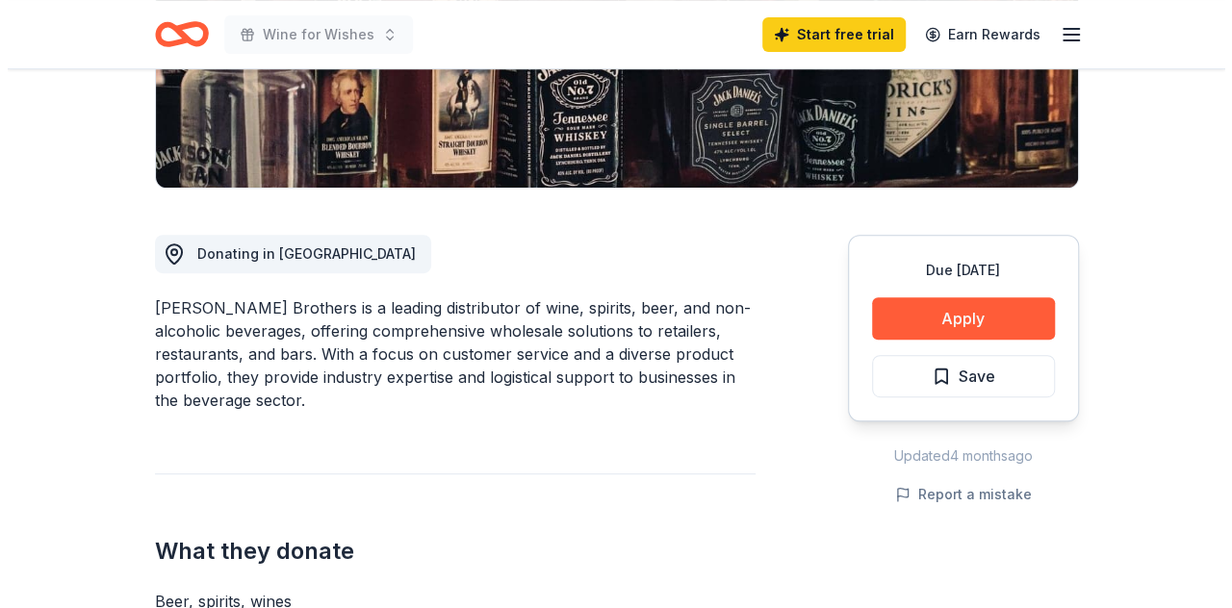
scroll to position [396, 0]
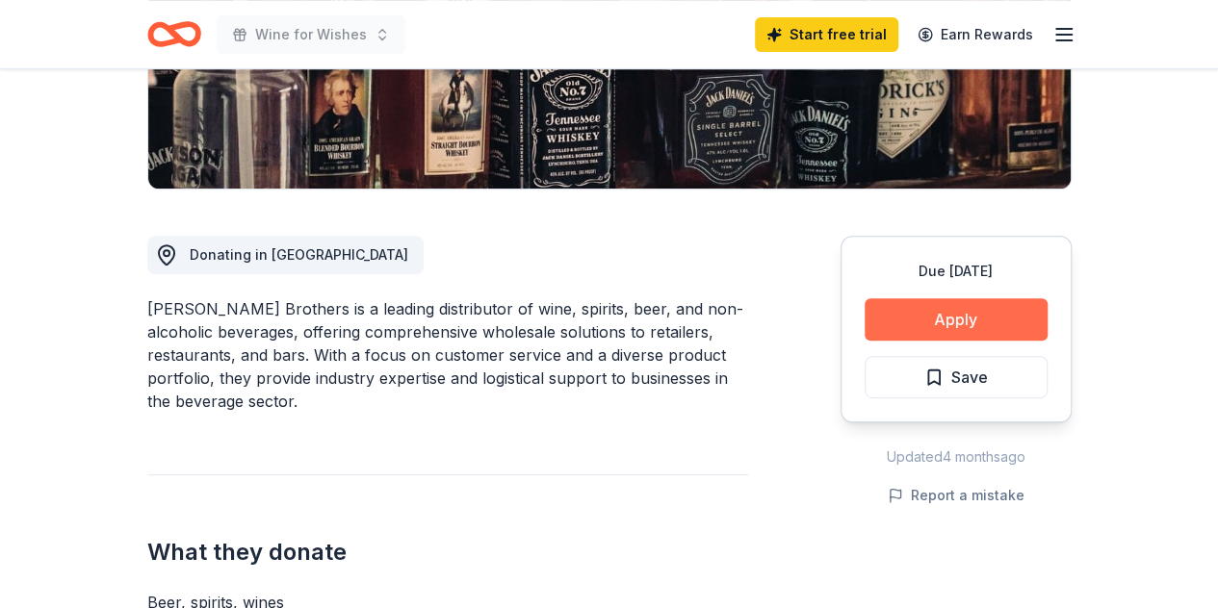
click at [932, 326] on button "Apply" at bounding box center [955, 319] width 183 height 42
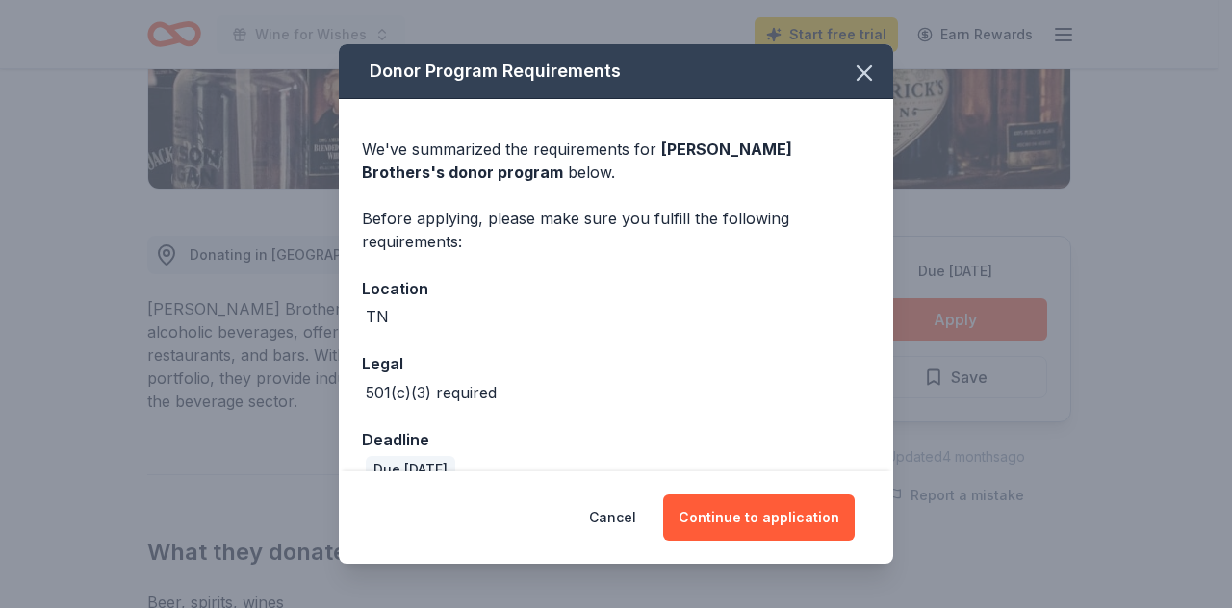
scroll to position [35, 0]
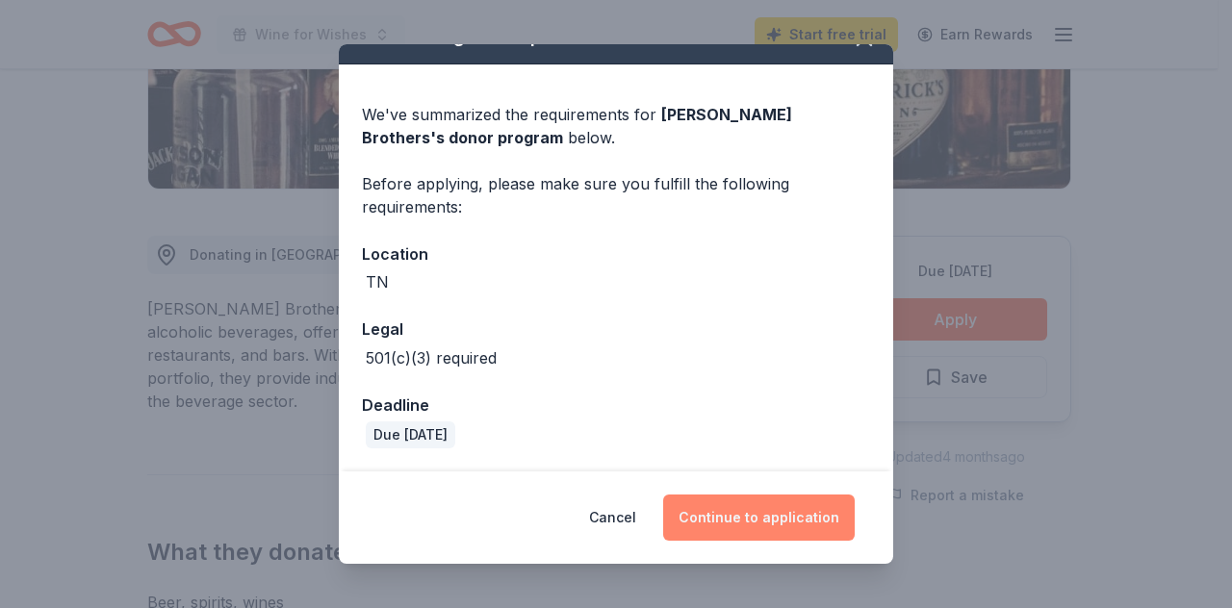
click at [748, 513] on button "Continue to application" at bounding box center [759, 518] width 192 height 46
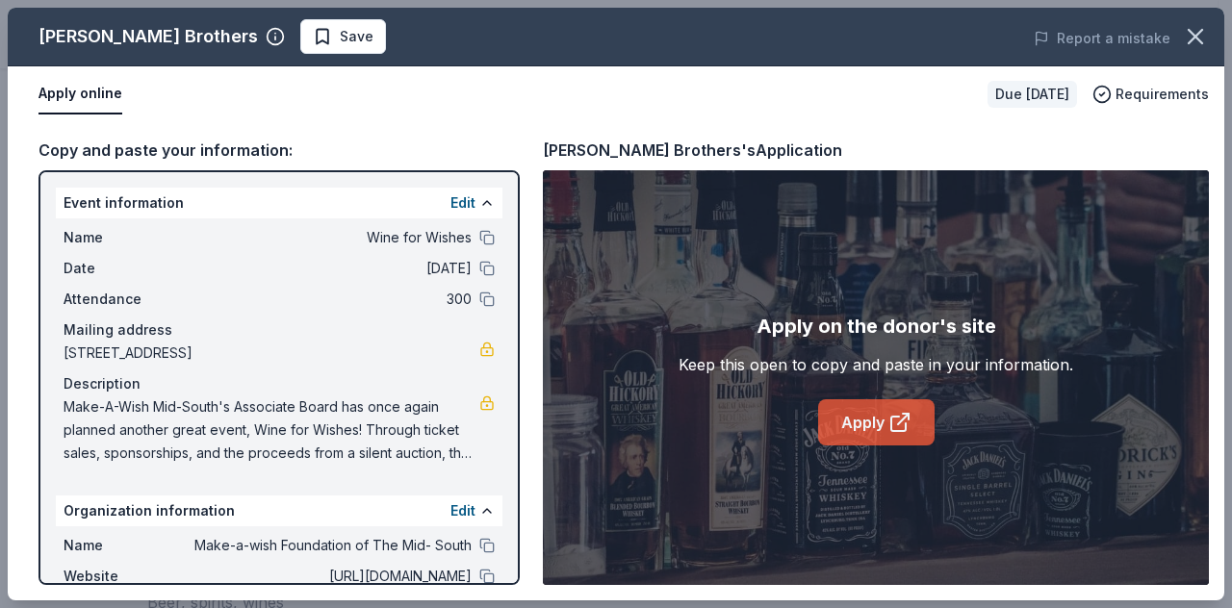
click at [901, 418] on icon at bounding box center [899, 422] width 23 height 23
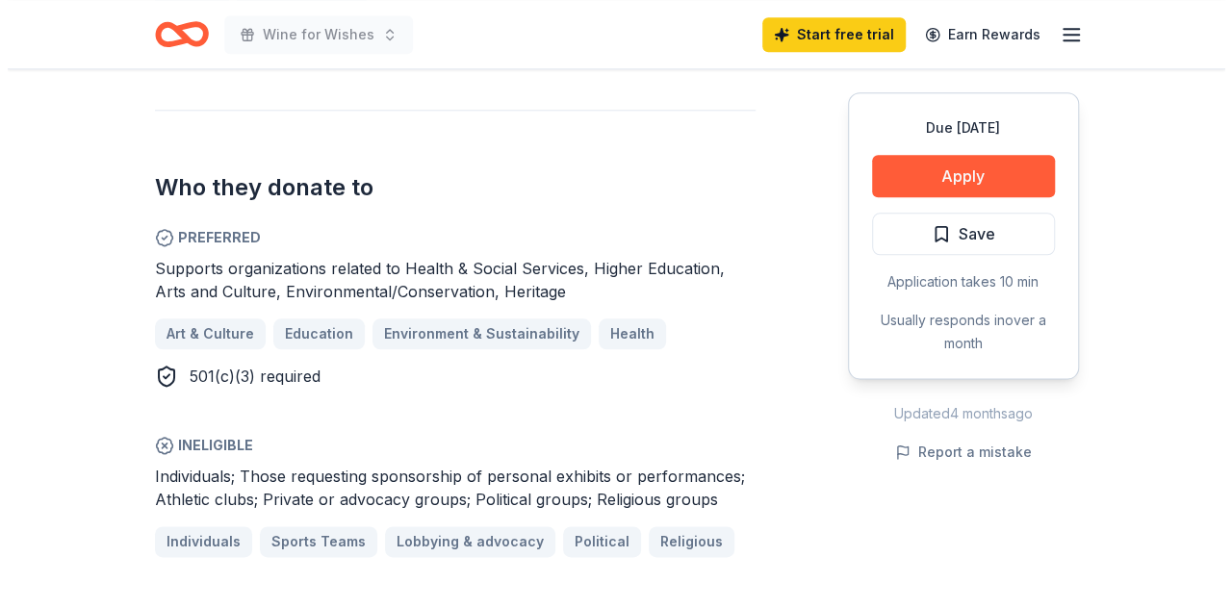
scroll to position [1001, 0]
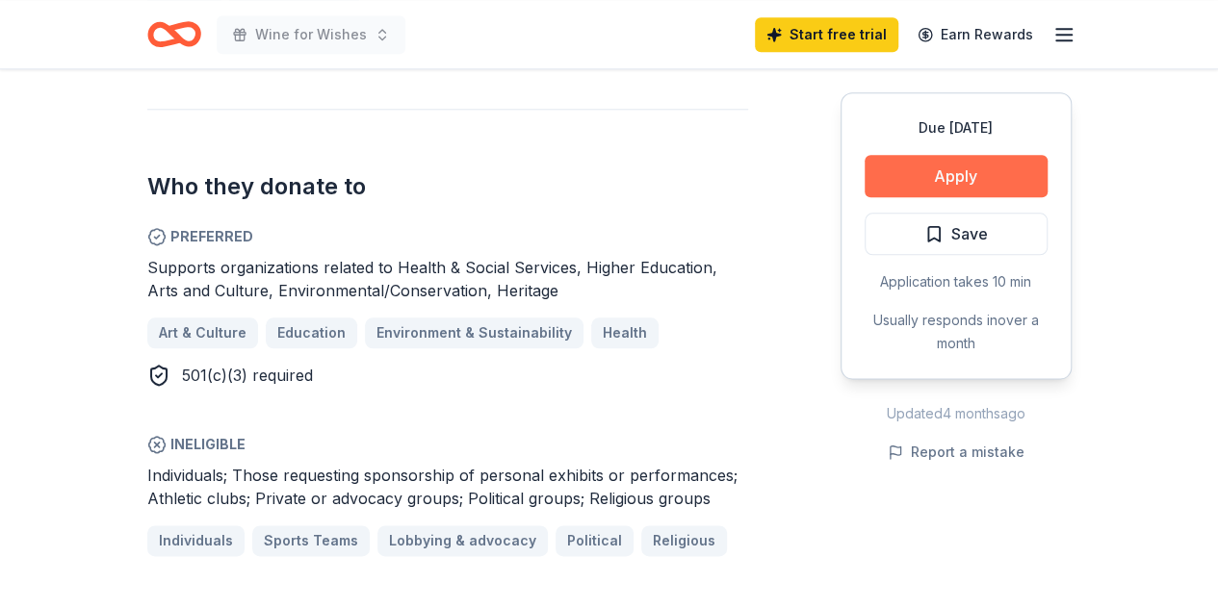
click at [975, 170] on button "Apply" at bounding box center [955, 176] width 183 height 42
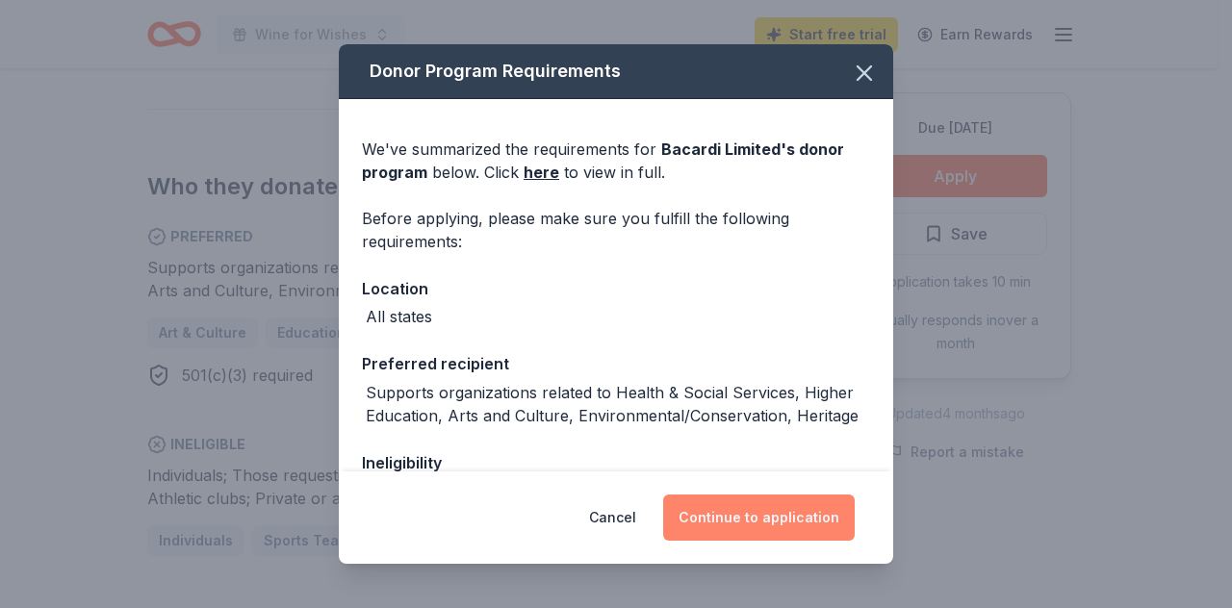
click at [801, 513] on button "Continue to application" at bounding box center [759, 518] width 192 height 46
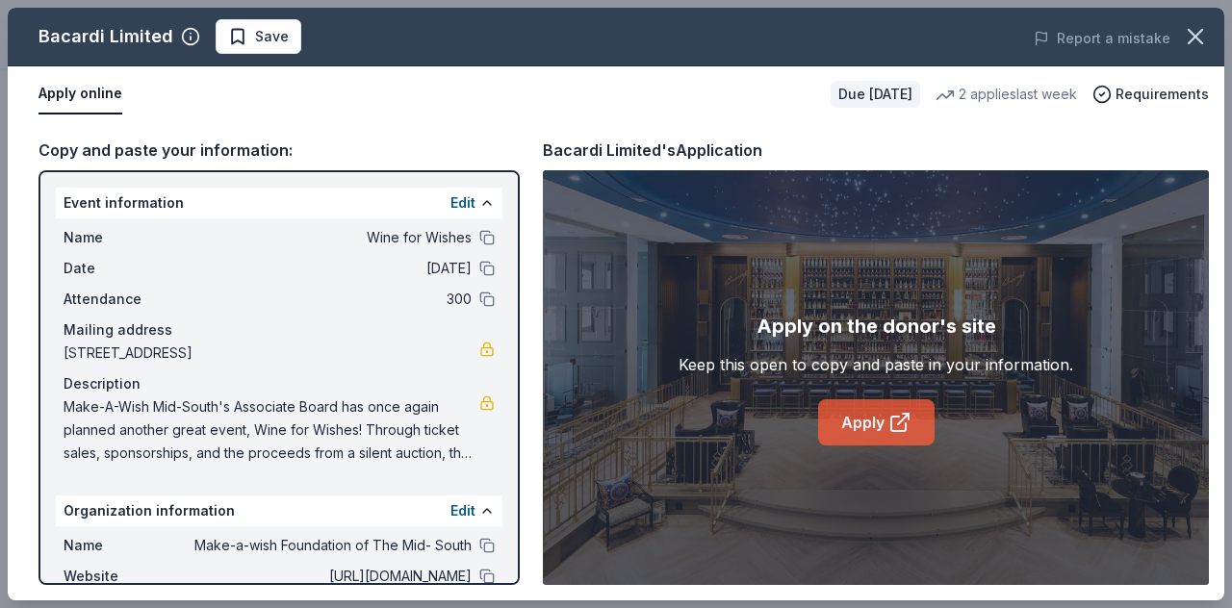
click at [866, 426] on link "Apply" at bounding box center [876, 422] width 116 height 46
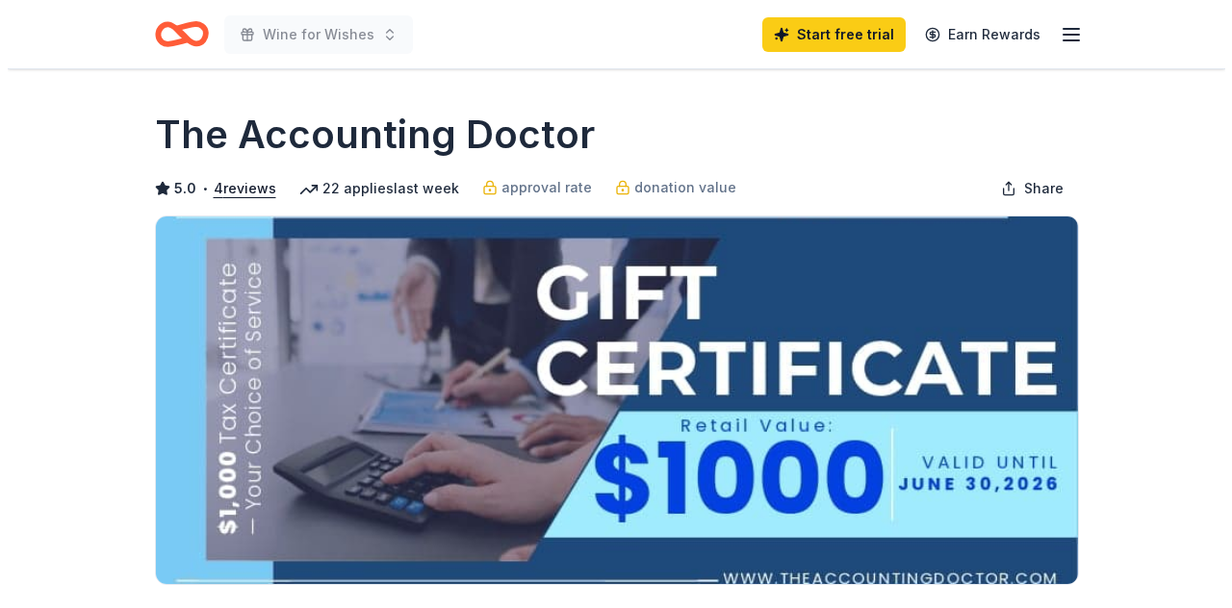
scroll to position [179, 0]
